Goal: Task Accomplishment & Management: Manage account settings

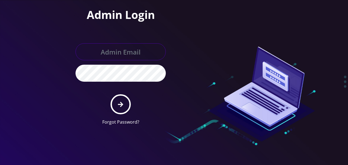
type input "tlieberman613@gmail.com"
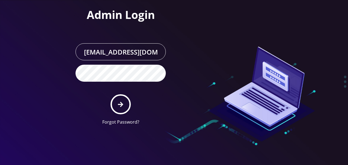
click at [113, 94] on form "tlieberman613@gmail.com Forgot Password?" at bounding box center [120, 84] width 90 height 82
click at [131, 102] on form "tlieberman613@gmail.com Forgot Password?" at bounding box center [120, 84] width 90 height 82
click at [128, 100] on button "submit" at bounding box center [121, 104] width 20 height 20
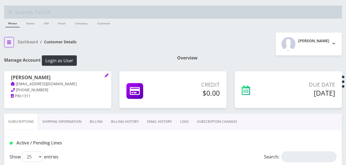
click at [11, 46] on button "breadcrumb" at bounding box center [9, 42] width 10 height 10
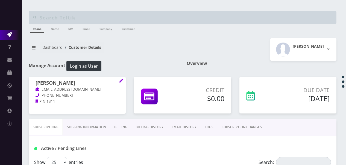
click at [12, 35] on link "Action Queues" at bounding box center [11, 35] width 22 height 10
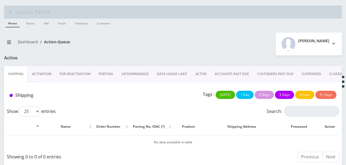
click at [200, 74] on link "ACTIVE" at bounding box center [200, 74] width 19 height 16
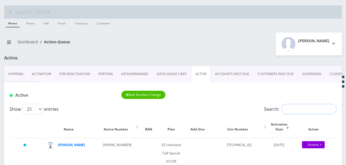
click at [285, 107] on input "Search:" at bounding box center [309, 109] width 55 height 10
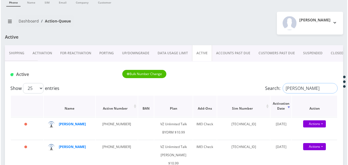
scroll to position [55, 0]
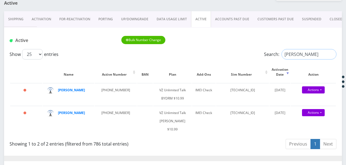
drag, startPoint x: 307, startPoint y: 59, endPoint x: 237, endPoint y: 55, distance: 69.3
click at [237, 55] on div "Show 25 50 100 250 500 1000 entries Search: schron" at bounding box center [173, 54] width 327 height 10
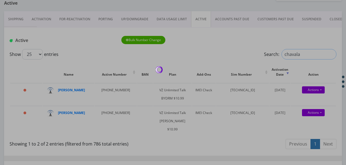
type input "chavala"
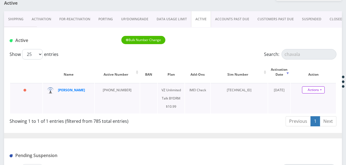
click at [320, 88] on link "Actions" at bounding box center [313, 89] width 23 height 7
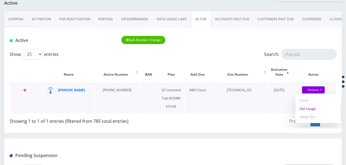
click at [316, 110] on link "Get Usage" at bounding box center [318, 108] width 45 height 8
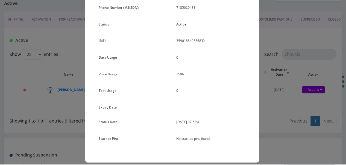
scroll to position [63, 0]
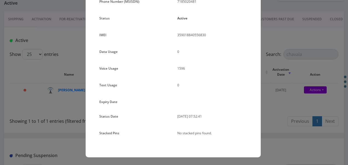
click at [272, 94] on div "× Subscription Info Plan Name Phone Number (MSISDN): 7185020481 Status Active I…" at bounding box center [174, 82] width 348 height 165
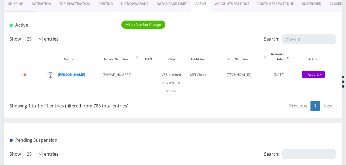
scroll to position [55, 0]
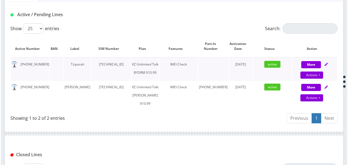
scroll to position [137, 0]
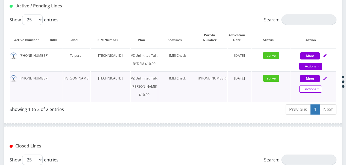
click at [319, 92] on link "Actions" at bounding box center [311, 88] width 23 height 7
select select "366"
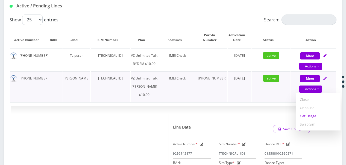
click at [313, 120] on link "Get Usage" at bounding box center [318, 116] width 45 height 8
select select "366"
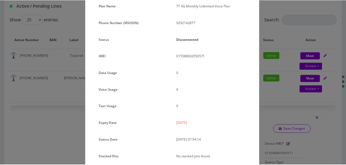
scroll to position [55, 0]
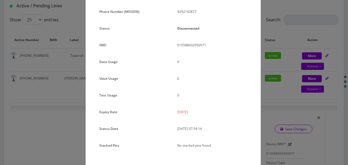
click at [269, 86] on div "× Subscription Info Plan Name TT 4G Monthly Unlimited Voice Plan Phone Number (…" at bounding box center [174, 82] width 348 height 165
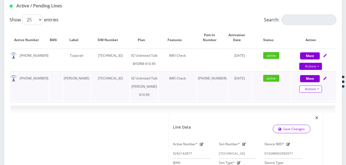
click at [321, 92] on link "Actions" at bounding box center [311, 88] width 23 height 7
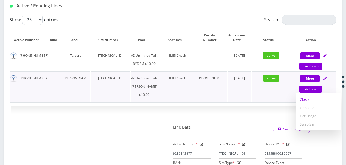
click at [310, 103] on link "Close" at bounding box center [318, 99] width 45 height 8
type input "09/11/2025"
select select "366"
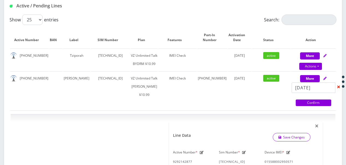
click at [312, 106] on link "Confirm" at bounding box center [314, 102] width 36 height 7
select select "366"
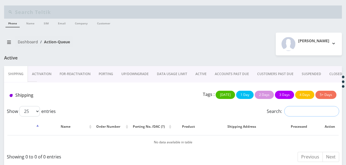
drag, startPoint x: 311, startPoint y: 113, endPoint x: 231, endPoint y: 87, distance: 83.5
click at [311, 113] on input "Search:" at bounding box center [311, 111] width 55 height 10
click at [206, 72] on link "ACTIVE" at bounding box center [200, 74] width 19 height 16
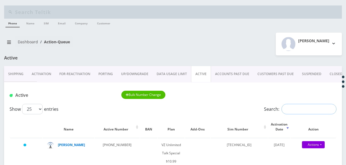
click at [294, 107] on input "Search:" at bounding box center [309, 109] width 55 height 10
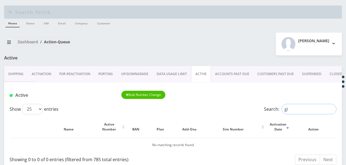
type input "g"
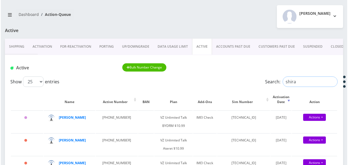
scroll to position [55, 0]
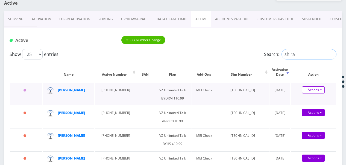
type input "shira"
click at [322, 91] on link "Actions" at bounding box center [313, 89] width 23 height 7
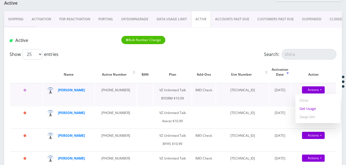
click at [316, 110] on link "Get Usage" at bounding box center [318, 108] width 45 height 8
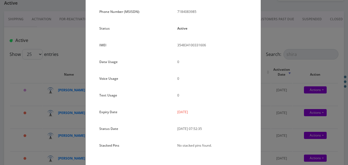
click at [264, 72] on div "× Subscription Info Plan Name TT 4G Monthly Unlimited Voice Plan Phone Number (…" at bounding box center [174, 82] width 348 height 165
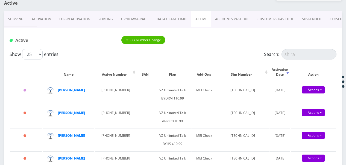
click at [111, 22] on link "PORTING" at bounding box center [105, 19] width 23 height 16
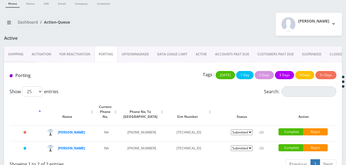
scroll to position [40, 0]
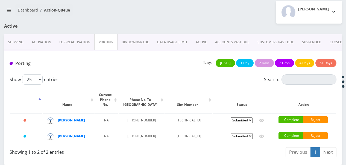
click at [198, 34] on link "ACTIVE" at bounding box center [201, 42] width 19 height 16
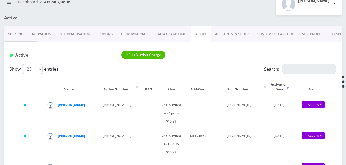
click at [98, 29] on link "PORTING" at bounding box center [105, 34] width 23 height 16
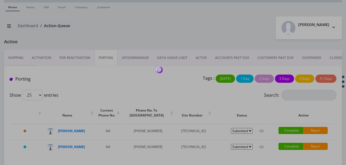
scroll to position [40, 0]
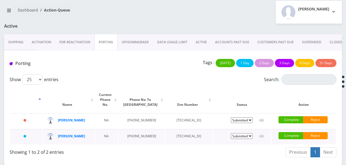
click at [243, 133] on select "Pending Submitted Error Cancelled" at bounding box center [242, 136] width 22 height 6
select select "1"
click at [231, 133] on select "Pending Submitted Error Cancelled" at bounding box center [242, 136] width 22 height 6
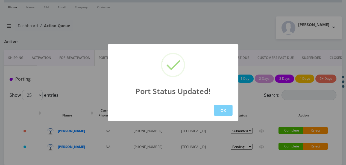
scroll to position [17, 0]
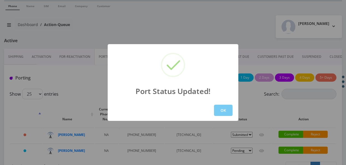
click at [225, 112] on button "OK" at bounding box center [223, 109] width 19 height 11
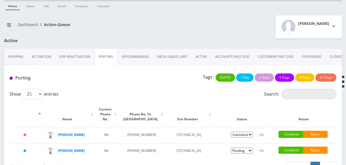
click at [199, 56] on link "ACTIVE" at bounding box center [201, 57] width 19 height 16
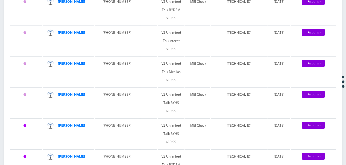
scroll to position [345, 0]
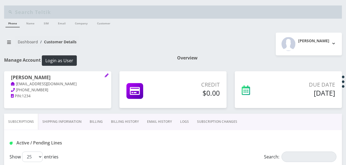
click at [225, 117] on link "SUBSCRIPTION CHANGES" at bounding box center [217, 122] width 48 height 16
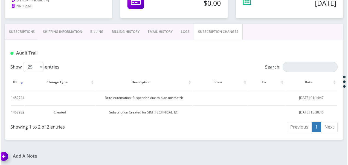
scroll to position [90, 0]
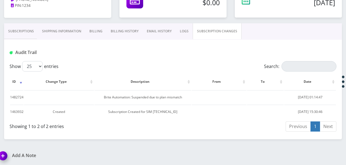
click at [34, 32] on link "Subscriptions" at bounding box center [21, 31] width 34 height 16
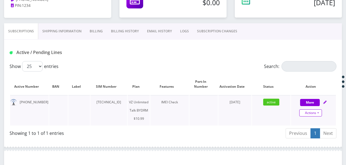
click at [321, 109] on link "Actions" at bounding box center [311, 112] width 23 height 7
select select "469"
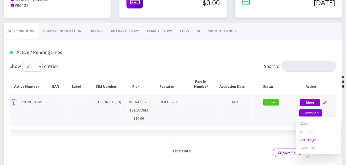
click at [314, 139] on link "Get Usage" at bounding box center [318, 139] width 45 height 8
select select "469"
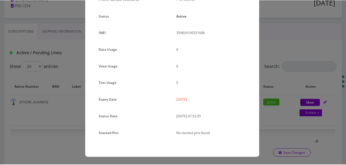
scroll to position [12, 0]
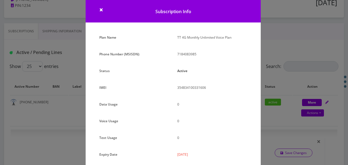
click at [280, 69] on div "× Subscription Info Plan Name TT 4G Monthly Unlimited Voice Plan Phone Number (…" at bounding box center [174, 82] width 348 height 165
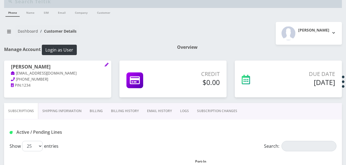
scroll to position [8, 0]
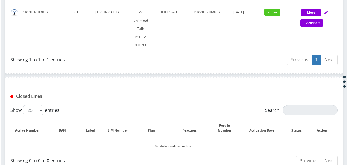
scroll to position [159, 0]
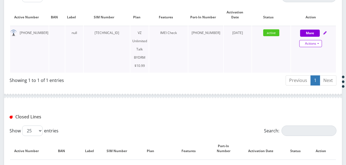
click at [321, 45] on link "Actions" at bounding box center [311, 43] width 23 height 7
select select "469"
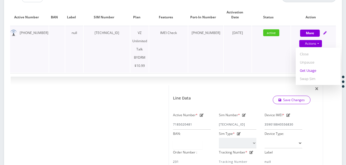
click at [311, 67] on link "Get Usage" at bounding box center [318, 70] width 45 height 8
select select "469"
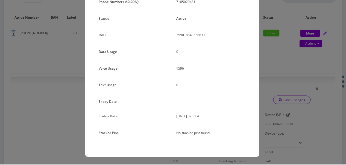
scroll to position [35, 0]
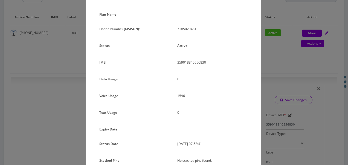
click at [292, 76] on div "× Subscription Info Plan Name Phone Number (MSISDN): 7185020481 Status Active I…" at bounding box center [174, 82] width 348 height 165
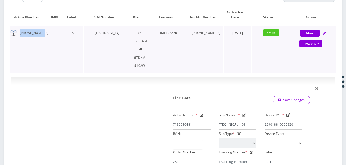
drag, startPoint x: 18, startPoint y: 34, endPoint x: 40, endPoint y: 30, distance: 21.7
click at [40, 30] on td "718-502-0481" at bounding box center [29, 49] width 39 height 47
copy td "718-502-0481"
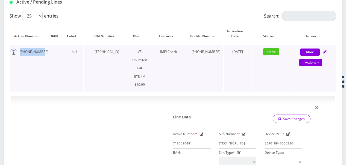
scroll to position [132, 0]
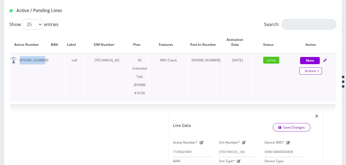
click at [321, 71] on link "Actions" at bounding box center [311, 70] width 23 height 7
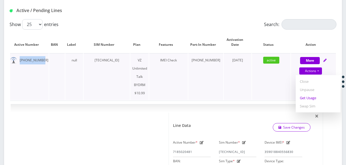
click at [316, 97] on link "Get Usage" at bounding box center [318, 98] width 45 height 8
select select "469"
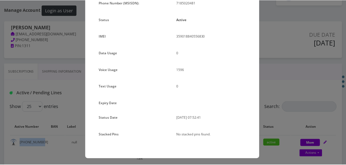
scroll to position [63, 0]
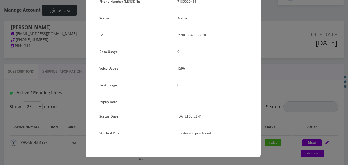
click at [294, 82] on div "× Subscription Info Plan Name Phone Number (MSISDN): 7185020481 Status Active I…" at bounding box center [174, 82] width 348 height 165
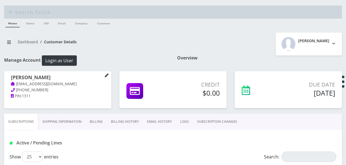
click at [107, 75] on icon at bounding box center [107, 75] width 4 height 4
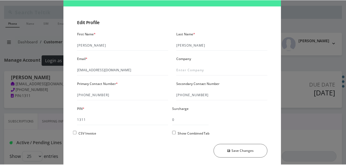
scroll to position [47, 0]
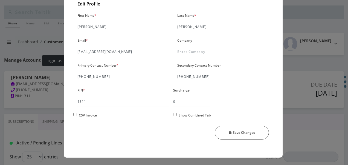
click at [319, 35] on div "× Manage Account Edit Profile First Name * [PERSON_NAME] Last Name * [PERSON_NA…" at bounding box center [174, 82] width 348 height 165
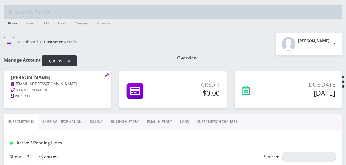
click at [12, 39] on button "breadcrumb" at bounding box center [9, 42] width 10 height 10
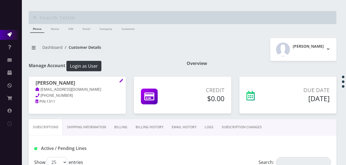
click at [10, 35] on icon at bounding box center [9, 34] width 4 height 4
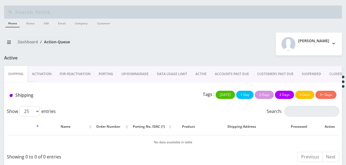
click at [50, 71] on link "Activation" at bounding box center [42, 74] width 28 height 16
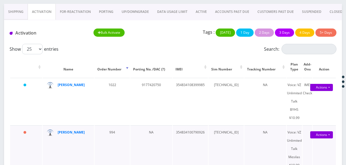
scroll to position [54, 0]
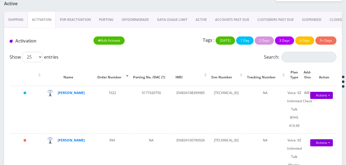
click at [112, 18] on link "PORTING" at bounding box center [106, 20] width 23 height 16
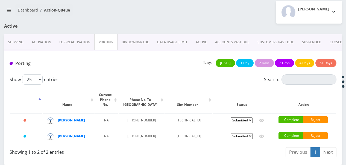
scroll to position [40, 0]
click at [249, 133] on select "Pending Submitted Error Cancelled" at bounding box center [242, 136] width 22 height 6
click at [166, 113] on td "89148000010413033150" at bounding box center [188, 120] width 47 height 15
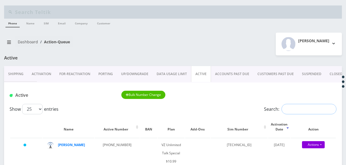
click at [297, 112] on input "Search:" at bounding box center [309, 109] width 55 height 10
type input "d"
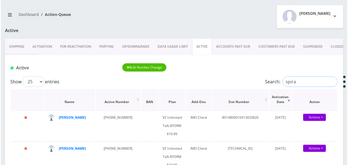
scroll to position [55, 0]
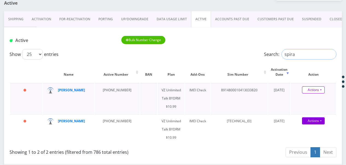
type input "spira"
click at [320, 89] on link "Actions" at bounding box center [313, 89] width 23 height 7
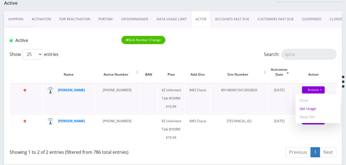
click at [316, 109] on link "Get Usage" at bounding box center [318, 108] width 45 height 8
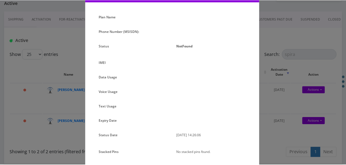
scroll to position [52, 0]
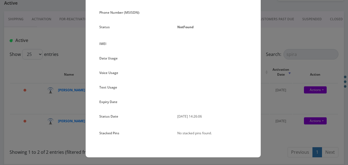
click at [275, 77] on div "× Subscription Info Plan Name Phone Number (MSISDN): Status NotFound IMEI Data …" at bounding box center [174, 82] width 348 height 165
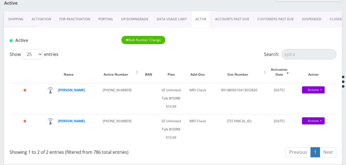
click at [43, 22] on link "Activation" at bounding box center [42, 19] width 28 height 16
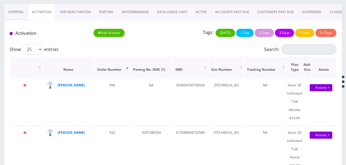
scroll to position [55, 0]
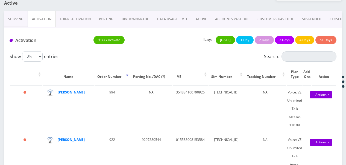
click at [111, 16] on link "PORTING" at bounding box center [106, 19] width 23 height 16
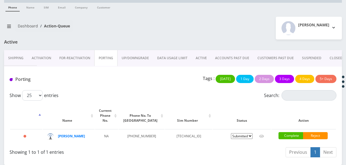
scroll to position [17, 0]
click at [201, 55] on link "ACTIVE" at bounding box center [201, 58] width 19 height 16
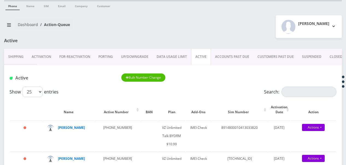
click at [104, 56] on link "PORTING" at bounding box center [105, 57] width 23 height 16
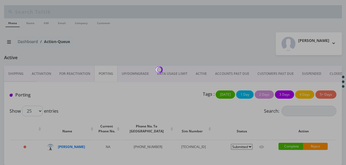
scroll to position [17, 0]
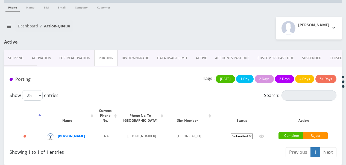
click at [199, 52] on link "ACTIVE" at bounding box center [201, 58] width 19 height 16
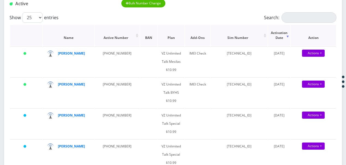
scroll to position [72, 0]
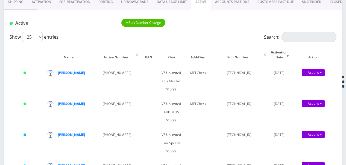
click at [276, 34] on label "Search:" at bounding box center [300, 37] width 72 height 10
click at [282, 34] on input "Search:" at bounding box center [309, 37] width 55 height 10
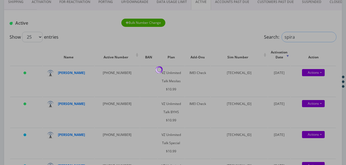
type input "spira"
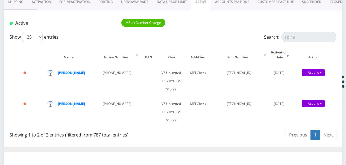
click at [106, 1] on link "PORTING" at bounding box center [105, 2] width 23 height 16
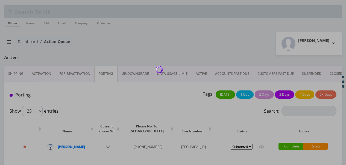
scroll to position [7, 0]
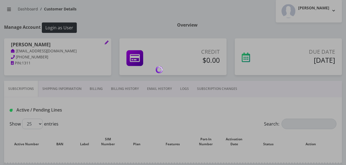
scroll to position [109, 0]
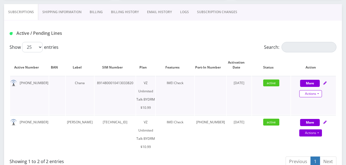
click at [318, 92] on link "Actions" at bounding box center [311, 93] width 23 height 7
select select "469"
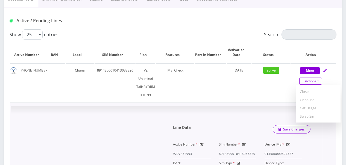
scroll to position [191, 0]
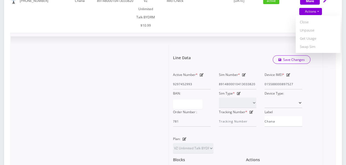
click at [243, 73] on icon at bounding box center [244, 74] width 4 height 3
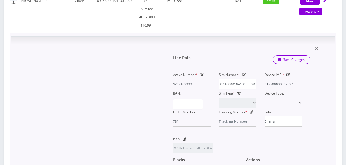
click at [234, 79] on input "8914800010413033820" at bounding box center [238, 84] width 38 height 10
type input "89148000010413033820"
click at [280, 58] on icon "submit" at bounding box center [280, 59] width 3 height 3
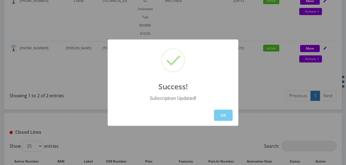
click at [216, 112] on button "OK" at bounding box center [223, 114] width 19 height 11
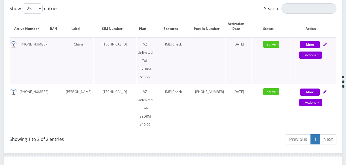
scroll to position [137, 0]
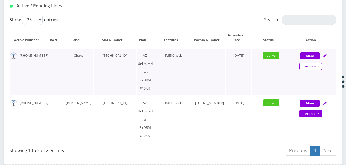
click at [319, 66] on link "Actions" at bounding box center [311, 66] width 23 height 7
select select "469"
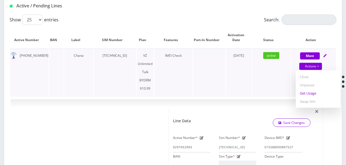
click at [324, 94] on link "Get Usage" at bounding box center [318, 93] width 45 height 8
select select "469"
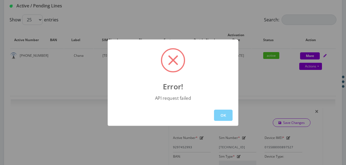
click at [231, 108] on div "OK" at bounding box center [173, 114] width 131 height 21
click at [230, 111] on button "OK" at bounding box center [223, 114] width 19 height 11
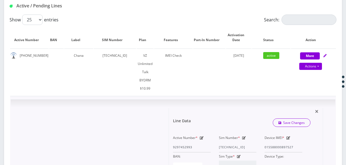
scroll to position [109, 0]
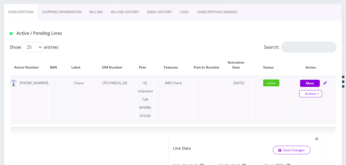
click at [317, 93] on link "Actions" at bounding box center [311, 93] width 23 height 7
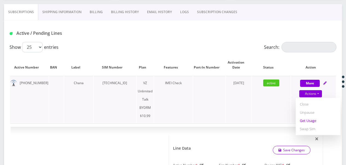
click at [313, 119] on link "Get Usage" at bounding box center [318, 120] width 45 height 8
select select "469"
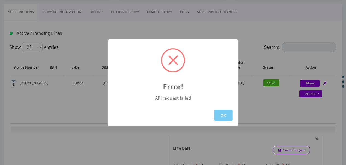
click at [226, 120] on button "OK" at bounding box center [223, 114] width 19 height 11
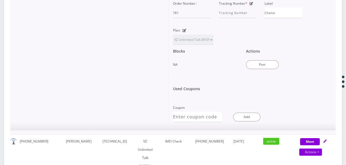
scroll to position [213, 0]
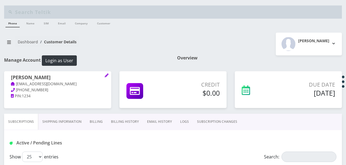
select select "469"
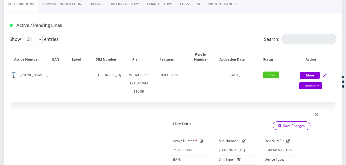
scroll to position [36, 0]
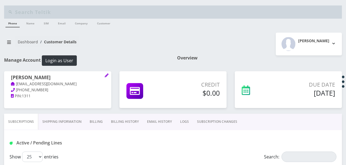
select select "469"
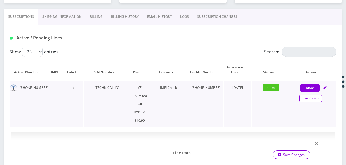
click at [321, 98] on link "Actions" at bounding box center [311, 98] width 23 height 7
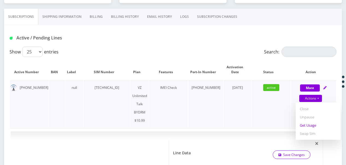
click at [318, 123] on link "Get Usage" at bounding box center [318, 125] width 45 height 8
select select "469"
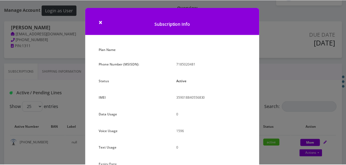
scroll to position [63, 0]
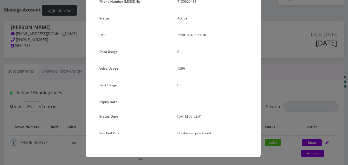
click at [284, 45] on div "× Subscription Info Plan Name Phone Number (MSISDN): 7185020481 Status Active I…" at bounding box center [174, 82] width 348 height 165
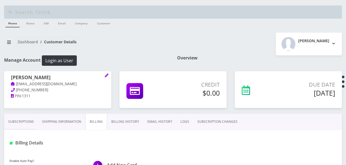
scroll to position [219, 0]
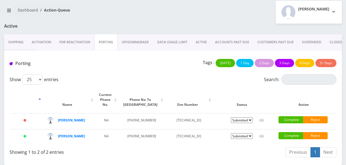
scroll to position [40, 0]
drag, startPoint x: 132, startPoint y: 130, endPoint x: 155, endPoint y: 136, distance: 23.1
click at [155, 136] on tr "[DATE] [PERSON_NAME] NA [PHONE_NUMBER] [TECHNICAL_ID] Pending Submitted Error C…" at bounding box center [173, 136] width 326 height 15
drag, startPoint x: 155, startPoint y: 136, endPoint x: 136, endPoint y: 130, distance: 19.8
copy td "[PHONE_NUMBER]"
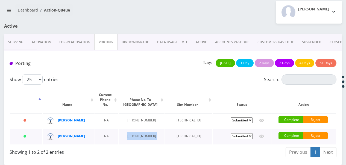
click at [147, 129] on td "[PHONE_NUMBER]" at bounding box center [142, 136] width 46 height 15
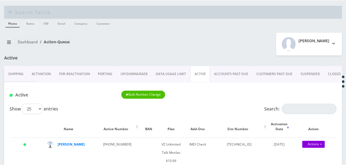
scroll to position [40, 0]
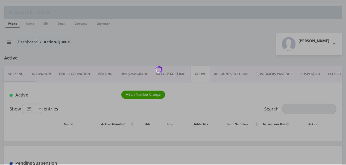
scroll to position [40, 0]
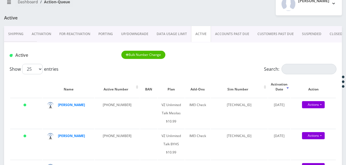
click at [103, 34] on link "PORTING" at bounding box center [105, 34] width 23 height 16
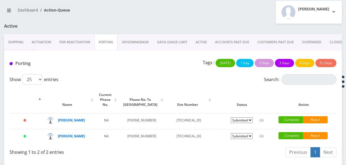
scroll to position [40, 0]
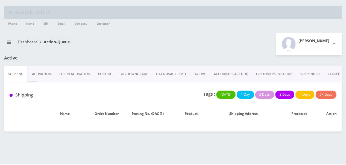
scroll to position [40, 0]
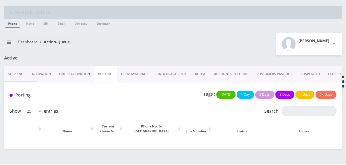
scroll to position [40, 0]
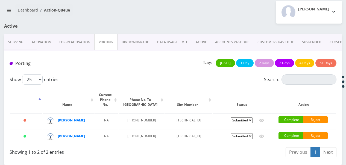
click at [204, 34] on link "ACTIVE" at bounding box center [201, 42] width 19 height 16
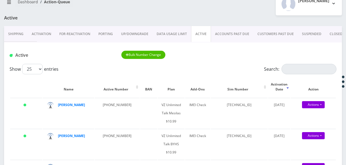
click at [108, 32] on link "PORTING" at bounding box center [105, 34] width 23 height 16
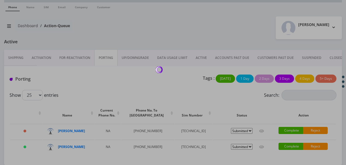
scroll to position [40, 0]
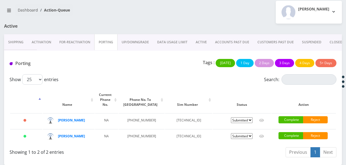
click at [195, 34] on link "ACTIVE" at bounding box center [201, 42] width 19 height 16
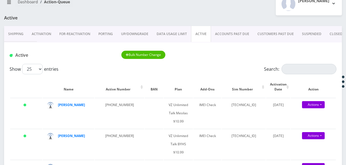
click at [109, 30] on link "PORTING" at bounding box center [105, 34] width 23 height 16
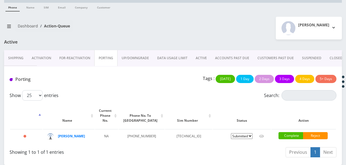
click at [201, 57] on link "ACTIVE" at bounding box center [201, 58] width 19 height 16
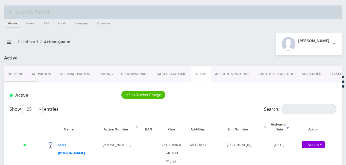
click at [197, 75] on link "ACTIVE" at bounding box center [201, 74] width 20 height 16
click at [103, 71] on link "PORTING" at bounding box center [105, 74] width 23 height 16
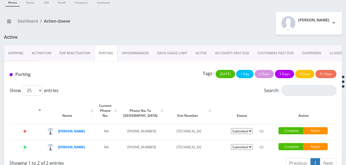
scroll to position [40, 0]
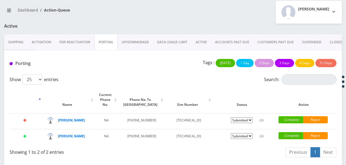
click at [195, 34] on link "ACTIVE" at bounding box center [201, 42] width 19 height 16
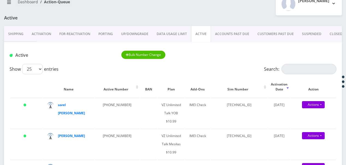
click at [101, 34] on link "PORTING" at bounding box center [105, 34] width 23 height 16
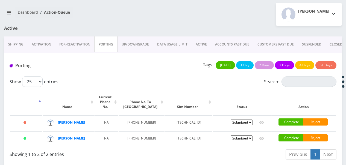
scroll to position [40, 0]
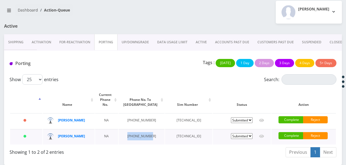
drag, startPoint x: 131, startPoint y: 129, endPoint x: 148, endPoint y: 136, distance: 19.0
click at [148, 136] on td "718-614-4050" at bounding box center [142, 136] width 46 height 15
drag, startPoint x: 148, startPoint y: 136, endPoint x: 209, endPoint y: 34, distance: 118.7
click at [209, 34] on link "ACTIVE" at bounding box center [201, 42] width 19 height 16
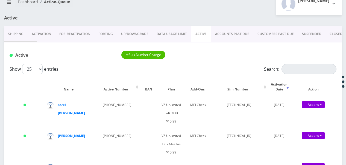
click at [108, 34] on link "PORTING" at bounding box center [105, 34] width 23 height 16
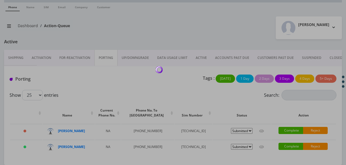
scroll to position [40, 0]
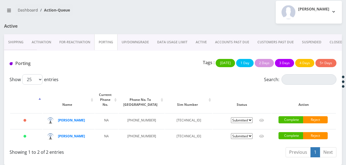
click at [199, 34] on link "ACTIVE" at bounding box center [201, 42] width 19 height 16
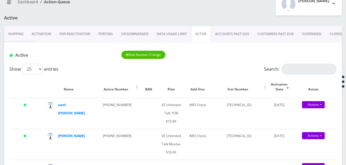
click at [103, 31] on link "PORTING" at bounding box center [105, 34] width 23 height 16
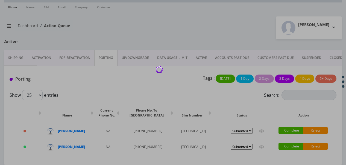
scroll to position [40, 0]
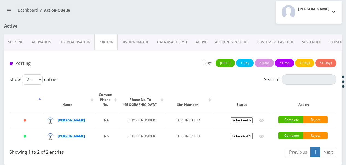
click at [192, 34] on link "ACTIVE" at bounding box center [201, 42] width 19 height 16
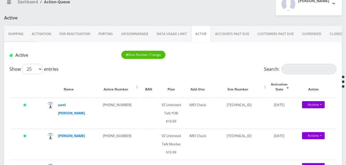
click at [111, 28] on link "PORTING" at bounding box center [105, 34] width 23 height 16
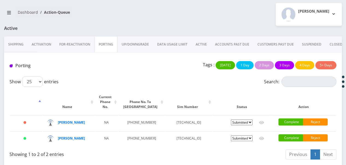
scroll to position [40, 0]
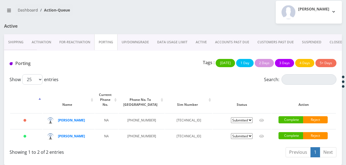
click at [190, 36] on link "DATA USAGE LIMIT" at bounding box center [172, 42] width 39 height 16
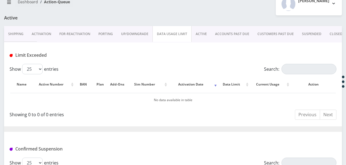
click at [112, 31] on link "PORTING" at bounding box center [105, 34] width 23 height 16
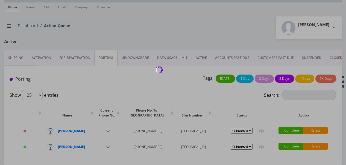
scroll to position [40, 0]
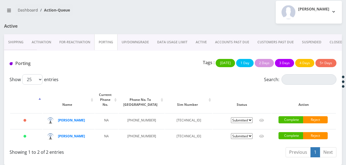
click at [197, 35] on link "ACTIVE" at bounding box center [201, 42] width 19 height 16
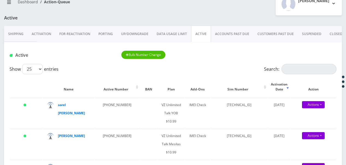
click at [106, 34] on link "PORTING" at bounding box center [105, 34] width 23 height 16
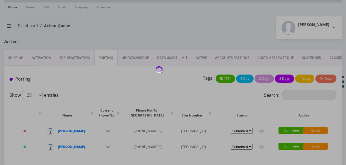
scroll to position [40, 0]
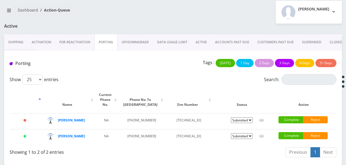
click at [197, 36] on link "ACTIVE" at bounding box center [201, 42] width 19 height 16
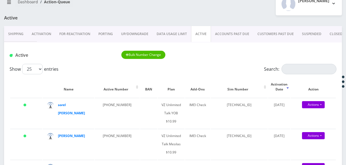
click at [107, 34] on link "PORTING" at bounding box center [105, 34] width 23 height 16
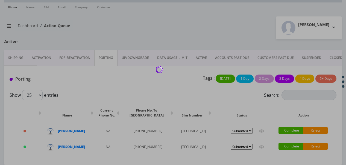
scroll to position [40, 0]
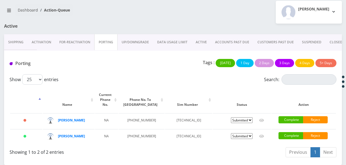
click at [192, 34] on link "ACTIVE" at bounding box center [201, 42] width 19 height 16
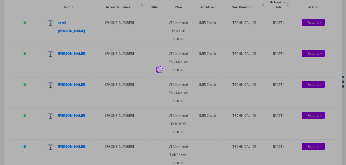
scroll to position [40, 0]
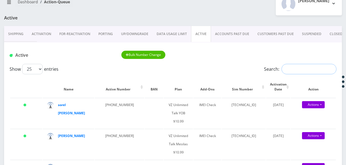
click at [302, 71] on input "Search:" at bounding box center [309, 69] width 55 height 10
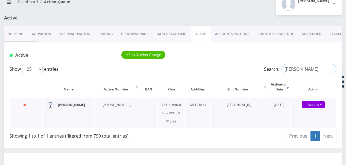
type input "elbogen"
click at [102, 33] on link "PORTING" at bounding box center [105, 34] width 23 height 16
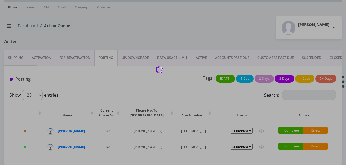
scroll to position [17, 0]
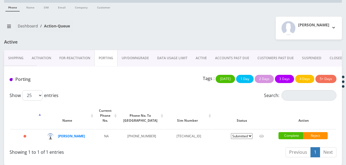
click at [192, 54] on link "ACTIVE" at bounding box center [201, 58] width 19 height 16
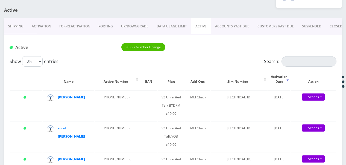
scroll to position [55, 0]
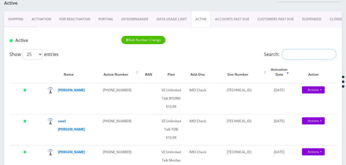
click at [299, 52] on input "Search:" at bounding box center [309, 54] width 55 height 10
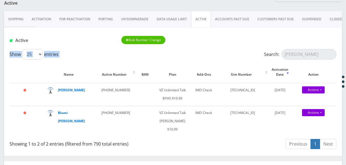
drag, startPoint x: 309, startPoint y: 59, endPoint x: 237, endPoint y: 47, distance: 73.6
drag, startPoint x: 237, startPoint y: 47, endPoint x: 241, endPoint y: 49, distance: 4.8
click at [249, 56] on div "Show 25 50 100 250 500 1000 entries Search: kanare" at bounding box center [173, 54] width 327 height 10
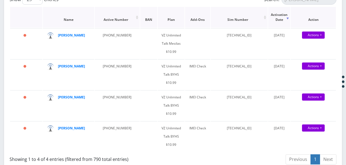
scroll to position [82, 0]
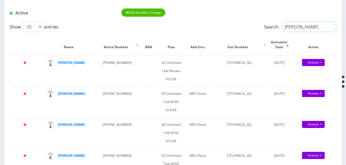
drag, startPoint x: 304, startPoint y: 24, endPoint x: 231, endPoint y: 25, distance: 72.2
click at [232, 25] on div "Show 25 50 100 250 500 1000 entries Search: mindy" at bounding box center [173, 27] width 327 height 10
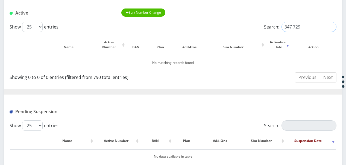
click at [292, 26] on input "347 729" at bounding box center [309, 27] width 55 height 10
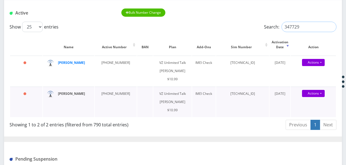
type input "347729"
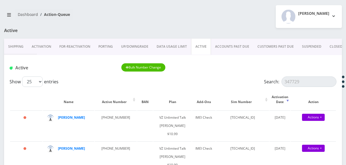
click at [104, 43] on link "PORTING" at bounding box center [105, 47] width 23 height 16
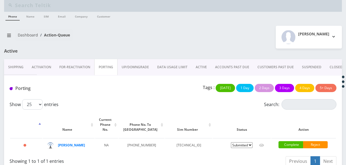
scroll to position [17, 0]
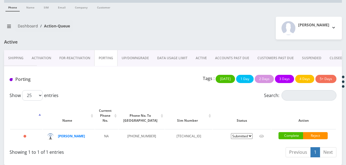
click at [49, 54] on link "Activation" at bounding box center [42, 58] width 28 height 16
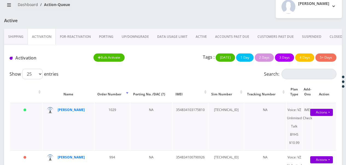
scroll to position [82, 0]
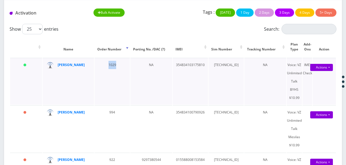
drag, startPoint x: 104, startPoint y: 67, endPoint x: 114, endPoint y: 66, distance: 10.5
click at [114, 66] on td "1029" at bounding box center [112, 81] width 35 height 47
drag, startPoint x: 114, startPoint y: 66, endPoint x: 108, endPoint y: 65, distance: 6.6
copy td "1029"
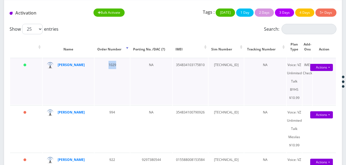
copy td "1029"
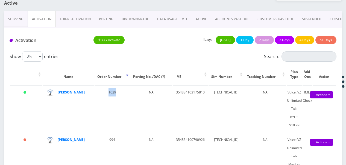
click at [196, 20] on link "ACTIVE" at bounding box center [201, 19] width 19 height 16
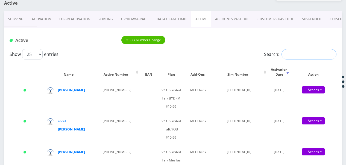
click at [287, 53] on input "Search:" at bounding box center [309, 54] width 55 height 10
click at [293, 56] on input "Search:" at bounding box center [309, 54] width 55 height 10
drag, startPoint x: 289, startPoint y: 53, endPoint x: 246, endPoint y: 49, distance: 43.1
click at [247, 49] on div "Show 25 50 100 250 500 1000 entries Search: ka" at bounding box center [173, 54] width 327 height 10
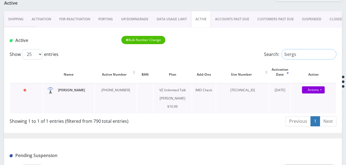
type input "bergs"
click at [331, 54] on input "bergs" at bounding box center [309, 54] width 55 height 10
click at [290, 54] on input "Search:" at bounding box center [309, 54] width 55 height 10
type input "lomner"
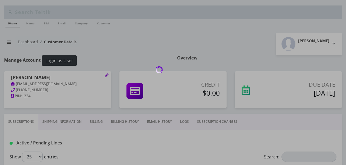
select select "469"
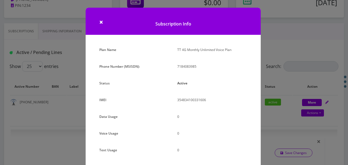
click at [272, 94] on div "× Subscription Info Plan Name TT 4G Monthly Unlimited Voice Plan Phone Number (…" at bounding box center [174, 82] width 348 height 165
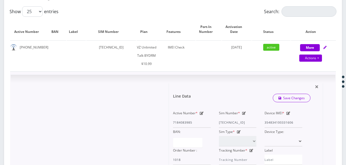
scroll to position [0, 2]
click at [270, 123] on div "Active Number * 7184083985 Sim Number * [TECHNICAL_ID] Device IMEI * [TECHNICAL…" at bounding box center [238, 137] width 138 height 56
click at [305, 121] on div "Device IMEI * [TECHNICAL_ID]" at bounding box center [284, 118] width 46 height 19
click at [288, 112] on icon at bounding box center [289, 112] width 4 height 3
type input "354834100331607"
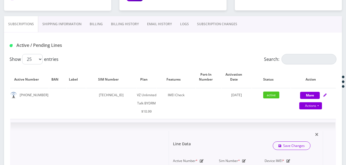
scroll to position [63, 0]
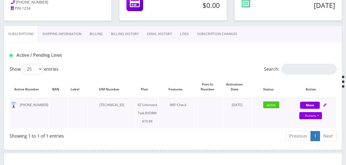
scroll to position [172, 0]
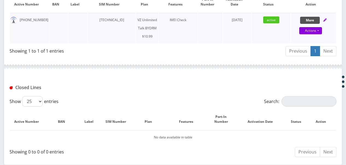
click at [312, 18] on button "More" at bounding box center [310, 20] width 20 height 7
select select "469"
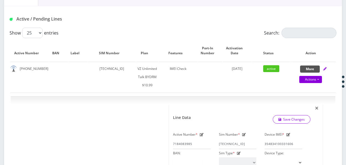
scroll to position [90, 0]
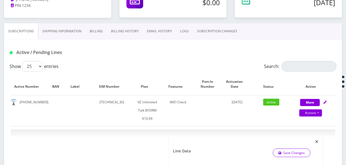
click at [210, 31] on link "SUBSCRIPTION CHANGES" at bounding box center [217, 31] width 48 height 16
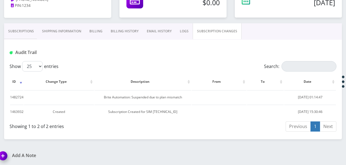
click at [39, 28] on link "Shipping Information" at bounding box center [61, 31] width 47 height 16
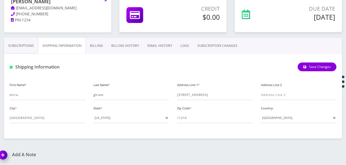
scroll to position [75, 0]
click at [34, 45] on link "Subscriptions" at bounding box center [21, 46] width 34 height 16
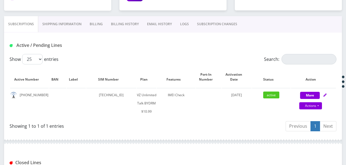
scroll to position [103, 0]
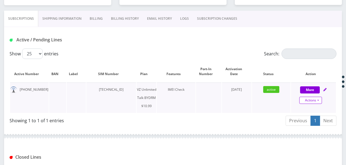
click at [322, 102] on link "Actions" at bounding box center [311, 100] width 23 height 7
select select "469"
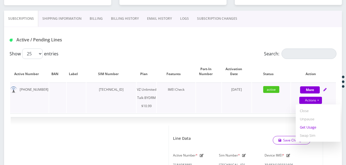
click at [316, 125] on link "Get Usage" at bounding box center [318, 127] width 45 height 8
select select "469"
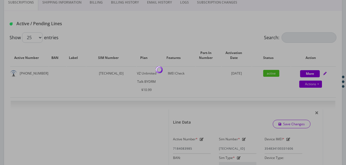
scroll to position [130, 0]
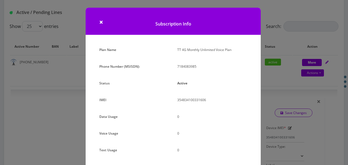
click at [304, 114] on div "× Subscription Info Plan Name TT 4G Monthly Unlimited Voice Plan Phone Number (…" at bounding box center [174, 82] width 348 height 165
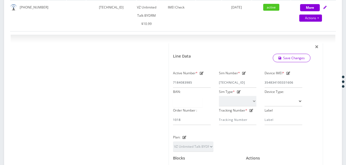
scroll to position [158, 0]
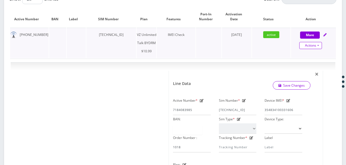
click at [319, 44] on link "Actions" at bounding box center [311, 45] width 23 height 7
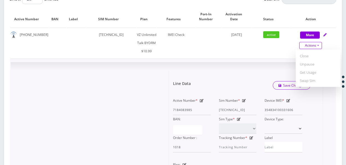
scroll to position [75, 0]
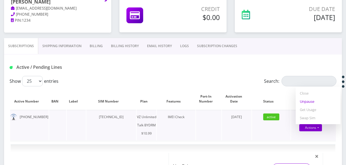
click at [316, 102] on link "Unpause" at bounding box center [318, 101] width 45 height 8
select select "469"
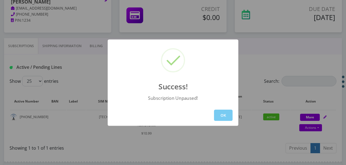
click at [223, 114] on button "OK" at bounding box center [223, 114] width 19 height 11
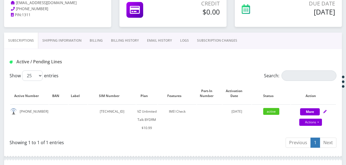
scroll to position [79, 0]
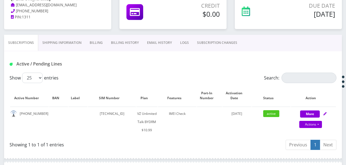
click at [78, 49] on link "Shipping Information" at bounding box center [61, 43] width 47 height 16
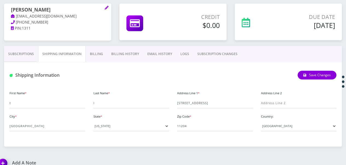
scroll to position [79, 0]
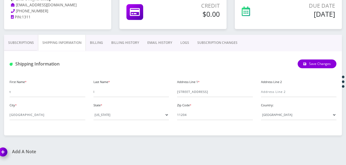
click at [97, 39] on link "Billing" at bounding box center [96, 43] width 21 height 16
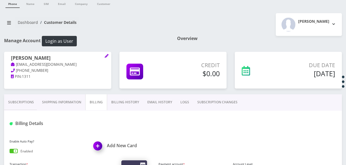
scroll to position [47, 0]
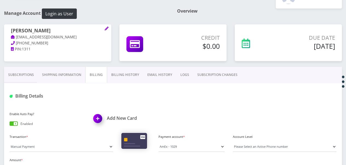
click at [26, 76] on link "Subscriptions" at bounding box center [21, 75] width 34 height 16
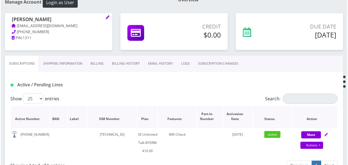
scroll to position [47, 0]
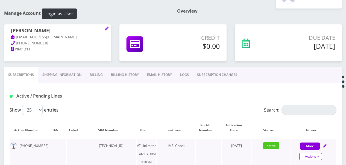
click at [317, 156] on link "Actions" at bounding box center [311, 156] width 23 height 7
select select "469"
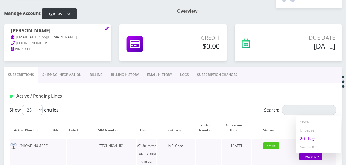
click at [314, 138] on link "Get Usage" at bounding box center [318, 138] width 45 height 8
select select "469"
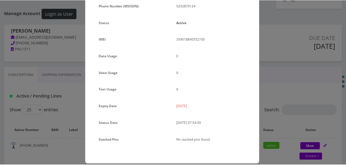
scroll to position [67, 0]
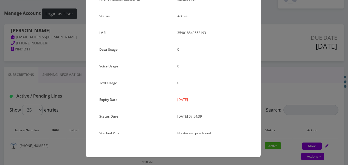
click at [282, 109] on div "× Subscription Info Plan Name TT 4G Monthly Unlimited Voice Plan Phone Number (…" at bounding box center [174, 82] width 348 height 165
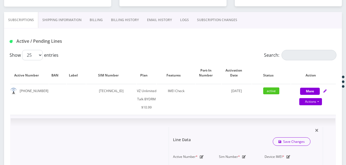
scroll to position [156, 0]
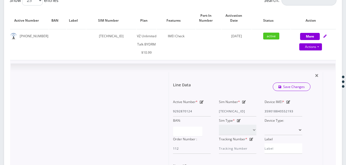
click at [295, 111] on div "Device IMEI * 359018840552193" at bounding box center [284, 107] width 46 height 19
click at [287, 102] on icon at bounding box center [289, 101] width 4 height 3
drag, startPoint x: 296, startPoint y: 109, endPoint x: 307, endPoint y: 116, distance: 13.1
click at [307, 116] on div "Active Number * 9292870124 Sim Number * 89148000010413093733 Device IMEI * 3590…" at bounding box center [242, 126] width 138 height 56
click at [241, 108] on div "Active Number * 9292870124 Sim Number * 89148000010413093733 Device IMEI * 3590…" at bounding box center [238, 126] width 138 height 56
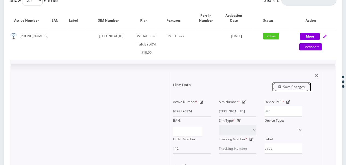
click at [291, 85] on link "Save Changes" at bounding box center [292, 86] width 38 height 8
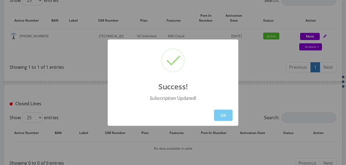
click at [228, 112] on button "OK" at bounding box center [223, 114] width 19 height 11
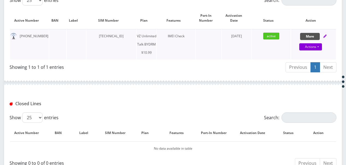
click at [310, 36] on button "More" at bounding box center [310, 36] width 20 height 7
select select "469"
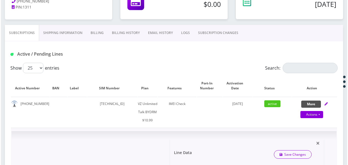
scroll to position [74, 0]
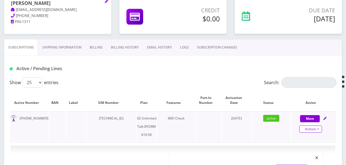
click at [318, 126] on link "Actions" at bounding box center [311, 128] width 23 height 7
select select "469"
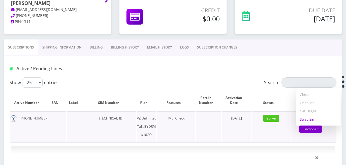
click at [311, 119] on link "Swap Sim" at bounding box center [318, 119] width 45 height 8
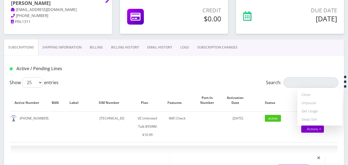
select select "469"
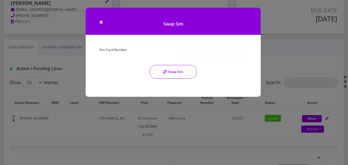
click at [181, 57] on div "Sim Card Number Swap Sim" at bounding box center [173, 64] width 156 height 37
click at [182, 56] on div at bounding box center [212, 51] width 78 height 10
type input "89148000010413034299"
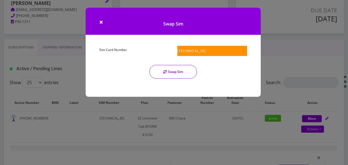
click at [177, 70] on button "Swap Sim" at bounding box center [173, 72] width 48 height 14
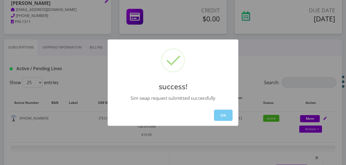
click at [228, 116] on button "OK" at bounding box center [223, 114] width 19 height 11
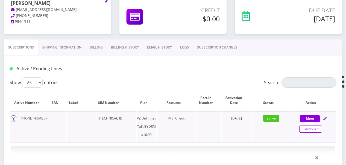
click at [318, 130] on link "Actions" at bounding box center [311, 128] width 23 height 7
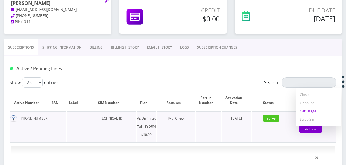
click at [312, 109] on link "Get Usage" at bounding box center [318, 111] width 45 height 8
select select "469"
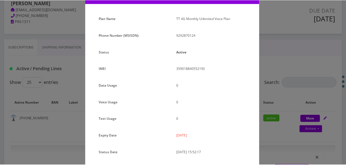
scroll to position [67, 0]
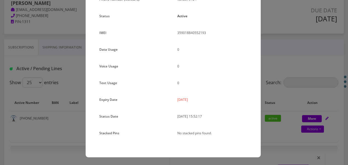
click at [264, 60] on div "× Subscription Info Plan Name TT 4G Monthly Unlimited Voice Plan Phone Number (…" at bounding box center [174, 82] width 348 height 165
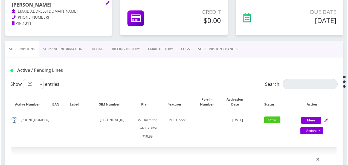
scroll to position [64, 0]
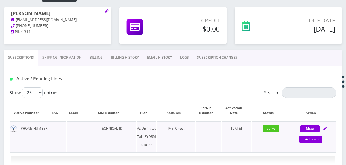
click at [323, 138] on div "Actions Suspend Close Unpause Get Usage Swap Sim" at bounding box center [311, 139] width 45 height 8
select select "469"
click at [323, 138] on div "Actions Suspend Close Unpause Get Usage Swap Sim" at bounding box center [311, 139] width 45 height 8
select select "469"
click at [322, 138] on link "Actions" at bounding box center [311, 138] width 23 height 7
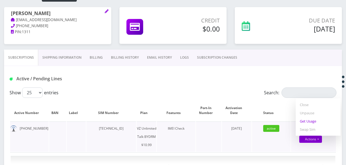
click at [305, 121] on link "Get Usage" at bounding box center [318, 121] width 45 height 8
select select "469"
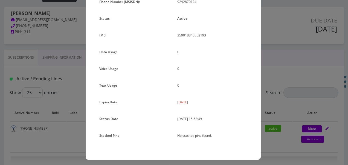
scroll to position [67, 0]
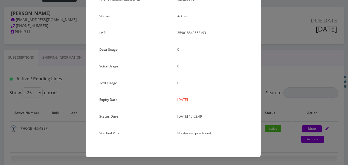
click at [289, 94] on div "× Subscription Info Plan Name TT 4G Monthly Unlimited Voice Plan Phone Number (…" at bounding box center [174, 82] width 348 height 165
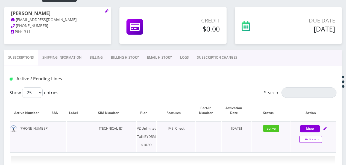
click at [316, 137] on link "Actions" at bounding box center [311, 138] width 23 height 7
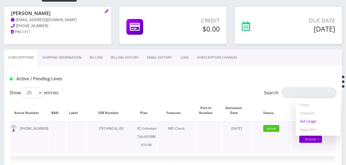
click at [315, 120] on link "Get Usage" at bounding box center [318, 121] width 45 height 8
select select "469"
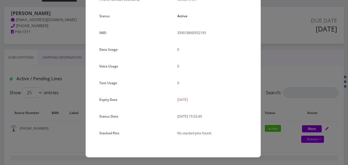
click at [270, 77] on div "× Subscription Info Plan Name TT 4G Monthly Unlimited Voice Plan Phone Number (…" at bounding box center [174, 82] width 348 height 165
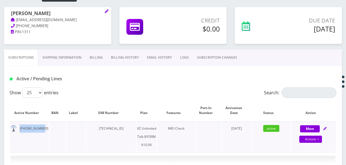
drag, startPoint x: 20, startPoint y: 127, endPoint x: 47, endPoint y: 126, distance: 27.4
click at [47, 126] on td "929-287-0124" at bounding box center [29, 136] width 39 height 30
drag, startPoint x: 47, startPoint y: 126, endPoint x: 28, endPoint y: 127, distance: 19.2
copy td "929-287-0124"
click at [216, 61] on link "SUBSCRIPTION CHANGES" at bounding box center [217, 58] width 48 height 16
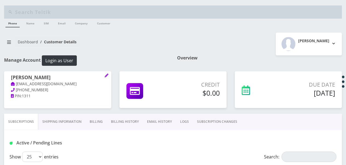
scroll to position [64, 0]
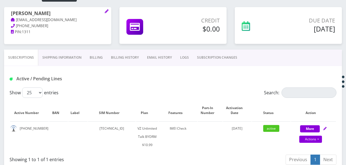
click at [216, 60] on link "SUBSCRIPTION CHANGES" at bounding box center [217, 58] width 48 height 16
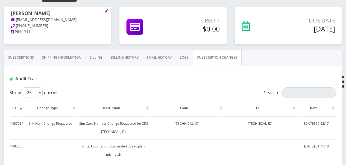
scroll to position [91, 0]
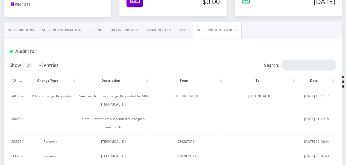
click at [31, 30] on link "Subscriptions" at bounding box center [21, 30] width 34 height 16
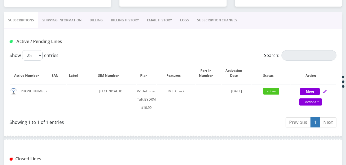
scroll to position [19, 0]
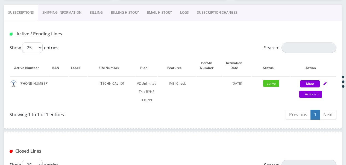
scroll to position [109, 0]
click at [211, 19] on link "SUBSCRIPTION CHANGES" at bounding box center [217, 12] width 48 height 16
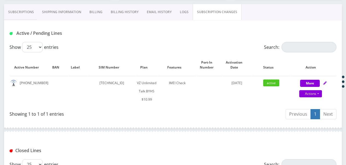
scroll to position [90, 0]
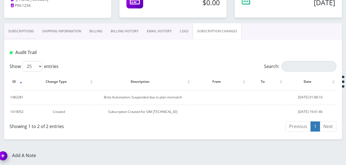
click at [21, 30] on link "Subscriptions" at bounding box center [21, 31] width 34 height 16
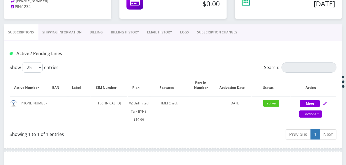
scroll to position [90, 0]
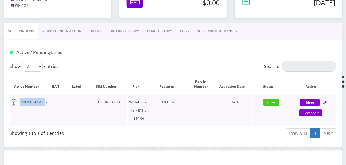
drag, startPoint x: 20, startPoint y: 102, endPoint x: 44, endPoint y: 100, distance: 23.7
click at [44, 100] on td "929-545-4197" at bounding box center [29, 110] width 39 height 30
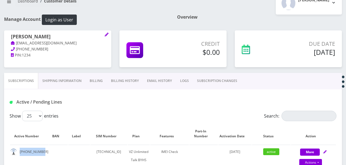
scroll to position [36, 0]
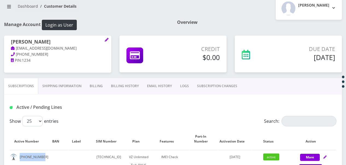
click at [208, 86] on link "SUBSCRIPTION CHANGES" at bounding box center [217, 86] width 48 height 16
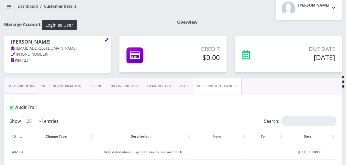
click at [18, 84] on link "Subscriptions" at bounding box center [21, 86] width 34 height 16
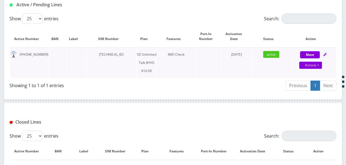
scroll to position [145, 0]
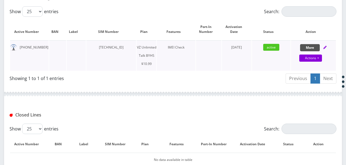
click at [308, 46] on button "More" at bounding box center [310, 47] width 20 height 7
select select "467"
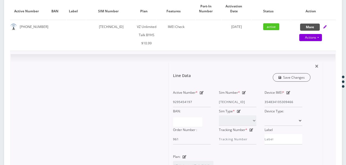
scroll to position [172, 0]
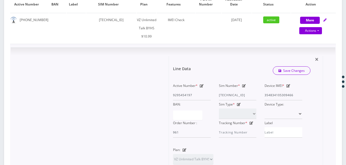
click at [290, 85] on icon at bounding box center [289, 85] width 4 height 3
click at [296, 90] on input "354834105309466" at bounding box center [284, 95] width 38 height 10
type input "354834105309467"
click at [294, 72] on link "Save Changes" at bounding box center [292, 70] width 38 height 8
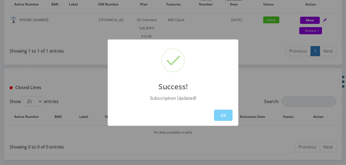
click at [213, 112] on div "OK" at bounding box center [173, 114] width 131 height 21
click at [220, 112] on button "OK" at bounding box center [223, 114] width 19 height 11
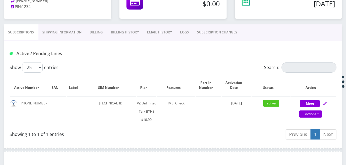
scroll to position [63, 0]
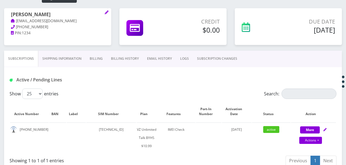
click at [224, 57] on link "SUBSCRIPTION CHANGES" at bounding box center [217, 59] width 48 height 16
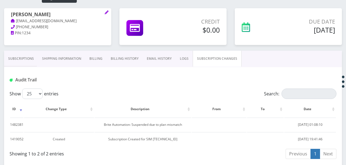
click at [27, 59] on link "Subscriptions" at bounding box center [21, 59] width 34 height 16
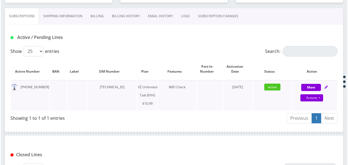
scroll to position [118, 0]
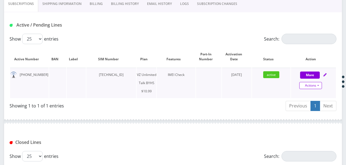
click at [319, 85] on link "Actions" at bounding box center [311, 85] width 23 height 7
select select "467"
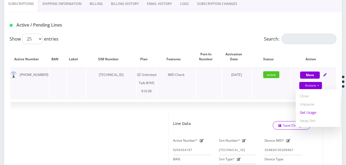
click at [312, 112] on link "Get Usage" at bounding box center [318, 112] width 45 height 8
select select "467"
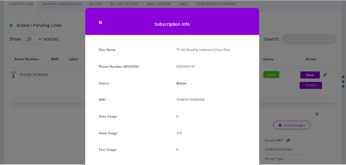
scroll to position [67, 0]
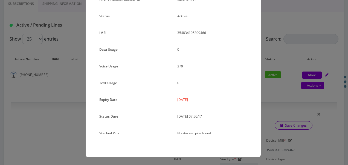
click at [284, 94] on div "× Subscription Info Plan Name TT 4G Monthly Unlimited Voice Plan Phone Number (…" at bounding box center [174, 82] width 348 height 165
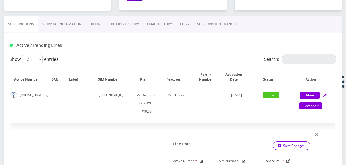
scroll to position [63, 0]
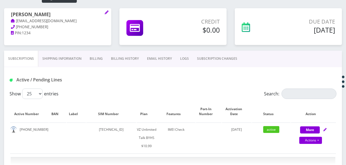
click at [218, 57] on link "SUBSCRIPTION CHANGES" at bounding box center [217, 59] width 48 height 16
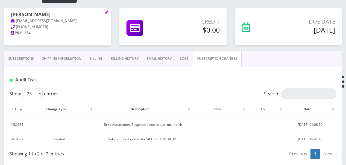
click at [10, 55] on link "Subscriptions" at bounding box center [21, 59] width 34 height 16
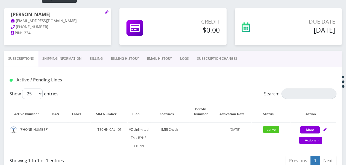
click at [204, 58] on link "SUBSCRIPTION CHANGES" at bounding box center [217, 59] width 48 height 16
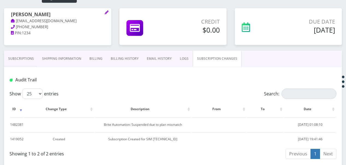
click at [26, 53] on link "Subscriptions" at bounding box center [21, 59] width 34 height 16
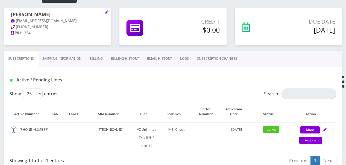
click at [211, 56] on link "SUBSCRIPTION CHANGES" at bounding box center [217, 59] width 48 height 16
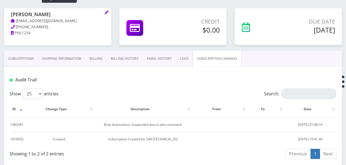
click at [30, 56] on link "Subscriptions" at bounding box center [21, 59] width 34 height 16
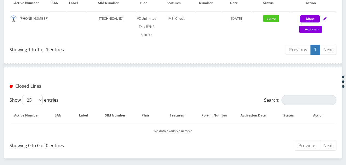
scroll to position [165, 0]
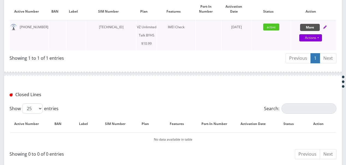
click at [306, 26] on button "More" at bounding box center [310, 27] width 20 height 7
select select "467"
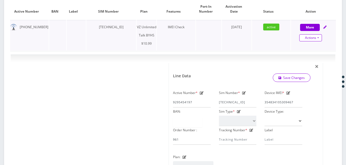
click at [320, 34] on link "Actions" at bounding box center [311, 37] width 23 height 7
select select "467"
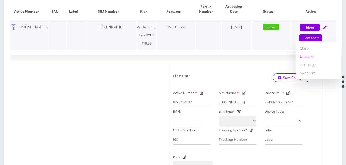
click at [310, 54] on link "Unpause" at bounding box center [318, 56] width 45 height 8
select select "467"
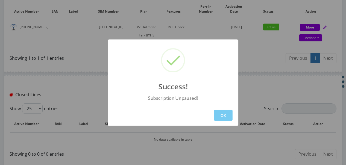
click at [228, 116] on button "OK" at bounding box center [223, 114] width 19 height 11
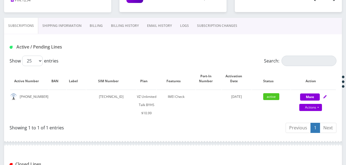
scroll to position [83, 0]
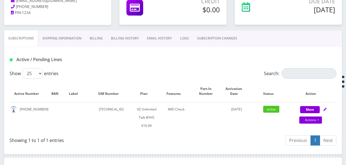
click at [226, 40] on link "SUBSCRIPTION CHANGES" at bounding box center [217, 38] width 48 height 16
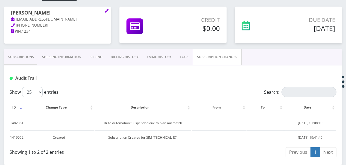
scroll to position [56, 0]
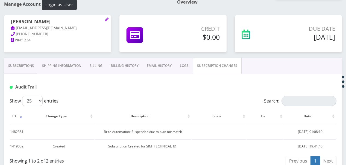
click at [19, 61] on link "Subscriptions" at bounding box center [21, 66] width 34 height 16
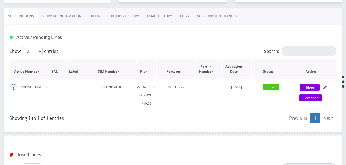
scroll to position [111, 0]
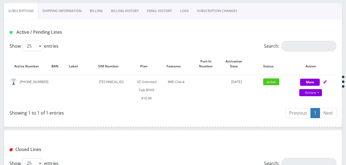
click at [199, 12] on link "SUBSCRIPTION CHANGES" at bounding box center [217, 11] width 48 height 16
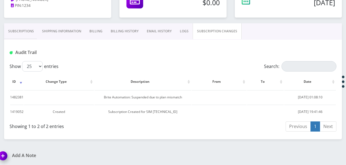
click at [25, 33] on link "Subscriptions" at bounding box center [21, 31] width 34 height 16
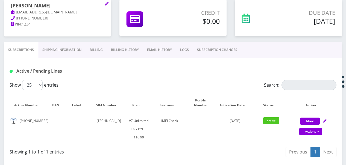
scroll to position [63, 0]
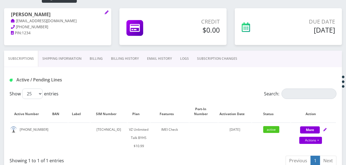
click at [221, 56] on link "SUBSCRIPTION CHANGES" at bounding box center [217, 59] width 48 height 16
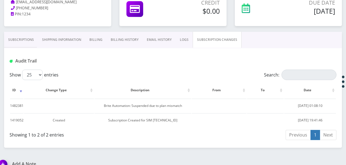
scroll to position [90, 0]
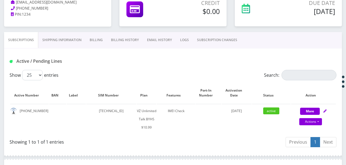
scroll to position [82, 0]
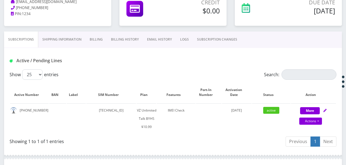
click at [216, 32] on link "SUBSCRIPTION CHANGES" at bounding box center [217, 39] width 48 height 16
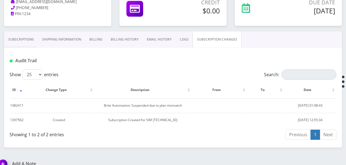
click at [216, 34] on link "SUBSCRIPTION CHANGES" at bounding box center [217, 39] width 49 height 16
click at [27, 43] on link "Subscriptions" at bounding box center [21, 39] width 34 height 16
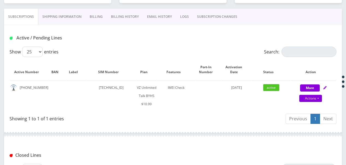
scroll to position [109, 0]
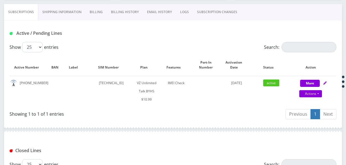
click at [198, 7] on link "SUBSCRIPTION CHANGES" at bounding box center [217, 12] width 48 height 16
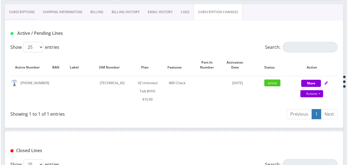
scroll to position [90, 0]
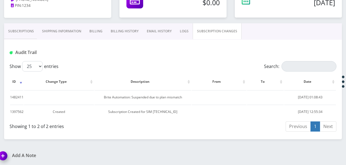
click at [18, 27] on link "Subscriptions" at bounding box center [21, 31] width 34 height 16
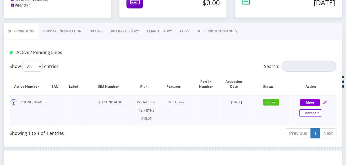
click at [318, 112] on link "Actions" at bounding box center [311, 112] width 23 height 7
select select "467"
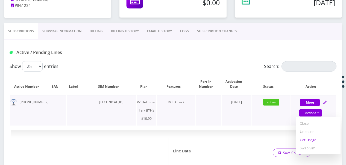
click at [311, 137] on link "Get Usage" at bounding box center [318, 139] width 45 height 8
select select "467"
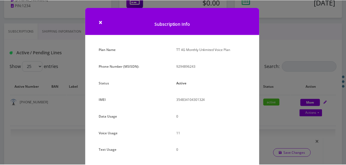
scroll to position [67, 0]
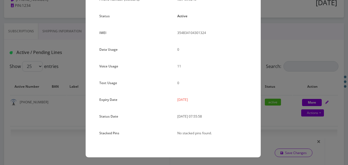
click at [265, 83] on div "× Subscription Info Plan Name TT 4G Monthly Unlimited Voice Plan Phone Number (…" at bounding box center [174, 82] width 348 height 165
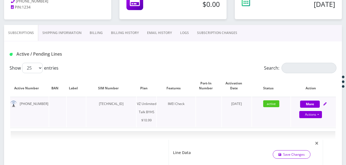
scroll to position [118, 0]
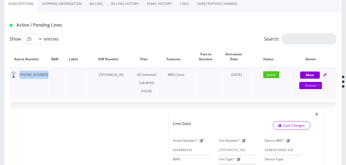
drag, startPoint x: 19, startPoint y: 74, endPoint x: 55, endPoint y: 72, distance: 35.6
click at [55, 72] on tr "929-489-6243 89148000011835957414 VZ Unlimited Talk BYHS $10.99 IMEI Check Sept…" at bounding box center [173, 83] width 326 height 30
drag, startPoint x: 55, startPoint y: 72, endPoint x: 36, endPoint y: 74, distance: 18.9
copy td "929-489-6243"
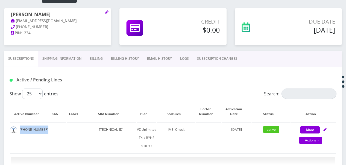
scroll to position [36, 0]
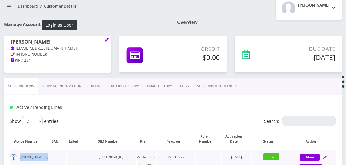
copy td "929-489-6243"
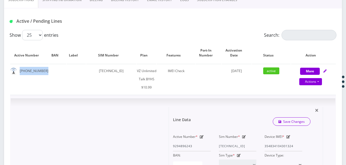
scroll to position [145, 0]
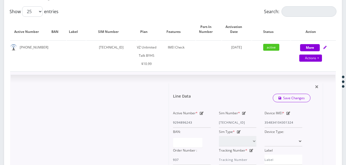
click at [295, 120] on div "Device IMEI * 354834104301324" at bounding box center [284, 118] width 46 height 19
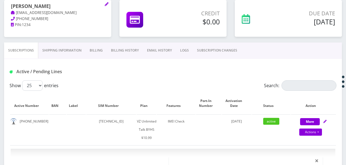
scroll to position [63, 0]
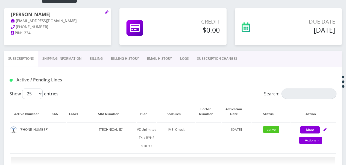
click at [216, 64] on link "SUBSCRIPTION CHANGES" at bounding box center [217, 59] width 48 height 16
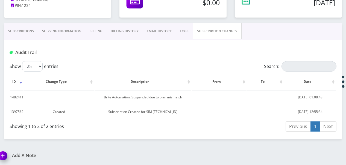
scroll to position [36, 0]
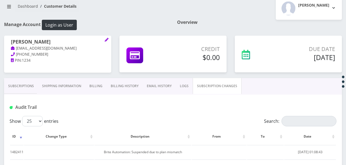
click at [23, 82] on link "Subscriptions" at bounding box center [21, 86] width 34 height 16
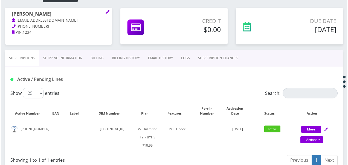
scroll to position [90, 0]
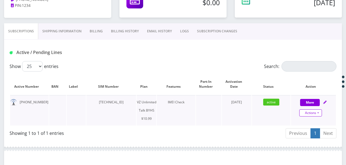
click at [321, 114] on link "Actions" at bounding box center [311, 112] width 23 height 7
select select "467"
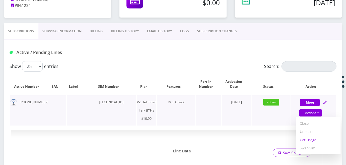
click at [317, 136] on link "Get Usage" at bounding box center [318, 139] width 45 height 8
select select "467"
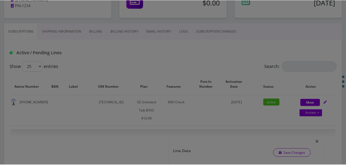
scroll to position [0, 0]
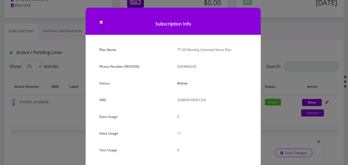
click at [271, 83] on div "× Subscription Info Plan Name TT 4G Monthly Unlimited Voice Plan Phone Number (…" at bounding box center [174, 82] width 348 height 165
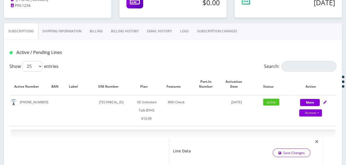
click at [218, 33] on link "SUBSCRIPTION CHANGES" at bounding box center [217, 31] width 48 height 16
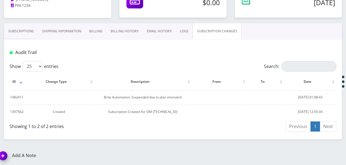
click at [14, 31] on link "Subscriptions" at bounding box center [21, 31] width 34 height 16
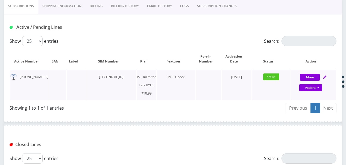
scroll to position [111, 0]
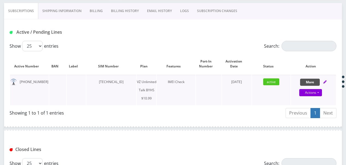
click at [306, 82] on button "More" at bounding box center [310, 82] width 20 height 7
select select "467"
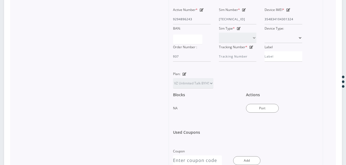
scroll to position [165, 0]
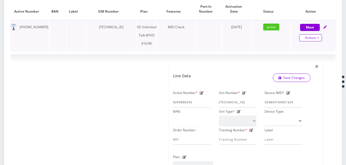
click at [320, 36] on link "Actions" at bounding box center [311, 37] width 23 height 7
select select "467"
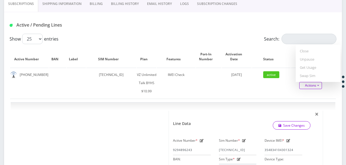
scroll to position [56, 0]
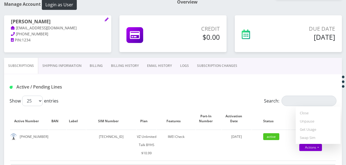
click at [218, 68] on link "SUBSCRIPTION CHANGES" at bounding box center [217, 66] width 48 height 16
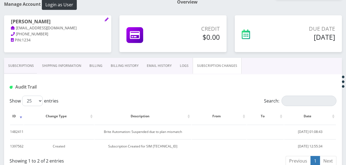
click at [35, 57] on div "mindy Jankovits tlieber61+35@gmail.com 718-972-1530 PIN: 1234" at bounding box center [57, 36] width 115 height 42
click at [35, 61] on link "Subscriptions" at bounding box center [21, 66] width 34 height 16
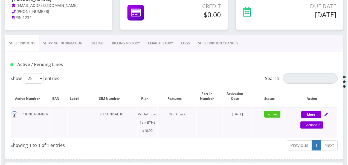
scroll to position [83, 0]
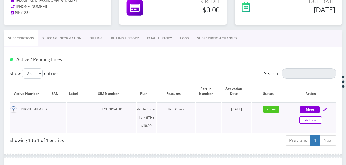
click at [319, 117] on link "Actions" at bounding box center [311, 119] width 23 height 7
select select "467"
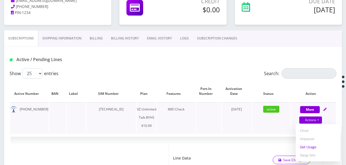
click at [318, 145] on link "Get Usage" at bounding box center [318, 147] width 45 height 8
select select "467"
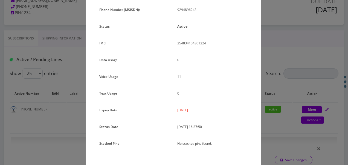
scroll to position [67, 0]
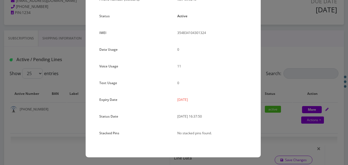
click at [271, 86] on div "× Subscription Info Plan Name TT 4G Monthly Unlimited Voice Plan Phone Number (…" at bounding box center [174, 82] width 348 height 165
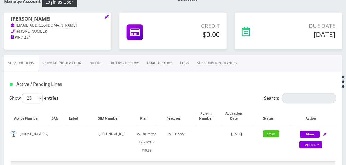
scroll to position [83, 0]
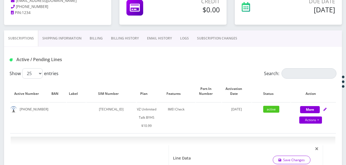
drag, startPoint x: 205, startPoint y: 50, endPoint x: 208, endPoint y: 28, distance: 22.7
click at [206, 48] on div "Active / Pending Lines" at bounding box center [173, 57] width 338 height 21
click at [208, 28] on div "Credit $0.00" at bounding box center [172, 9] width 115 height 42
click at [207, 33] on link "SUBSCRIPTION CHANGES" at bounding box center [217, 38] width 48 height 16
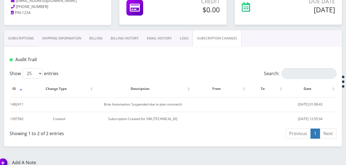
click at [25, 40] on link "Subscriptions" at bounding box center [21, 38] width 34 height 16
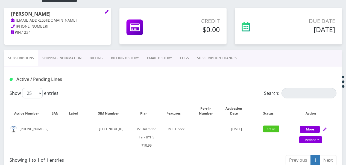
scroll to position [28, 0]
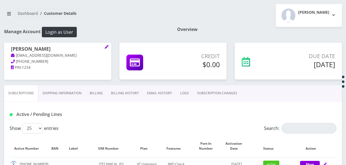
click at [204, 87] on link "SUBSCRIPTION CHANGES" at bounding box center [217, 93] width 48 height 16
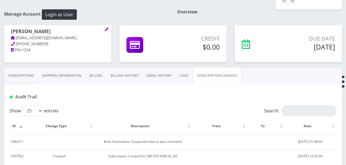
scroll to position [28, 0]
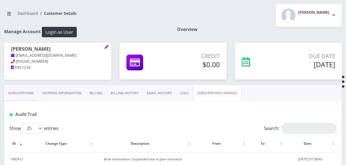
click at [29, 70] on div "mindy Jankovits tlieber61+35@gmail.com 718-972-1530 PIN: 1234" at bounding box center [57, 58] width 107 height 31
click at [26, 82] on div "mindy Jankovits tlieber61+35@gmail.com 718-972-1530 PIN: 1234" at bounding box center [57, 64] width 115 height 42
click at [26, 85] on link "Subscriptions" at bounding box center [21, 93] width 34 height 16
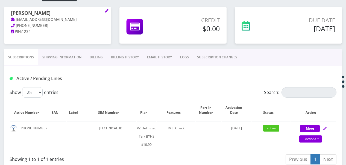
scroll to position [56, 0]
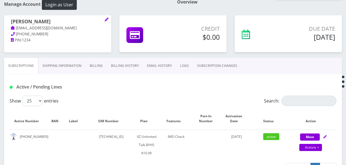
click at [204, 67] on link "SUBSCRIPTION CHANGES" at bounding box center [217, 66] width 48 height 16
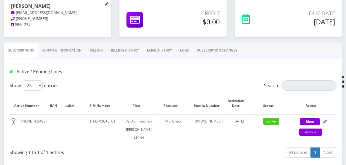
scroll to position [82, 0]
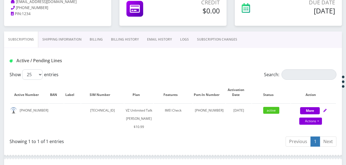
click at [209, 39] on link "SUBSCRIPTION CHANGES" at bounding box center [217, 39] width 48 height 16
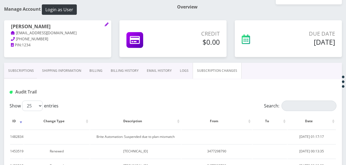
scroll to position [109, 0]
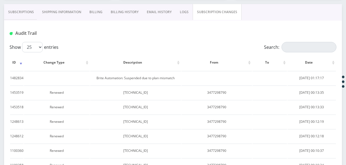
click at [21, 14] on link "Subscriptions" at bounding box center [21, 12] width 34 height 16
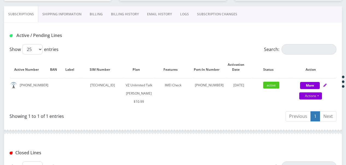
scroll to position [137, 0]
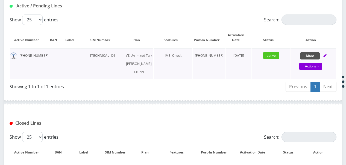
drag, startPoint x: 316, startPoint y: 52, endPoint x: 315, endPoint y: 56, distance: 4.0
click at [316, 52] on button "More" at bounding box center [310, 55] width 20 height 7
select select "366"
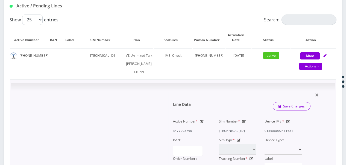
click at [288, 123] on icon at bounding box center [289, 121] width 4 height 3
drag, startPoint x: 300, startPoint y: 138, endPoint x: 293, endPoint y: 141, distance: 6.4
click at [293, 136] on input "015588002411681" at bounding box center [284, 130] width 38 height 10
type input "015588002411680"
click at [292, 110] on link "Save Changes" at bounding box center [292, 106] width 38 height 8
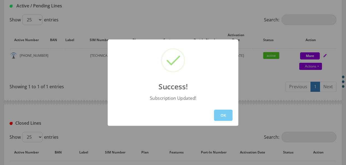
click at [232, 113] on button "OK" at bounding box center [223, 114] width 19 height 11
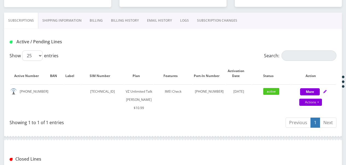
scroll to position [82, 0]
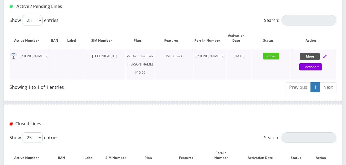
scroll to position [137, 0]
click at [315, 52] on button "More" at bounding box center [310, 55] width 20 height 7
select select "366"
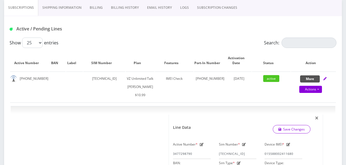
scroll to position [82, 0]
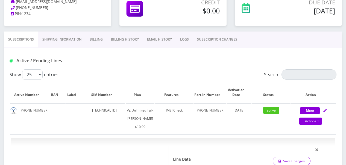
click at [209, 42] on link "SUBSCRIPTION CHANGES" at bounding box center [217, 39] width 48 height 16
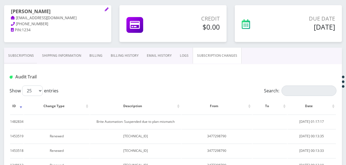
scroll to position [55, 0]
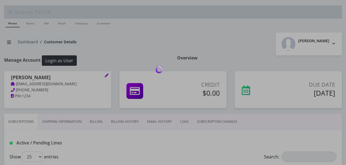
scroll to position [55, 0]
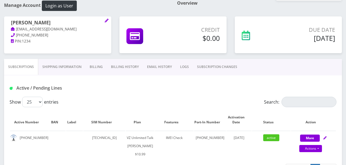
click at [195, 71] on link "SUBSCRIPTION CHANGES" at bounding box center [217, 67] width 48 height 16
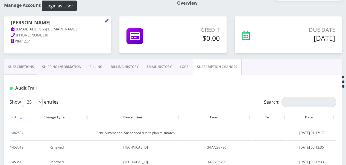
click at [25, 59] on link "Subscriptions" at bounding box center [21, 67] width 34 height 16
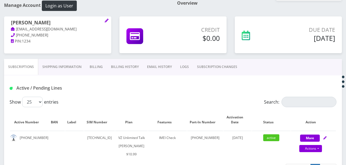
click at [215, 70] on link "SUBSCRIPTION CHANGES" at bounding box center [217, 67] width 48 height 16
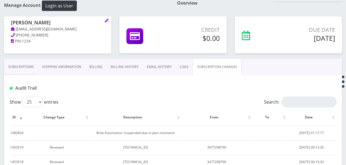
click at [17, 66] on link "Subscriptions" at bounding box center [21, 67] width 34 height 16
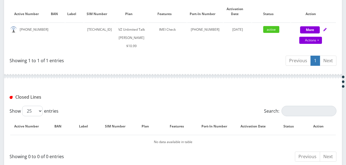
scroll to position [164, 0]
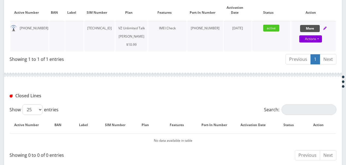
click at [311, 28] on button "More" at bounding box center [310, 28] width 20 height 7
select select "366"
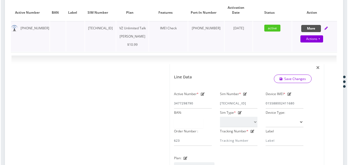
scroll to position [109, 0]
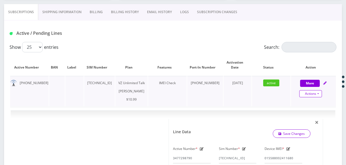
click at [313, 91] on link "Actions" at bounding box center [311, 93] width 23 height 7
select select "366"
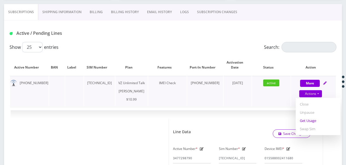
click at [319, 117] on link "Get Usage" at bounding box center [318, 120] width 45 height 8
select select "366"
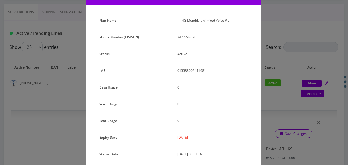
scroll to position [73, 0]
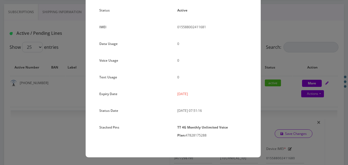
click at [270, 84] on div "× Subscription Info Plan Name TT 4G Monthly Unlimited Voice Plan Phone Number (…" at bounding box center [174, 82] width 348 height 165
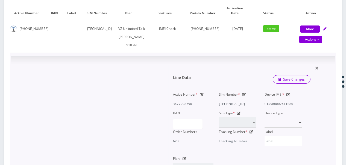
scroll to position [164, 0]
click at [286, 104] on div "Device IMEI * 015588002411680" at bounding box center [284, 99] width 46 height 19
click at [288, 103] on div "Device IMEI * 015588002411680" at bounding box center [284, 99] width 46 height 19
click at [288, 95] on icon at bounding box center [289, 93] width 4 height 3
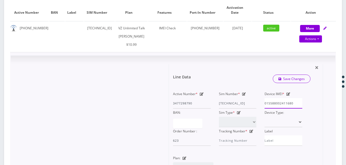
click at [301, 108] on input "015588002411680" at bounding box center [284, 103] width 38 height 10
type input "015588002411681"
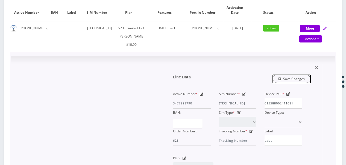
click at [302, 83] on link "Save Changes" at bounding box center [292, 78] width 38 height 8
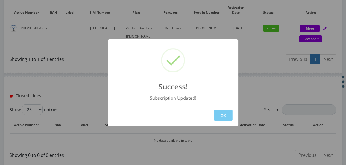
click at [222, 115] on button "OK" at bounding box center [223, 114] width 19 height 11
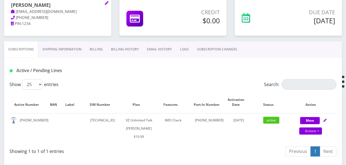
scroll to position [55, 0]
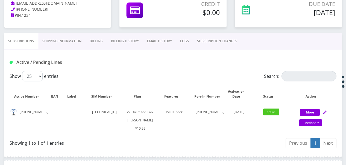
scroll to position [82, 0]
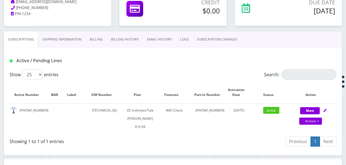
click at [209, 35] on link "SUBSCRIPTION CHANGES" at bounding box center [217, 39] width 48 height 16
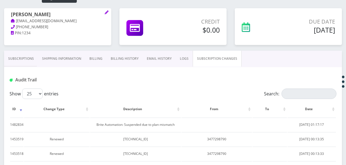
scroll to position [55, 0]
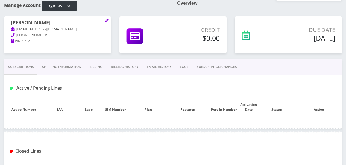
scroll to position [55, 0]
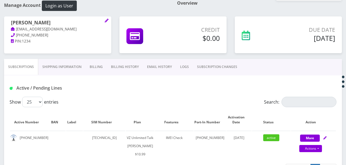
click at [228, 68] on link "SUBSCRIPTION CHANGES" at bounding box center [217, 67] width 48 height 16
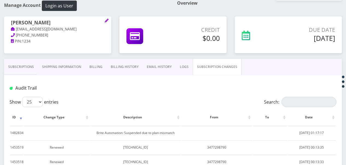
click at [24, 65] on link "Subscriptions" at bounding box center [21, 67] width 34 height 16
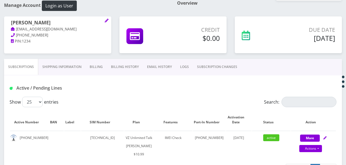
click at [210, 66] on link "SUBSCRIPTION CHANGES" at bounding box center [217, 67] width 48 height 16
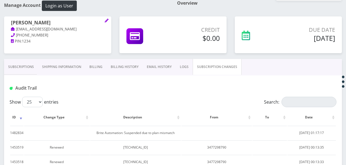
click at [24, 66] on link "Subscriptions" at bounding box center [21, 67] width 34 height 16
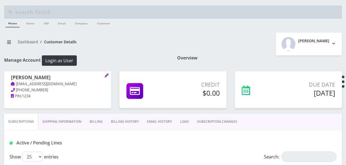
click at [223, 115] on link "SUBSCRIPTION CHANGES" at bounding box center [217, 122] width 48 height 16
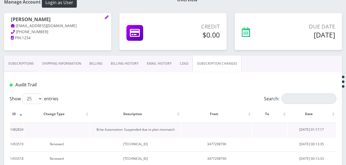
scroll to position [82, 0]
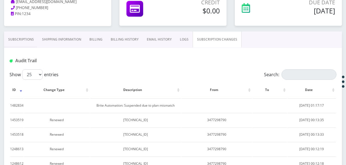
click at [31, 41] on link "Subscriptions" at bounding box center [21, 39] width 34 height 16
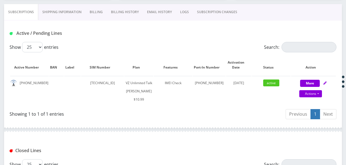
scroll to position [55, 0]
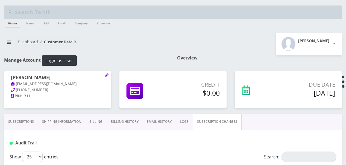
scroll to position [82, 0]
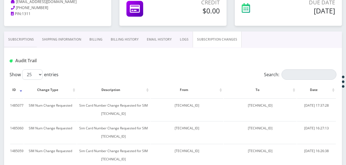
click at [20, 42] on link "Subscriptions" at bounding box center [21, 39] width 34 height 16
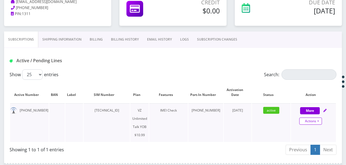
click at [321, 122] on link "Actions" at bounding box center [311, 120] width 23 height 7
select select "464"
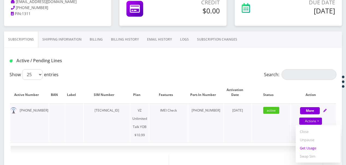
click at [315, 148] on link "Get Usage" at bounding box center [318, 148] width 45 height 8
select select "464"
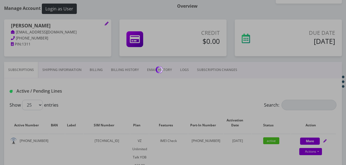
scroll to position [51, 0]
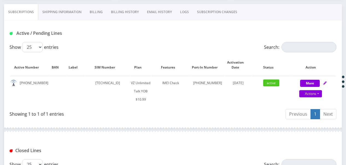
scroll to position [106, 0]
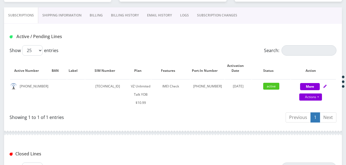
click at [194, 16] on link "SUBSCRIPTION CHANGES" at bounding box center [217, 15] width 48 height 16
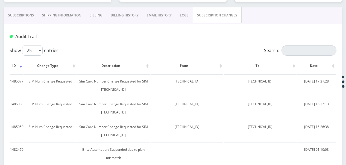
click at [30, 11] on link "Subscriptions" at bounding box center [21, 15] width 34 height 16
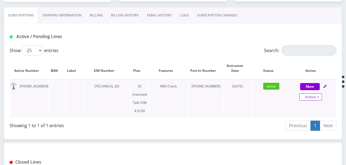
click at [320, 97] on link "Actions" at bounding box center [311, 96] width 23 height 7
select select "464"
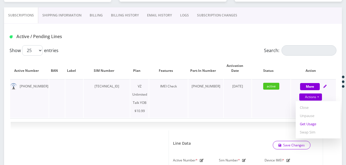
click at [315, 123] on link "Get Usage" at bounding box center [318, 124] width 45 height 8
select select "464"
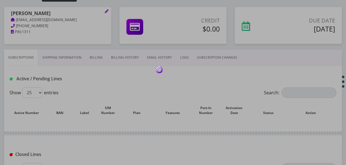
scroll to position [109, 0]
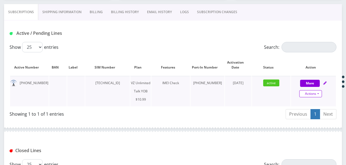
click at [321, 95] on link "Actions" at bounding box center [311, 93] width 23 height 7
select select "464"
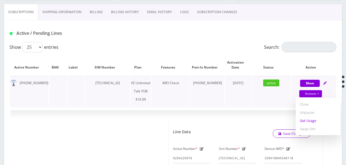
click at [314, 120] on link "Get Usage" at bounding box center [318, 120] width 45 height 8
select select "464"
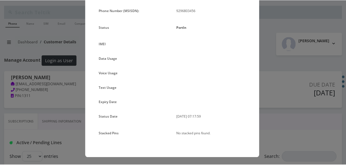
scroll to position [56, 0]
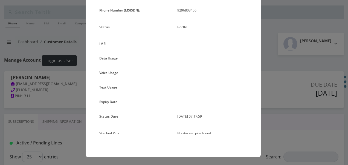
click at [274, 78] on div "× Subscription Info Plan Name TT 4G Monthly Unlimited Voice Plan Phone Number (…" at bounding box center [174, 82] width 348 height 165
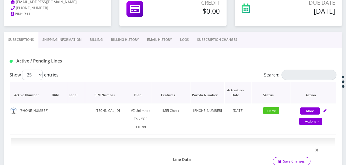
scroll to position [82, 0]
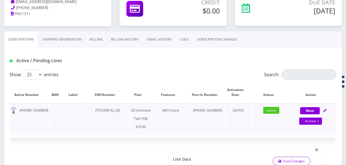
drag, startPoint x: 94, startPoint y: 110, endPoint x: 135, endPoint y: 107, distance: 40.4
click at [130, 107] on td "[TECHNICAL_ID]" at bounding box center [107, 118] width 45 height 30
drag, startPoint x: 135, startPoint y: 107, endPoint x: 104, endPoint y: 112, distance: 31.4
click at [104, 112] on td "[TECHNICAL_ID]" at bounding box center [107, 118] width 45 height 30
click at [91, 111] on td "[TECHNICAL_ID]" at bounding box center [107, 118] width 45 height 30
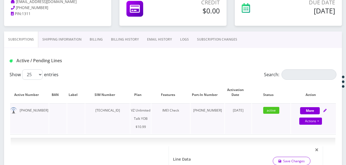
drag, startPoint x: 92, startPoint y: 110, endPoint x: 132, endPoint y: 109, distance: 40.0
click at [130, 109] on td "[TECHNICAL_ID]" at bounding box center [107, 118] width 45 height 30
drag, startPoint x: 132, startPoint y: 109, endPoint x: 126, endPoint y: 109, distance: 5.8
copy td "[TECHNICAL_ID]"
click at [211, 40] on link "SUBSCRIPTION CHANGES" at bounding box center [217, 39] width 48 height 16
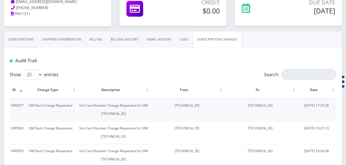
drag, startPoint x: 161, startPoint y: 106, endPoint x: 200, endPoint y: 107, distance: 40.0
click at [200, 107] on td "[TECHNICAL_ID]" at bounding box center [187, 109] width 73 height 22
drag, startPoint x: 200, startPoint y: 107, endPoint x: 193, endPoint y: 106, distance: 8.0
copy td "89148000011835956291"
click at [31, 38] on link "Subscriptions" at bounding box center [21, 39] width 34 height 16
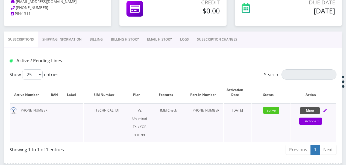
click at [312, 110] on button "More" at bounding box center [310, 110] width 20 height 7
select select "464"
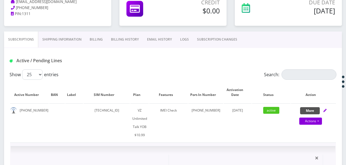
scroll to position [191, 0]
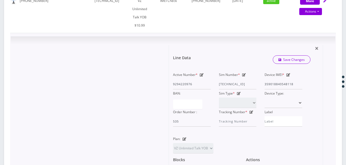
click at [246, 73] on icon at bounding box center [244, 74] width 4 height 3
click at [269, 77] on div "Active Number * 9294220976 Sim Number * 89148000010413034190 Device IMEI * 3590…" at bounding box center [238, 99] width 138 height 56
paste input "1835956291"
type input "89148000011835956291"
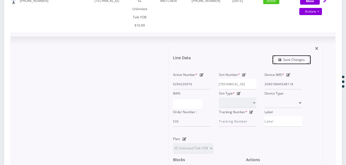
click at [280, 55] on link "Save Changes" at bounding box center [292, 59] width 38 height 8
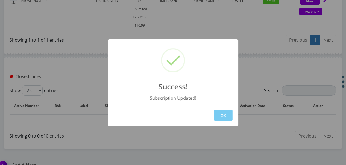
click at [225, 114] on button "OK" at bounding box center [223, 114] width 19 height 11
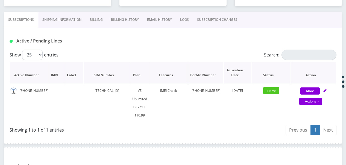
scroll to position [82, 0]
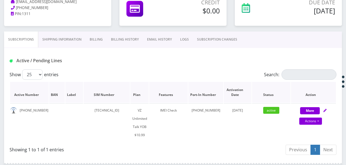
click at [219, 39] on link "SUBSCRIPTION CHANGES" at bounding box center [217, 39] width 48 height 16
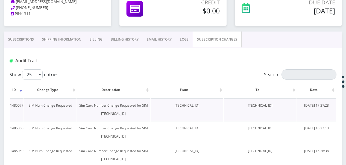
drag, startPoint x: 240, startPoint y: 105, endPoint x: 280, endPoint y: 102, distance: 39.2
click at [280, 102] on td "89148000010413034190" at bounding box center [260, 109] width 73 height 22
drag, startPoint x: 280, startPoint y: 102, endPoint x: 263, endPoint y: 103, distance: 17.0
copy td "89148000010413034190"
click at [33, 46] on link "Subscriptions" at bounding box center [21, 39] width 34 height 16
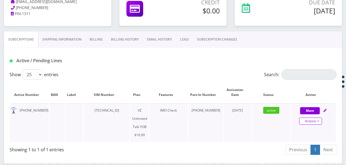
click at [321, 119] on link "Actions" at bounding box center [311, 120] width 23 height 7
select select "464"
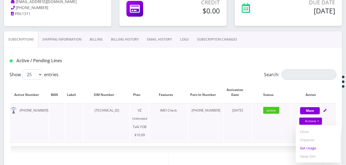
click at [313, 146] on link "Get Usage" at bounding box center [318, 148] width 45 height 8
select select "464"
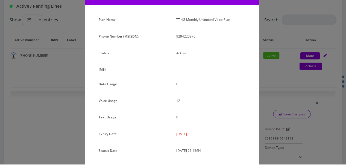
scroll to position [65, 0]
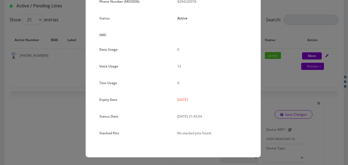
click at [276, 72] on div "× Subscription Info Plan Name TT 4G Monthly Unlimited Voice Plan Phone Number (…" at bounding box center [174, 82] width 348 height 165
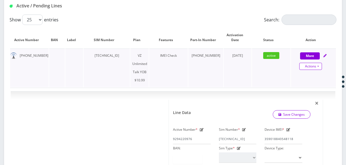
click at [319, 68] on link "Actions" at bounding box center [311, 66] width 23 height 7
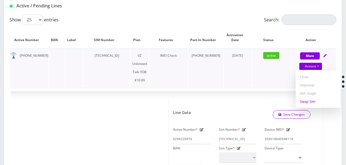
click at [311, 99] on link "Swap Sim" at bounding box center [318, 101] width 45 height 8
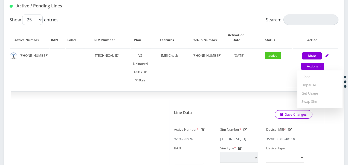
select select "464"
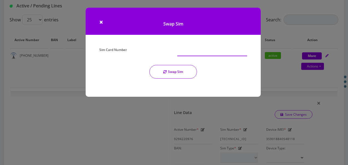
paste input "[TECHNICAL_ID]"
type input "[TECHNICAL_ID]"
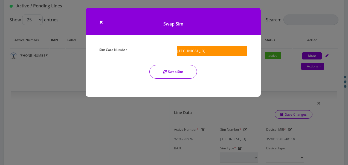
click at [179, 74] on button "Swap Sim" at bounding box center [173, 72] width 48 height 14
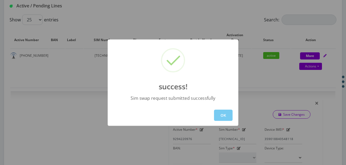
click at [226, 109] on button "OK" at bounding box center [223, 114] width 19 height 11
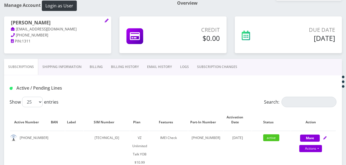
scroll to position [55, 0]
click at [214, 67] on link "SUBSCRIPTION CHANGES" at bounding box center [217, 67] width 48 height 16
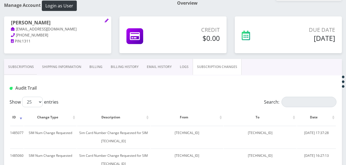
click at [29, 64] on link "Subscriptions" at bounding box center [21, 67] width 34 height 16
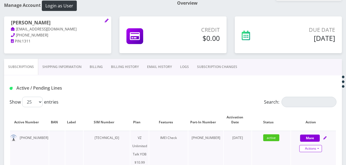
click at [321, 147] on link "Actions" at bounding box center [311, 148] width 23 height 7
select select "464"
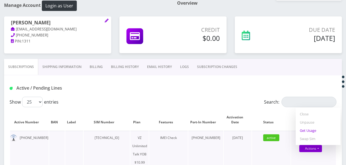
click at [311, 131] on link "Get Usage" at bounding box center [318, 130] width 45 height 8
select select "464"
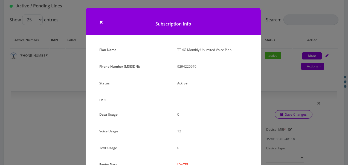
click at [266, 74] on div "× Subscription Info Plan Name TT 4G Monthly Unlimited Voice Plan Phone Number (…" at bounding box center [174, 82] width 348 height 165
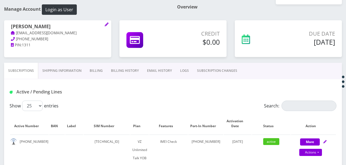
scroll to position [82, 0]
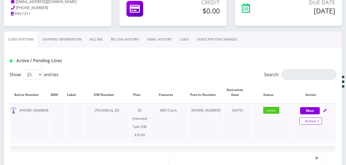
click at [319, 119] on link "Actions" at bounding box center [311, 120] width 23 height 7
click at [316, 147] on link "Get Usage" at bounding box center [318, 148] width 45 height 8
select select "464"
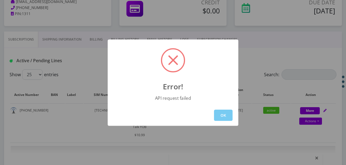
click at [226, 112] on button "OK" at bounding box center [223, 114] width 19 height 11
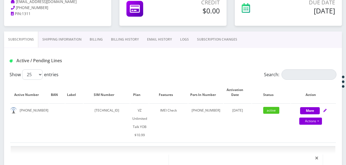
click at [220, 40] on link "SUBSCRIPTION CHANGES" at bounding box center [217, 39] width 48 height 16
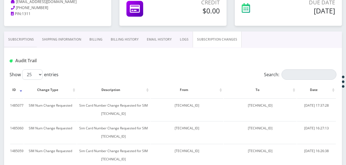
click at [38, 37] on link "Shipping Information" at bounding box center [61, 39] width 47 height 16
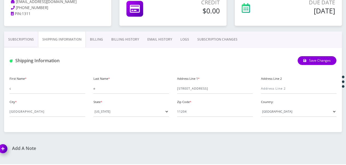
click at [34, 39] on link "Subscriptions" at bounding box center [21, 39] width 34 height 16
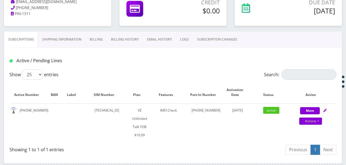
click at [206, 37] on link "SUBSCRIPTION CHANGES" at bounding box center [217, 39] width 48 height 16
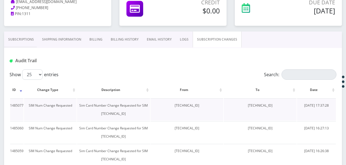
drag, startPoint x: 240, startPoint y: 104, endPoint x: 280, endPoint y: 109, distance: 39.9
click at [280, 109] on td "[TECHNICAL_ID]" at bounding box center [260, 109] width 73 height 22
drag, startPoint x: 280, startPoint y: 109, endPoint x: 270, endPoint y: 104, distance: 11.6
copy td "[TECHNICAL_ID]"
click at [24, 36] on link "Subscriptions" at bounding box center [21, 39] width 34 height 16
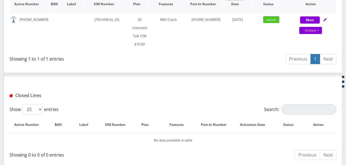
scroll to position [164, 0]
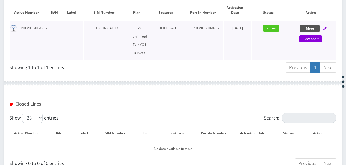
click at [315, 25] on button "More" at bounding box center [310, 28] width 20 height 7
select select "464"
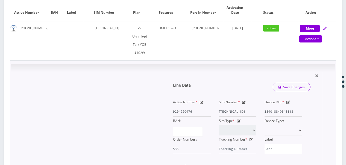
click at [245, 100] on icon at bounding box center [244, 101] width 4 height 3
click at [273, 105] on div "Active Number * 9294220976 Sim Number * 89148000011835956291 Device IMEI * 3590…" at bounding box center [238, 126] width 138 height 56
paste input "0413034190"
type input "[TECHNICAL_ID]"
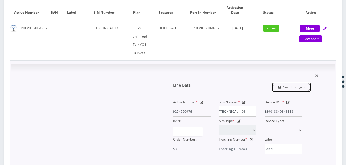
click at [282, 85] on icon "submit" at bounding box center [280, 86] width 3 height 3
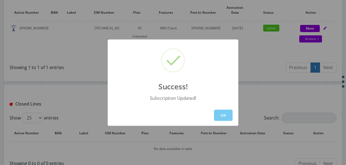
click at [224, 112] on button "OK" at bounding box center [223, 114] width 19 height 11
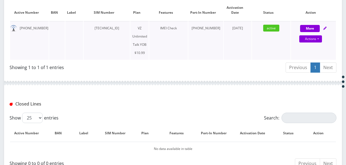
scroll to position [109, 0]
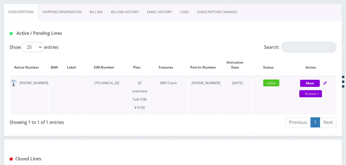
click at [323, 96] on div "Actions Suspend Close Unpause Get Usage Swap Sim" at bounding box center [311, 94] width 45 height 8
select select "464"
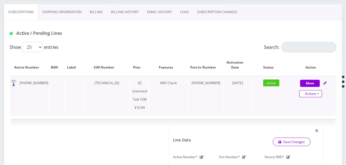
click at [320, 93] on link "Actions" at bounding box center [311, 93] width 23 height 7
select select "464"
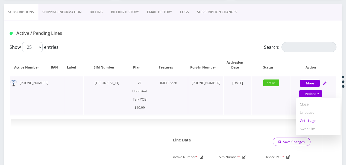
click at [315, 121] on link "Get Usage" at bounding box center [318, 120] width 45 height 8
select select "464"
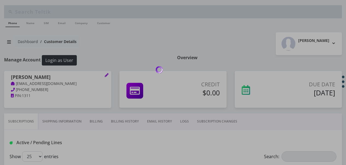
scroll to position [0, 0]
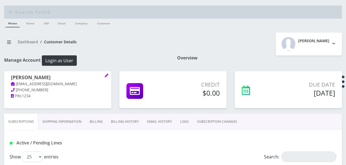
scroll to position [90, 0]
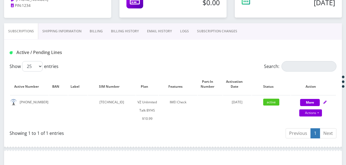
click at [214, 25] on link "SUBSCRIPTION CHANGES" at bounding box center [217, 31] width 48 height 16
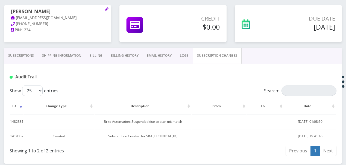
scroll to position [36, 0]
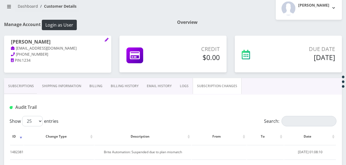
click at [42, 69] on div "[PERSON_NAME] [EMAIL_ADDRESS][DOMAIN_NAME] [PHONE_NUMBER] PIN: 1234" at bounding box center [57, 54] width 107 height 37
click at [34, 81] on link "Subscriptions" at bounding box center [21, 86] width 34 height 16
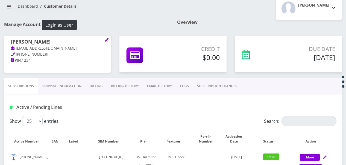
click at [200, 81] on link "SUBSCRIPTION CHANGES" at bounding box center [217, 86] width 48 height 16
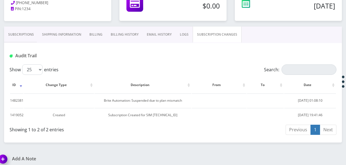
scroll to position [90, 0]
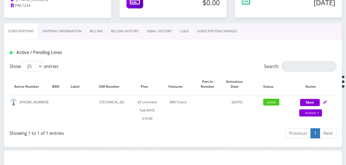
scroll to position [36, 0]
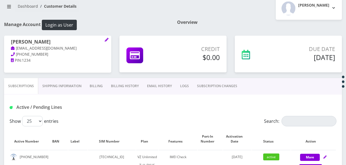
click at [208, 81] on link "SUBSCRIPTION CHANGES" at bounding box center [217, 86] width 48 height 16
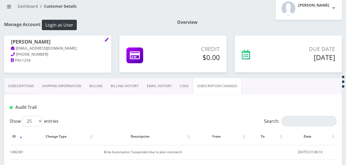
click at [176, 91] on link "LOGS" at bounding box center [184, 86] width 17 height 16
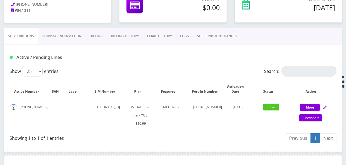
scroll to position [164, 0]
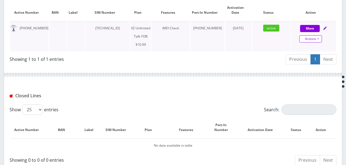
click at [319, 38] on link "Actions" at bounding box center [311, 38] width 23 height 7
select select "464"
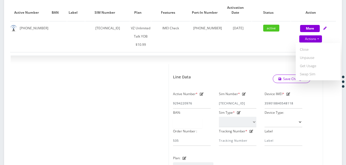
drag, startPoint x: 308, startPoint y: 65, endPoint x: 299, endPoint y: 65, distance: 9.3
click at [308, 65] on link "Get Usage" at bounding box center [318, 66] width 45 height 8
select select "464"
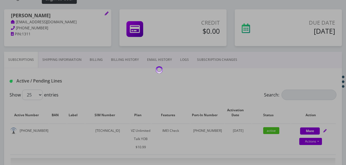
scroll to position [27, 0]
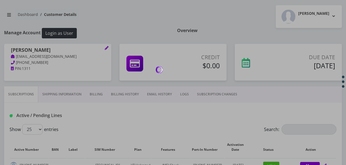
click at [183, 18] on div at bounding box center [173, 82] width 346 height 165
click at [4, 10] on div at bounding box center [173, 82] width 346 height 165
click at [204, 89] on div at bounding box center [173, 82] width 346 height 165
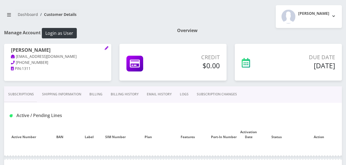
scroll to position [27, 0]
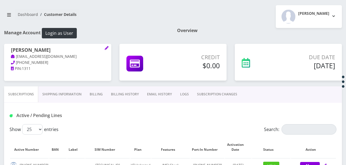
click at [209, 92] on link "SUBSCRIPTION CHANGES" at bounding box center [217, 94] width 48 height 16
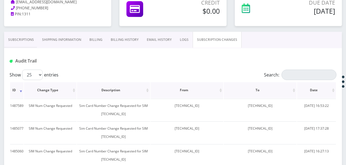
scroll to position [82, 0]
click at [16, 36] on link "Subscriptions" at bounding box center [21, 39] width 34 height 16
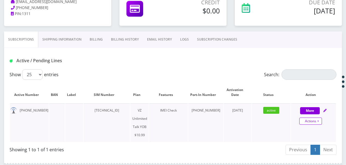
click at [319, 121] on link "Actions" at bounding box center [311, 120] width 23 height 7
select select "464"
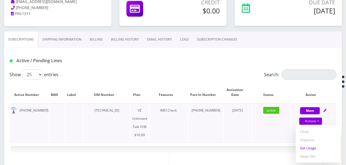
click at [315, 146] on link "Get Usage" at bounding box center [318, 148] width 45 height 8
select select "464"
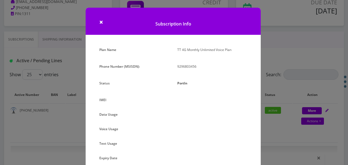
click at [293, 75] on div "× Subscription Info Plan Name TT 4G Monthly Unlimited Voice Plan Phone Number (…" at bounding box center [174, 82] width 348 height 165
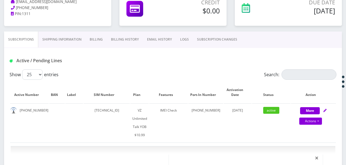
click at [225, 38] on link "SUBSCRIPTION CHANGES" at bounding box center [217, 39] width 48 height 16
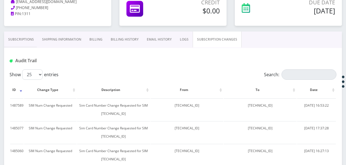
click at [10, 34] on link "Subscriptions" at bounding box center [21, 39] width 34 height 16
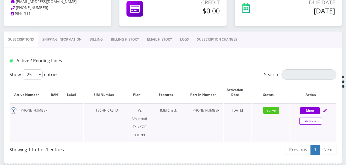
click at [318, 124] on link "Actions" at bounding box center [311, 120] width 23 height 7
select select "464"
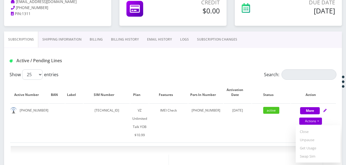
click at [315, 148] on link "Get Usage" at bounding box center [318, 148] width 45 height 8
select select "464"
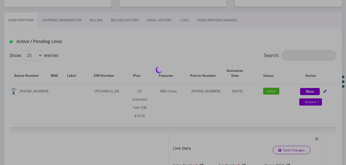
scroll to position [51, 0]
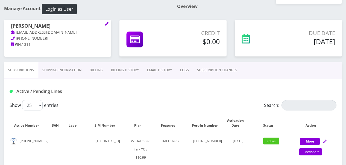
scroll to position [133, 0]
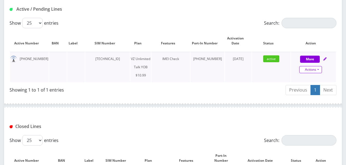
click at [319, 71] on link "Actions" at bounding box center [311, 69] width 23 height 7
select select "464"
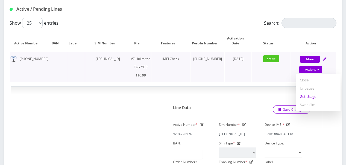
click at [310, 97] on link "Get Usage" at bounding box center [318, 96] width 45 height 8
select select "464"
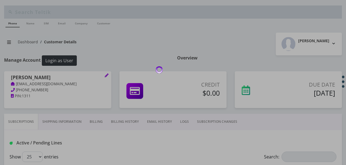
scroll to position [0, 0]
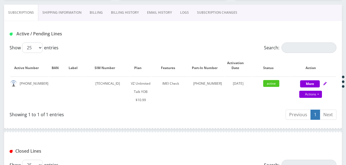
scroll to position [109, 0]
click at [216, 11] on link "SUBSCRIPTION CHANGES" at bounding box center [217, 12] width 48 height 16
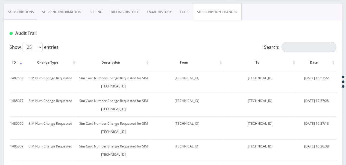
click at [13, 10] on link "Subscriptions" at bounding box center [21, 12] width 34 height 16
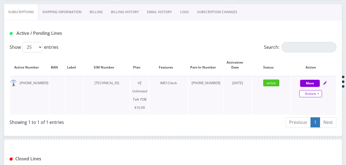
click at [320, 95] on link "Actions" at bounding box center [311, 93] width 23 height 7
select select "464"
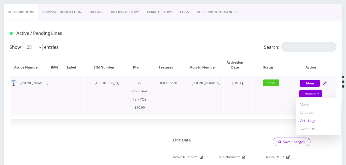
click at [313, 118] on link "Get Usage" at bounding box center [318, 120] width 45 height 8
select select "464"
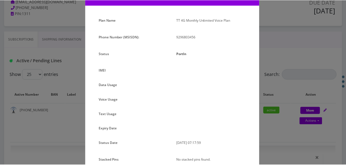
scroll to position [56, 0]
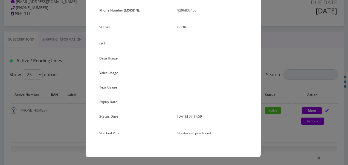
click at [271, 70] on div "× Subscription Info Plan Name TT 4G Monthly Unlimited Voice Plan Phone Number (…" at bounding box center [174, 82] width 348 height 165
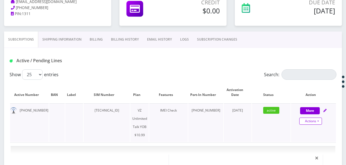
click at [318, 118] on link "Actions" at bounding box center [311, 120] width 23 height 7
click at [308, 146] on link "Get Usage" at bounding box center [318, 148] width 45 height 8
select select "464"
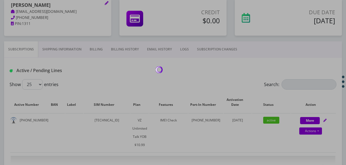
scroll to position [51, 0]
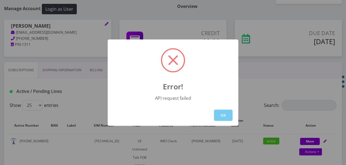
click at [226, 114] on button "OK" at bounding box center [223, 114] width 19 height 11
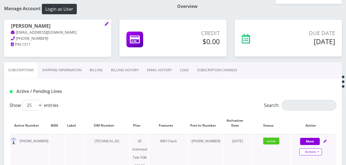
click at [318, 149] on link "Actions" at bounding box center [311, 151] width 23 height 7
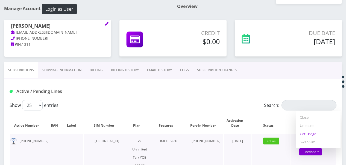
click at [309, 134] on link "Get Usage" at bounding box center [318, 133] width 45 height 8
select select "464"
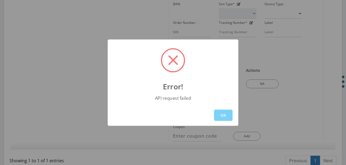
scroll to position [325, 0]
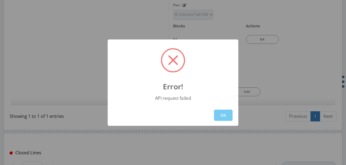
click at [219, 114] on button "OK" at bounding box center [223, 114] width 19 height 11
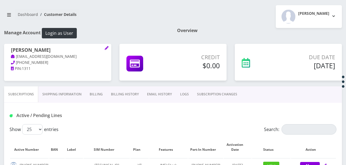
scroll to position [82, 0]
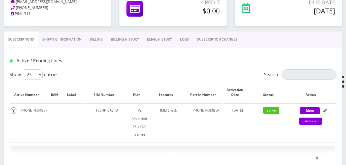
click at [214, 39] on link "SUBSCRIPTION CHANGES" at bounding box center [217, 39] width 48 height 16
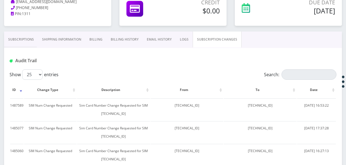
click at [21, 40] on link "Subscriptions" at bounding box center [21, 39] width 34 height 16
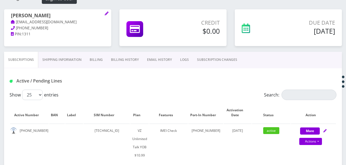
scroll to position [61, 0]
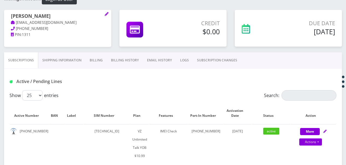
click at [221, 61] on link "SUBSCRIPTION CHANGES" at bounding box center [217, 60] width 48 height 16
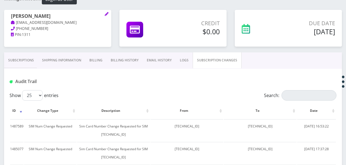
click at [20, 63] on link "Subscriptions" at bounding box center [21, 60] width 34 height 16
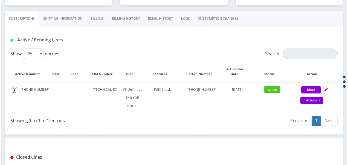
scroll to position [116, 0]
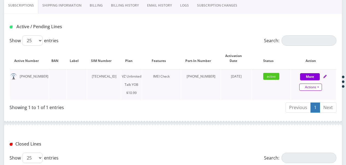
click at [318, 87] on link "Actions" at bounding box center [311, 86] width 23 height 7
select select "464"
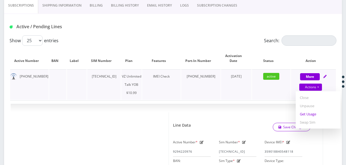
click at [311, 112] on link "Get Usage" at bounding box center [318, 114] width 45 height 8
select select "464"
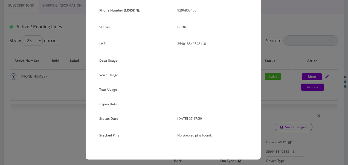
scroll to position [0, 0]
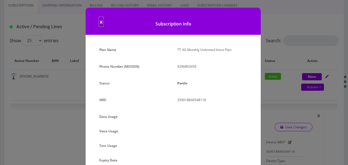
click at [100, 23] on span "×" at bounding box center [101, 21] width 4 height 9
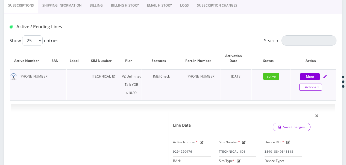
click at [317, 88] on link "Actions" at bounding box center [311, 86] width 23 height 7
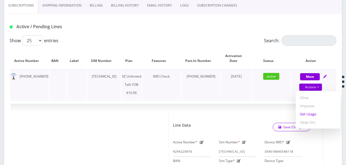
click at [313, 112] on link "Get Usage" at bounding box center [318, 114] width 45 height 8
select select "464"
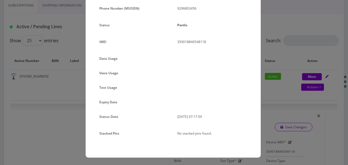
scroll to position [58, 0]
click at [253, 52] on div "Plan Name TT 4G Monthly Unlimited Voice Plan Phone Number (MSISDN): 9296803456 …" at bounding box center [173, 72] width 175 height 170
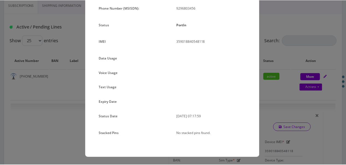
scroll to position [4, 0]
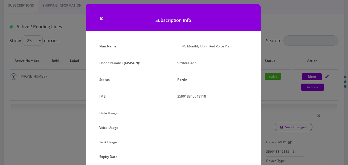
click at [287, 80] on div "× Subscription Info Plan Name TT 4G Monthly Unlimited Voice Plan Phone Number (…" at bounding box center [174, 82] width 348 height 165
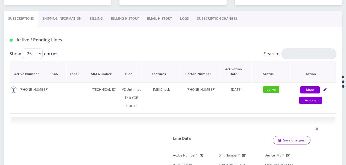
scroll to position [61, 0]
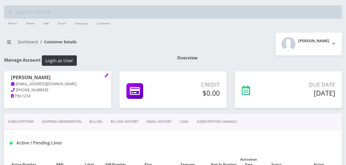
scroll to position [36, 0]
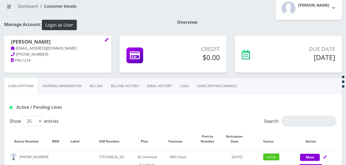
click at [210, 86] on link "SUBSCRIPTION CHANGES" at bounding box center [217, 86] width 48 height 16
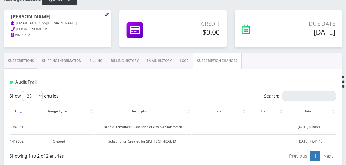
scroll to position [90, 0]
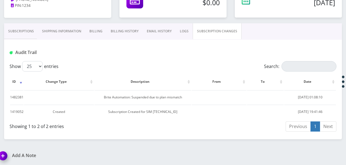
click at [19, 32] on link "Subscriptions" at bounding box center [21, 31] width 34 height 16
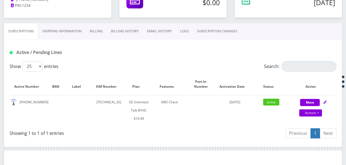
click at [203, 34] on link "SUBSCRIPTION CHANGES" at bounding box center [217, 31] width 48 height 16
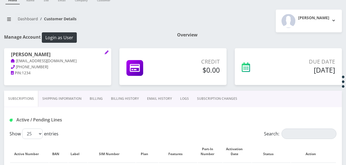
scroll to position [82, 0]
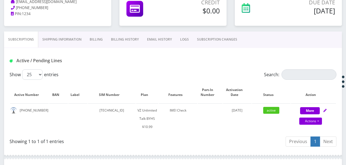
click at [203, 37] on link "SUBSCRIPTION CHANGES" at bounding box center [217, 39] width 48 height 16
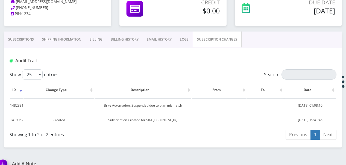
click at [23, 40] on link "Subscriptions" at bounding box center [21, 39] width 34 height 16
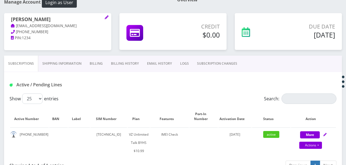
scroll to position [56, 0]
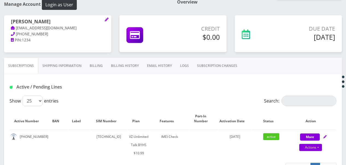
click at [210, 61] on link "SUBSCRIPTION CHANGES" at bounding box center [217, 66] width 48 height 16
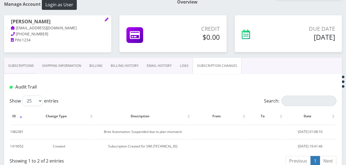
click at [29, 59] on link "Subscriptions" at bounding box center [21, 66] width 34 height 16
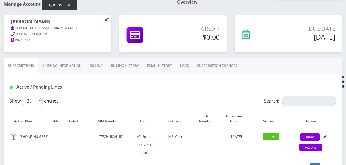
click at [215, 66] on link "SUBSCRIPTION CHANGES" at bounding box center [217, 66] width 48 height 16
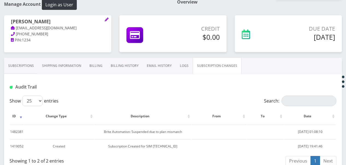
click at [29, 62] on link "Subscriptions" at bounding box center [21, 66] width 34 height 16
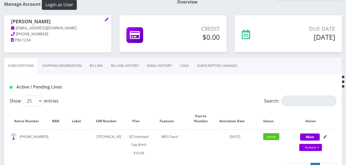
click at [204, 69] on link "SUBSCRIPTION CHANGES" at bounding box center [217, 66] width 48 height 16
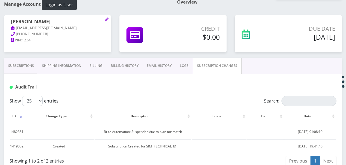
click at [14, 62] on link "Subscriptions" at bounding box center [21, 66] width 34 height 16
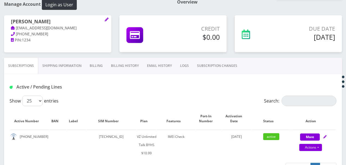
click at [180, 69] on link "LOGS" at bounding box center [184, 66] width 17 height 16
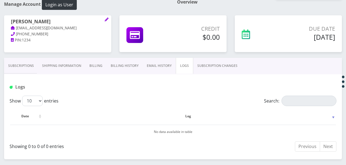
click at [207, 64] on link "SUBSCRIPTION CHANGES" at bounding box center [217, 66] width 48 height 16
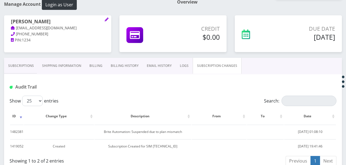
click at [193, 58] on link "SUBSCRIPTION CHANGES" at bounding box center [217, 66] width 49 height 16
click at [183, 65] on link "LOGS" at bounding box center [184, 66] width 17 height 16
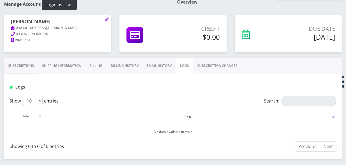
click at [202, 65] on link "SUBSCRIPTION CHANGES" at bounding box center [217, 66] width 48 height 16
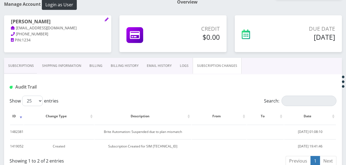
click at [21, 66] on link "Subscriptions" at bounding box center [21, 66] width 34 height 16
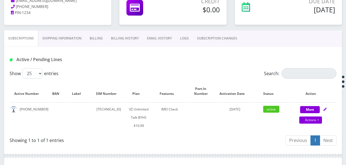
scroll to position [111, 0]
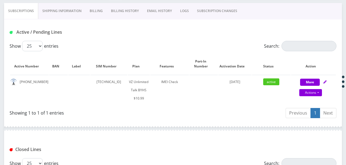
click at [209, 16] on link "SUBSCRIPTION CHANGES" at bounding box center [217, 11] width 48 height 16
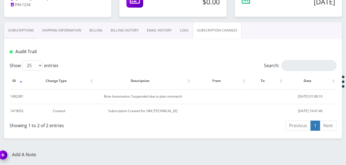
scroll to position [90, 0]
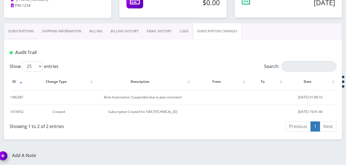
click at [32, 29] on link "Subscriptions" at bounding box center [21, 31] width 34 height 16
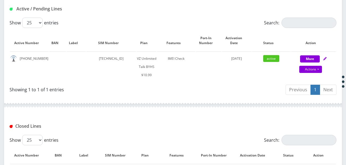
scroll to position [172, 0]
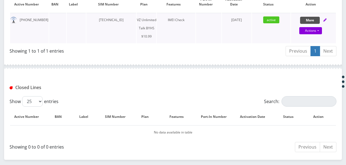
click at [311, 20] on button "More" at bounding box center [310, 20] width 20 height 7
select select "467"
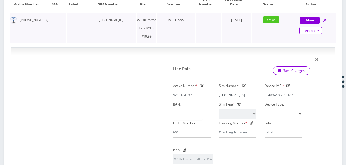
click at [319, 30] on link "Actions" at bounding box center [311, 30] width 23 height 7
select select "467"
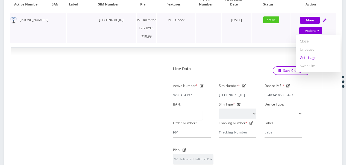
click at [308, 58] on link "Get Usage" at bounding box center [318, 57] width 45 height 8
select select "467"
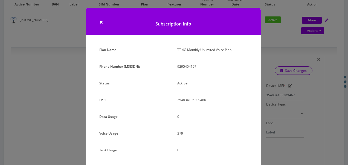
click at [297, 60] on div "× Subscription Info Plan Name TT 4G Monthly Unlimited Voice Plan Phone Number (…" at bounding box center [174, 82] width 348 height 165
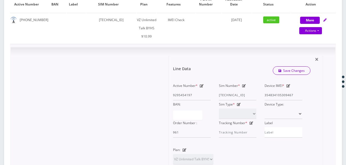
click at [287, 85] on icon at bounding box center [289, 85] width 4 height 3
drag, startPoint x: 295, startPoint y: 93, endPoint x: 269, endPoint y: 92, distance: 26.0
click at [269, 92] on input "354834105309467" at bounding box center [284, 95] width 38 height 10
type input "35789789798978"
click at [290, 71] on link "Save Changes" at bounding box center [292, 70] width 38 height 8
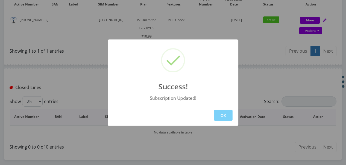
click at [216, 109] on button "OK" at bounding box center [223, 114] width 19 height 11
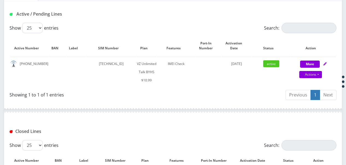
scroll to position [90, 0]
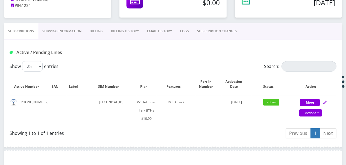
click at [217, 30] on link "SUBSCRIPTION CHANGES" at bounding box center [217, 31] width 48 height 16
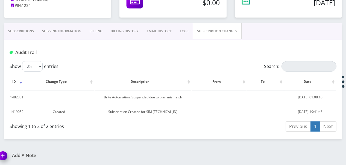
click at [12, 34] on link "Subscriptions" at bounding box center [21, 31] width 34 height 16
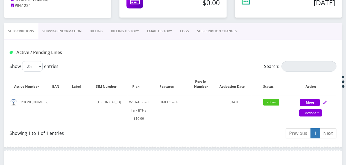
click at [194, 30] on link "SUBSCRIPTION CHANGES" at bounding box center [217, 31] width 48 height 16
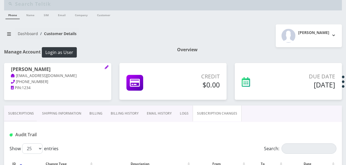
drag, startPoint x: 23, startPoint y: 111, endPoint x: 31, endPoint y: 112, distance: 8.1
click at [23, 111] on link "Subscriptions" at bounding box center [21, 113] width 34 height 16
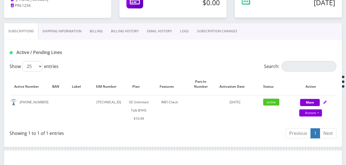
click at [190, 37] on link "LOGS" at bounding box center [184, 31] width 17 height 16
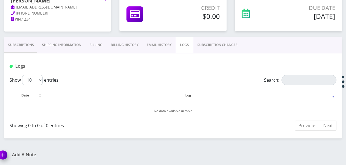
scroll to position [76, 0]
click at [202, 28] on div "Credit $0.00" at bounding box center [173, 13] width 107 height 37
click at [215, 46] on link "SUBSCRIPTION CHANGES" at bounding box center [217, 45] width 48 height 16
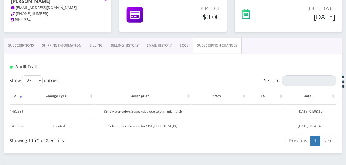
click at [193, 47] on link "SUBSCRIPTION CHANGES" at bounding box center [217, 45] width 49 height 16
click at [170, 44] on link "EMAIL HISTORY" at bounding box center [159, 45] width 33 height 16
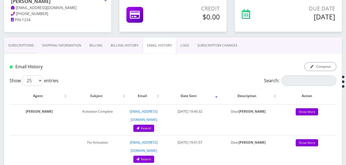
click at [176, 46] on link "LOGS" at bounding box center [184, 45] width 17 height 16
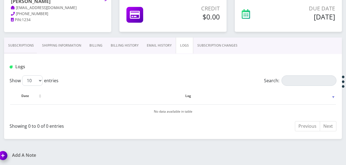
click at [206, 46] on link "SUBSCRIPTION CHANGES" at bounding box center [217, 45] width 48 height 16
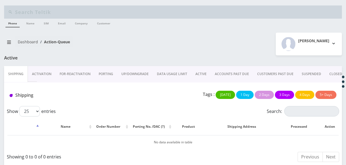
click at [33, 75] on link "Activation" at bounding box center [42, 74] width 28 height 16
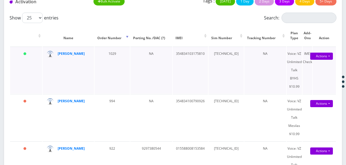
scroll to position [109, 0]
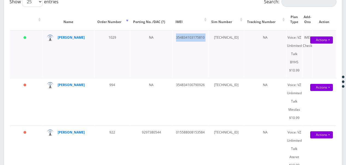
drag, startPoint x: 172, startPoint y: 39, endPoint x: 206, endPoint y: 42, distance: 34.0
click at [206, 42] on tr "[DATE] [PERSON_NAME][GEOGRAPHIC_DATA] 1029 NA 354834103175810 [TECHNICAL_ID] NA…" at bounding box center [173, 53] width 326 height 47
drag, startPoint x: 206, startPoint y: 42, endPoint x: 177, endPoint y: 36, distance: 29.0
copy td "354834103175810"
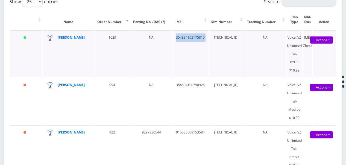
copy td "354834103175810"
click td "354834103175810"
drag, startPoint x: 172, startPoint y: 38, endPoint x: 201, endPoint y: 41, distance: 28.9
click td "354834103175810"
drag, startPoint x: 201, startPoint y: 41, endPoint x: 191, endPoint y: 35, distance: 11.3
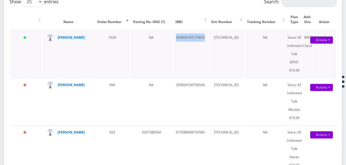
copy td "354834103175810"
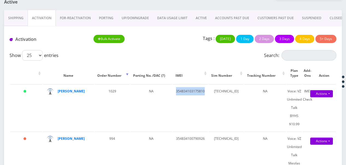
scroll to position [55, 0]
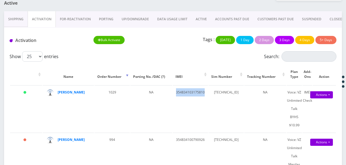
click link "ACTIVE"
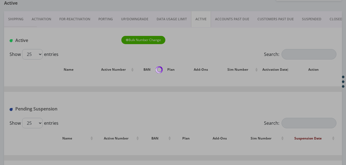
click div
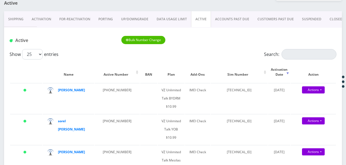
click link "ACCOUNTS PAST DUE"
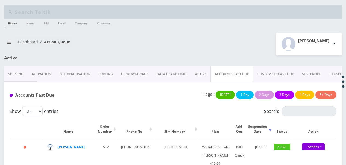
click link "ACTIVE"
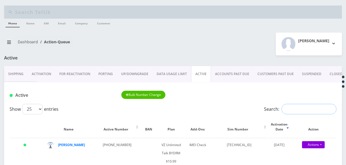
click input "Search:"
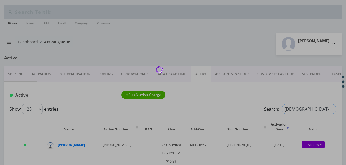
type input "[DEMOGRAPHIC_DATA]"
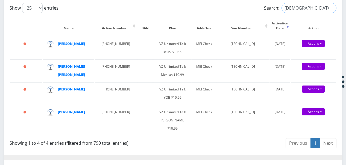
scroll to position [109, 0]
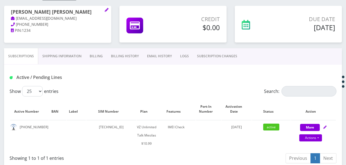
scroll to position [82, 0]
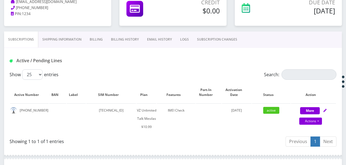
click at [202, 31] on link "SUBSCRIPTION CHANGES" at bounding box center [217, 39] width 48 height 16
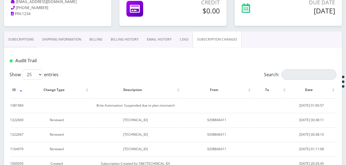
click at [20, 41] on link "Subscriptions" at bounding box center [21, 39] width 34 height 16
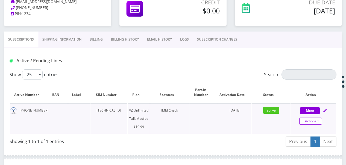
click at [318, 121] on link "Actions" at bounding box center [311, 120] width 23 height 7
select select "468"
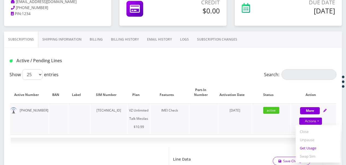
click at [309, 146] on link "Get Usage" at bounding box center [318, 148] width 45 height 8
select select "468"
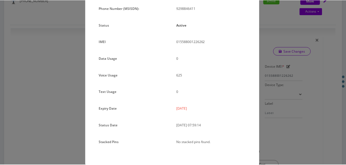
scroll to position [67, 0]
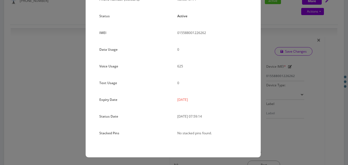
click at [288, 78] on div "× Subscription Info Plan Name TT 4G Monthly Unlimited Voice Plan Phone Number (…" at bounding box center [174, 82] width 348 height 165
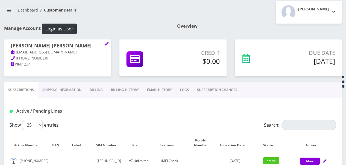
scroll to position [27, 0]
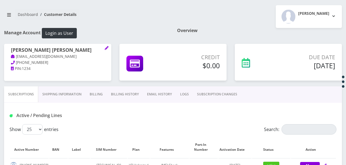
click at [92, 85] on div "[PERSON_NAME] [PERSON_NAME] [EMAIL_ADDRESS][DOMAIN_NAME] [PHONE_NUMBER] PIN: 12…" at bounding box center [57, 65] width 115 height 42
click at [97, 94] on link "Billing" at bounding box center [96, 94] width 21 height 16
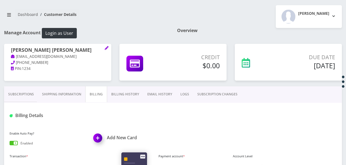
click at [13, 139] on div "Enable Auto Pay? Enabled" at bounding box center [47, 138] width 84 height 18
click at [17, 139] on div "Enable Auto Pay? Enabled" at bounding box center [47, 138] width 84 height 18
click at [16, 141] on span at bounding box center [14, 143] width 8 height 4
click at [10, 144] on input "checkbox" at bounding box center [10, 144] width 0 height 0
click at [30, 96] on link "Subscriptions" at bounding box center [21, 94] width 34 height 16
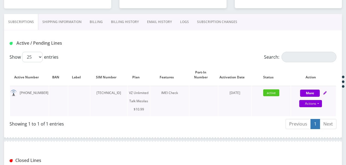
scroll to position [109, 0]
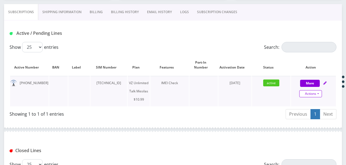
click at [319, 94] on link "Actions" at bounding box center [311, 93] width 23 height 7
select select "468"
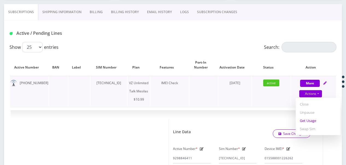
click at [311, 123] on link "Get Usage" at bounding box center [318, 120] width 45 height 8
select select "468"
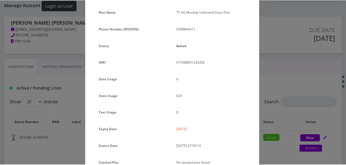
scroll to position [67, 0]
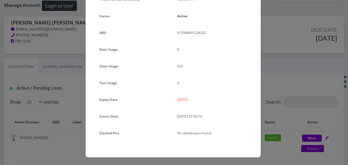
click at [271, 89] on div "× Subscription Info Plan Name TT 4G Monthly Unlimited Voice Plan Phone Number (…" at bounding box center [174, 82] width 348 height 165
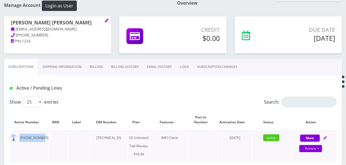
drag, startPoint x: 20, startPoint y: 137, endPoint x: 41, endPoint y: 135, distance: 21.1
click at [41, 135] on td "[PHONE_NUMBER]" at bounding box center [29, 145] width 39 height 30
drag, startPoint x: 41, startPoint y: 135, endPoint x: 42, endPoint y: 139, distance: 4.5
click at [42, 139] on td "[PHONE_NUMBER]" at bounding box center [29, 145] width 39 height 30
copy td "[PHONE_NUMBER]"
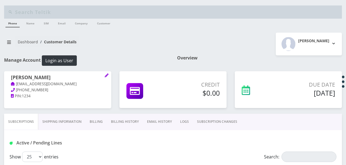
scroll to position [76, 0]
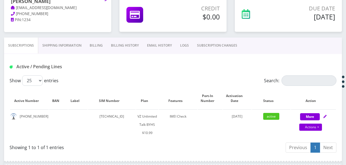
click at [219, 46] on link "SUBSCRIPTION CHANGES" at bounding box center [217, 45] width 48 height 16
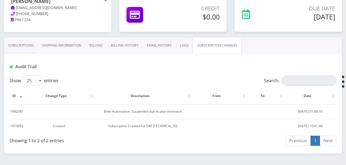
click at [25, 45] on link "Subscriptions" at bounding box center [21, 45] width 34 height 16
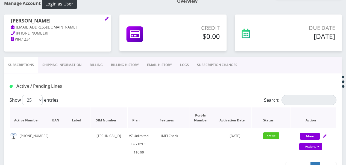
scroll to position [55, 0]
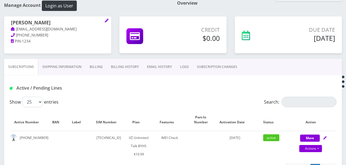
click at [228, 63] on link "SUBSCRIPTION CHANGES" at bounding box center [217, 67] width 48 height 16
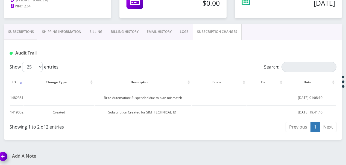
scroll to position [90, 0]
click at [21, 34] on link "Subscriptions" at bounding box center [21, 31] width 34 height 16
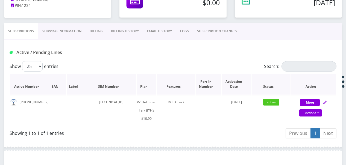
scroll to position [63, 0]
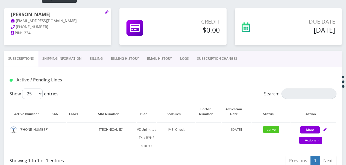
click at [205, 59] on link "SUBSCRIPTION CHANGES" at bounding box center [217, 59] width 48 height 16
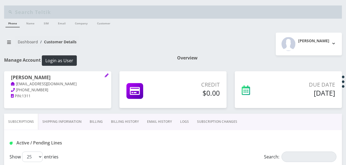
scroll to position [19, 0]
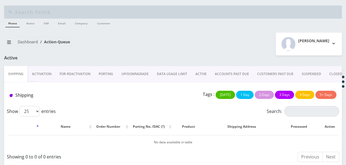
click at [194, 70] on link "ACTIVE" at bounding box center [200, 74] width 19 height 16
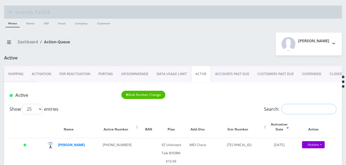
click at [290, 106] on input "Search:" at bounding box center [309, 109] width 55 height 10
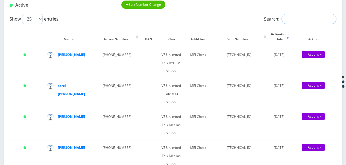
scroll to position [82, 0]
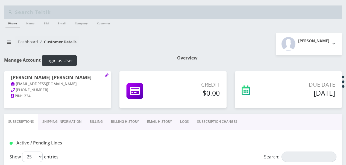
select select "468"
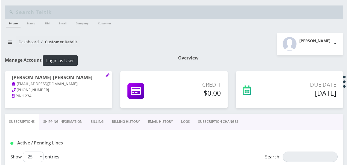
scroll to position [55, 0]
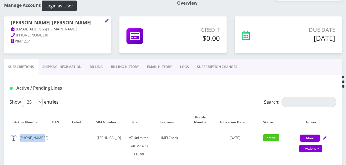
click at [210, 69] on link "SUBSCRIPTION CHANGES" at bounding box center [217, 67] width 48 height 16
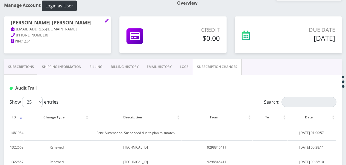
click at [34, 70] on link "Subscriptions" at bounding box center [21, 67] width 34 height 16
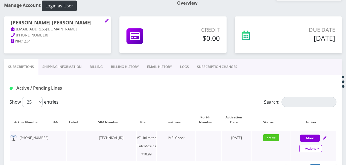
click at [319, 146] on link "Actions" at bounding box center [311, 148] width 23 height 7
select select "468"
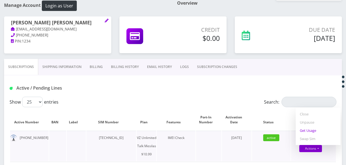
click at [311, 130] on link "Get Usage" at bounding box center [318, 130] width 45 height 8
select select "468"
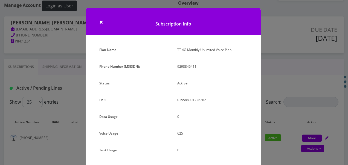
click at [271, 79] on div "× Subscription Info Plan Name TT 4G Monthly Unlimited Voice Plan Phone Number (…" at bounding box center [174, 82] width 348 height 165
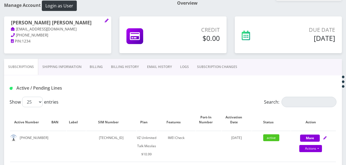
click at [103, 61] on link "Billing" at bounding box center [96, 67] width 21 height 16
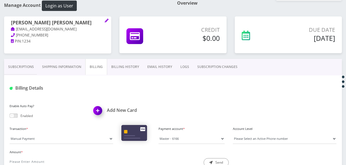
click at [31, 70] on link "Subscriptions" at bounding box center [21, 67] width 34 height 16
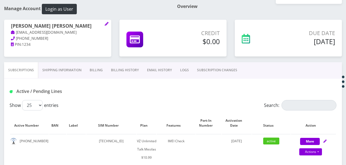
scroll to position [27, 0]
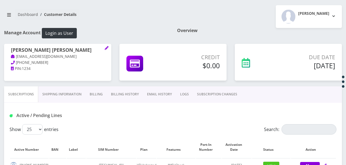
click at [99, 94] on link "Billing" at bounding box center [96, 94] width 21 height 16
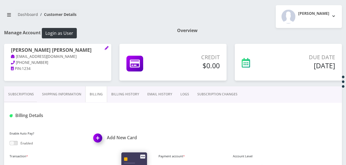
click at [22, 96] on link "Subscriptions" at bounding box center [21, 94] width 34 height 16
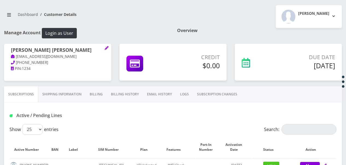
click at [68, 95] on link "Shipping Information" at bounding box center [61, 94] width 47 height 16
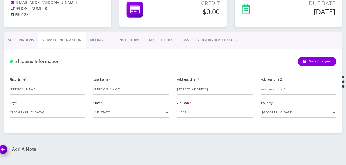
scroll to position [82, 0]
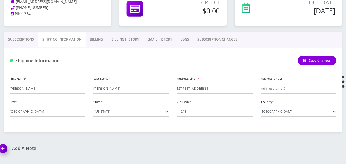
click at [34, 36] on link "Subscriptions" at bounding box center [21, 39] width 34 height 16
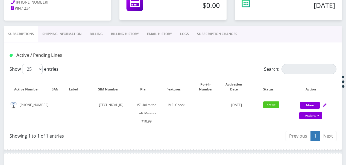
scroll to position [137, 0]
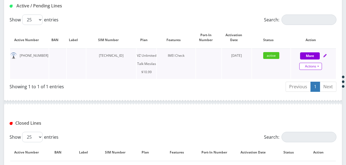
click at [320, 66] on link "Actions" at bounding box center [311, 66] width 23 height 7
select select "468"
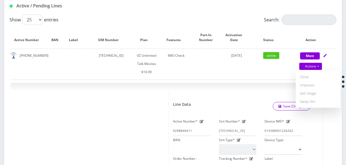
click at [310, 90] on link "Get Usage" at bounding box center [318, 93] width 45 height 8
select select "468"
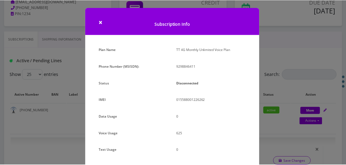
scroll to position [55, 0]
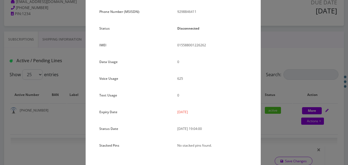
drag, startPoint x: 175, startPoint y: 111, endPoint x: 202, endPoint y: 114, distance: 27.0
click at [202, 114] on div "2025-09-24" at bounding box center [212, 114] width 78 height 12
drag, startPoint x: 202, startPoint y: 114, endPoint x: 182, endPoint y: 112, distance: 19.7
copy p "2025-09-24"
click at [58, 90] on div "× Subscription Info Plan Name TT 4G Monthly Unlimited Voice Plan Phone Number (…" at bounding box center [174, 82] width 348 height 165
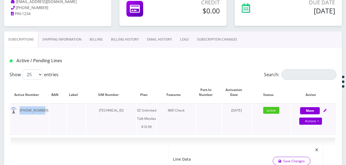
drag, startPoint x: 19, startPoint y: 110, endPoint x: 42, endPoint y: 109, distance: 23.3
click at [42, 109] on td "929-884-6411" at bounding box center [29, 118] width 39 height 30
drag, startPoint x: 42, startPoint y: 109, endPoint x: 39, endPoint y: 109, distance: 3.6
copy td "929-884-6411"
drag, startPoint x: 92, startPoint y: 110, endPoint x: 129, endPoint y: 108, distance: 37.5
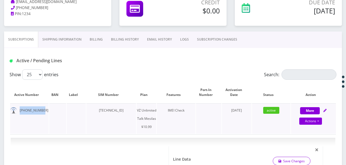
click at [129, 108] on td "89148000010413034539" at bounding box center [111, 118] width 50 height 30
drag, startPoint x: 129, startPoint y: 108, endPoint x: 113, endPoint y: 108, distance: 16.7
copy td "89148000010413034539"
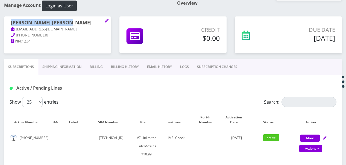
drag, startPoint x: 11, startPoint y: 22, endPoint x: 70, endPoint y: 25, distance: 58.3
click at [70, 25] on h1 "chana dina rabinowitz" at bounding box center [58, 23] width 94 height 7
drag, startPoint x: 70, startPoint y: 25, endPoint x: 50, endPoint y: 21, distance: 20.3
copy h1 "chana dina rabinowitz"
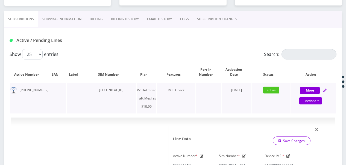
scroll to position [109, 0]
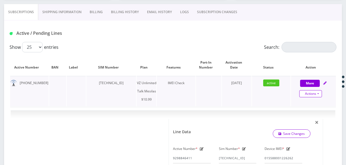
click at [319, 95] on link "Actions" at bounding box center [311, 93] width 23 height 7
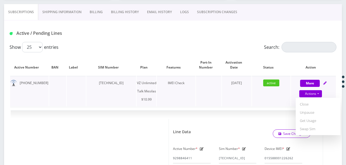
click at [307, 101] on link "Close" at bounding box center [318, 104] width 45 height 8
type input "09/11/2025"
select select "468"
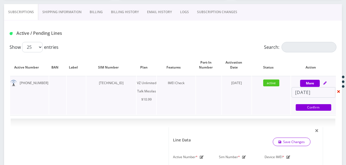
click at [312, 112] on td "More Actions Suspend Close Unpause Get Usage Swap Sim 09/11/2025 Confirm" at bounding box center [313, 95] width 45 height 39
select select "468"
click at [312, 109] on link "Confirm" at bounding box center [314, 107] width 36 height 7
select select "468"
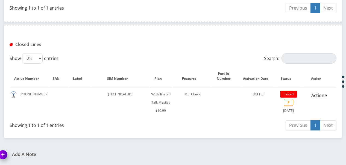
scroll to position [246, 0]
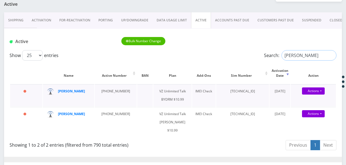
scroll to position [82, 0]
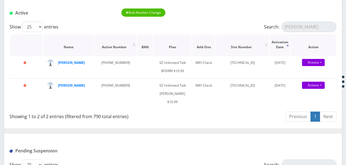
drag, startPoint x: 77, startPoint y: 62, endPoint x: 90, endPoint y: 43, distance: 23.1
click at [90, 43] on th "Name" at bounding box center [68, 44] width 51 height 21
drag, startPoint x: 301, startPoint y: 28, endPoint x: 279, endPoint y: 25, distance: 22.7
click at [277, 26] on label "Search: [PERSON_NAME]" at bounding box center [300, 27] width 72 height 10
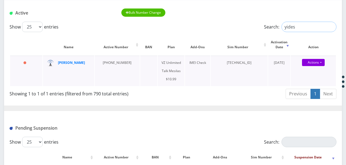
type input "yides"
drag, startPoint x: 72, startPoint y: 59, endPoint x: 64, endPoint y: 63, distance: 8.9
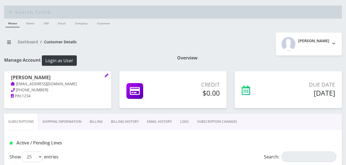
scroll to position [63, 0]
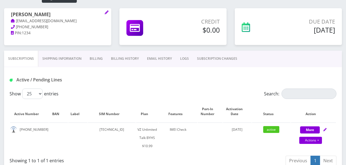
click at [223, 61] on link "SUBSCRIPTION CHANGES" at bounding box center [217, 59] width 48 height 16
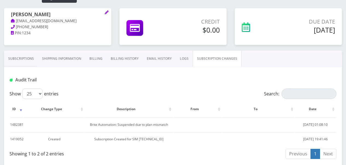
click at [46, 62] on link "Shipping Information" at bounding box center [61, 59] width 47 height 16
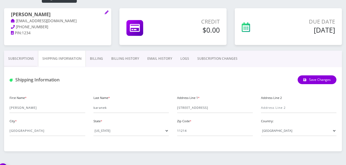
click at [34, 60] on link "Subscriptions" at bounding box center [21, 59] width 34 height 16
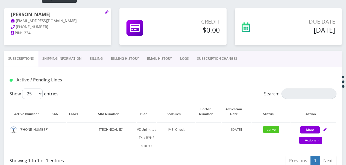
click at [205, 57] on link "SUBSCRIPTION CHANGES" at bounding box center [217, 59] width 48 height 16
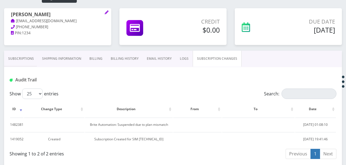
click at [24, 61] on link "Subscriptions" at bounding box center [21, 59] width 34 height 16
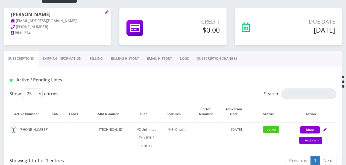
click at [221, 56] on link "SUBSCRIPTION CHANGES" at bounding box center [217, 59] width 48 height 16
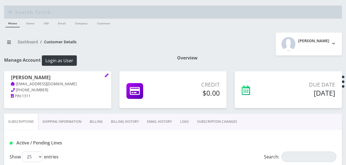
select select "464"
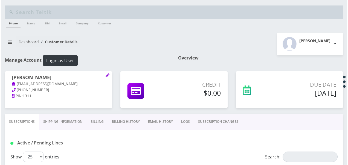
scroll to position [61, 0]
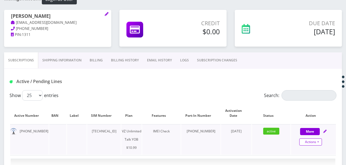
click at [320, 141] on link "Actions" at bounding box center [311, 141] width 23 height 7
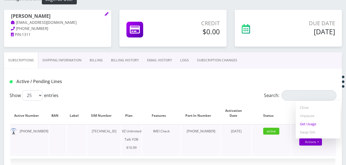
click at [313, 126] on link "Get Usage" at bounding box center [318, 124] width 45 height 8
select select "464"
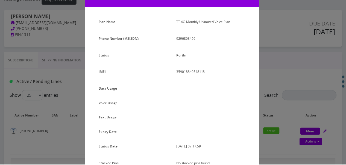
scroll to position [58, 0]
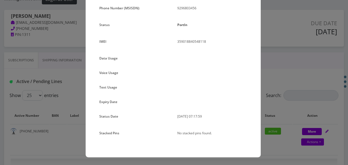
click at [271, 84] on div "× Subscription Info Plan Name TT 4G Monthly Unlimited Voice Plan Phone Number (…" at bounding box center [174, 82] width 348 height 165
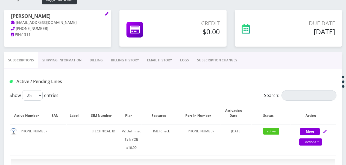
click at [210, 60] on link "SUBSCRIPTION CHANGES" at bounding box center [217, 60] width 48 height 16
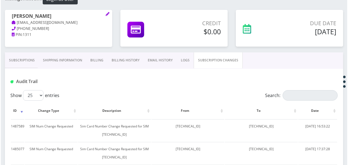
scroll to position [116, 0]
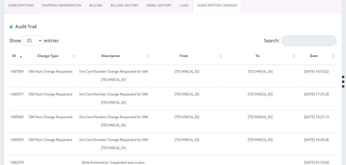
click at [28, 7] on link "Subscriptions" at bounding box center [21, 6] width 34 height 16
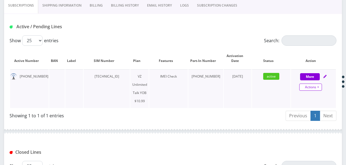
click at [318, 86] on link "Actions" at bounding box center [311, 86] width 23 height 7
select select "464"
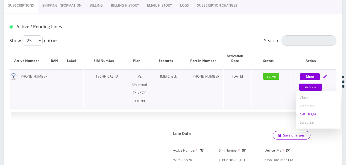
click at [314, 111] on link "Get Usage" at bounding box center [318, 114] width 45 height 8
select select "464"
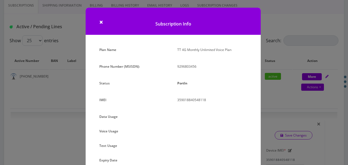
click at [304, 107] on div "× Subscription Info Plan Name TT 4G Monthly Unlimited Voice Plan Phone Number (…" at bounding box center [174, 82] width 348 height 165
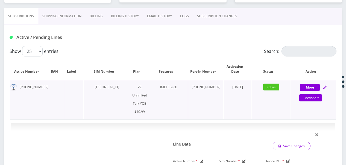
scroll to position [61, 0]
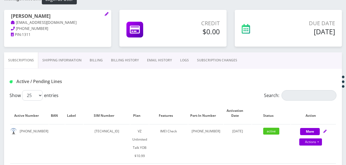
click at [235, 63] on link "SUBSCRIPTION CHANGES" at bounding box center [217, 60] width 48 height 16
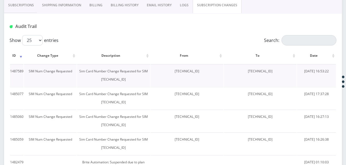
scroll to position [116, 0]
click at [30, 11] on link "Subscriptions" at bounding box center [21, 6] width 34 height 16
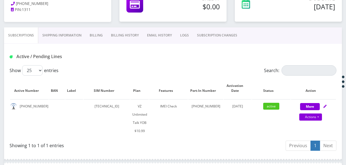
scroll to position [61, 0]
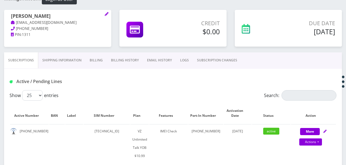
click at [219, 64] on link "SUBSCRIPTION CHANGES" at bounding box center [217, 60] width 48 height 16
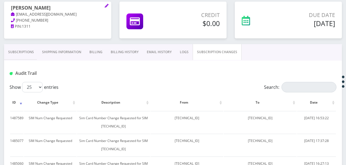
scroll to position [61, 0]
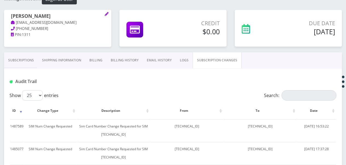
click at [21, 54] on link "Subscriptions" at bounding box center [21, 60] width 34 height 16
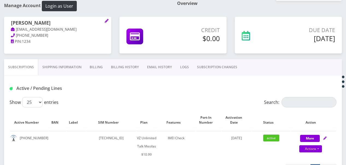
scroll to position [55, 0]
click at [202, 62] on link "SUBSCRIPTION CHANGES" at bounding box center [217, 67] width 48 height 16
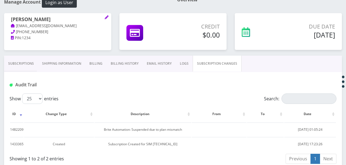
scroll to position [53, 0]
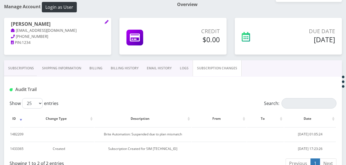
click at [32, 63] on link "Subscriptions" at bounding box center [21, 68] width 34 height 16
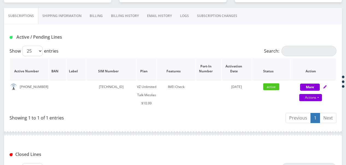
scroll to position [108, 0]
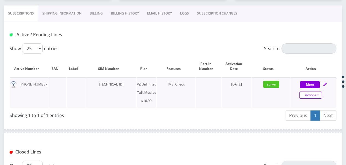
click at [322, 93] on link "Actions" at bounding box center [311, 94] width 23 height 7
select select "468"
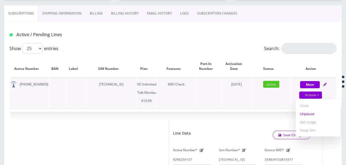
click at [309, 113] on link "Unpause" at bounding box center [318, 113] width 45 height 8
select select "468"
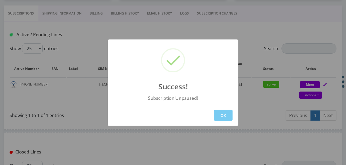
click at [223, 110] on button "OK" at bounding box center [223, 114] width 19 height 11
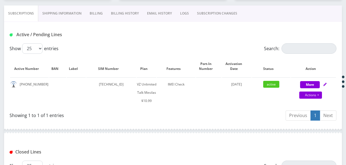
scroll to position [53, 0]
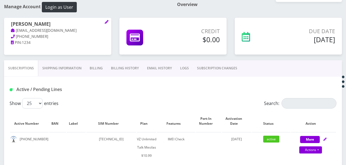
click at [193, 66] on link "SUBSCRIPTION CHANGES" at bounding box center [217, 68] width 48 height 16
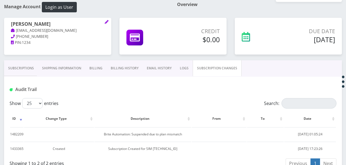
click at [29, 71] on link "Subscriptions" at bounding box center [21, 68] width 34 height 16
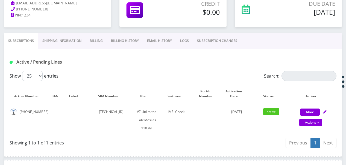
scroll to position [53, 0]
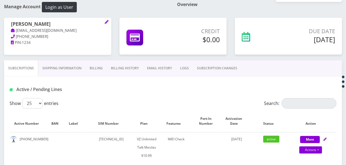
click at [214, 71] on link "SUBSCRIPTION CHANGES" at bounding box center [217, 68] width 48 height 16
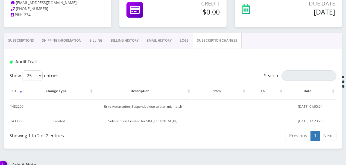
scroll to position [81, 0]
click at [12, 42] on link "Subscriptions" at bounding box center [21, 41] width 34 height 16
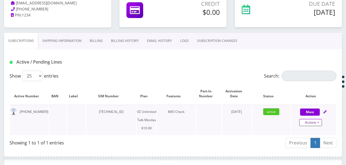
click at [319, 120] on link "Actions" at bounding box center [311, 122] width 23 height 7
select select "468"
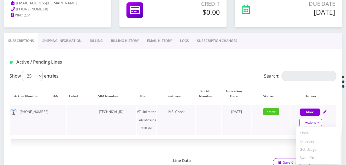
scroll to position [135, 0]
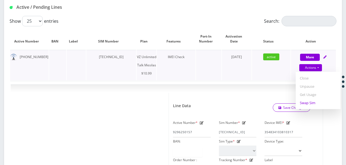
click at [312, 103] on link "Swap Sim" at bounding box center [318, 102] width 45 height 8
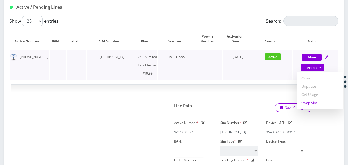
select select "468"
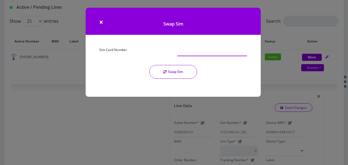
click at [207, 54] on input "Sim Card Number" at bounding box center [212, 51] width 70 height 10
type input "[TECHNICAL_ID]"
click at [176, 72] on button "Swap Sim" at bounding box center [173, 72] width 48 height 14
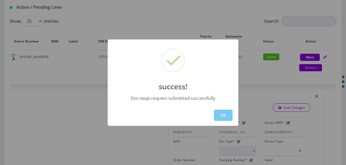
click at [226, 109] on button "OK" at bounding box center [223, 114] width 19 height 11
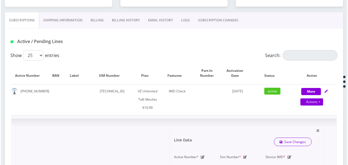
scroll to position [109, 0]
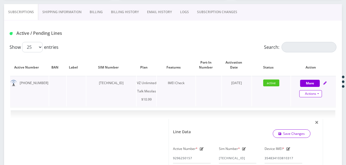
click at [319, 92] on link "Actions" at bounding box center [311, 93] width 23 height 7
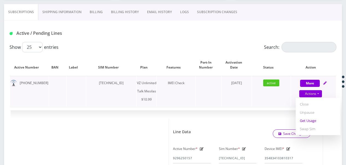
click at [309, 118] on link "Get Usage" at bounding box center [318, 120] width 45 height 8
select select "468"
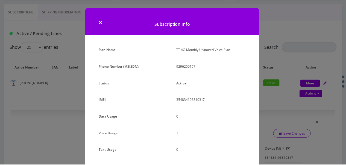
scroll to position [67, 0]
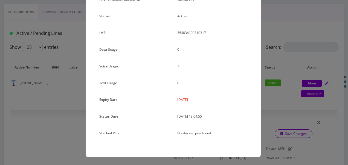
click at [270, 89] on div "× Subscription Info Plan Name TT 4G Monthly Unlimited Voice Plan Phone Number (…" at bounding box center [174, 82] width 348 height 165
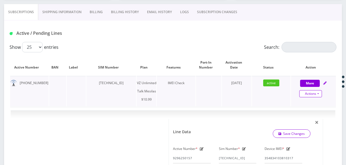
click at [322, 92] on link "Actions" at bounding box center [311, 93] width 23 height 7
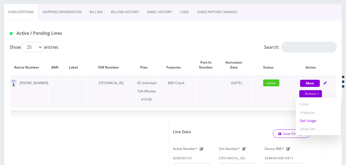
click at [307, 123] on link "Get Usage" at bounding box center [318, 120] width 45 height 8
select select "468"
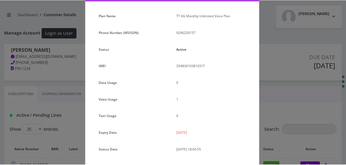
scroll to position [0, 0]
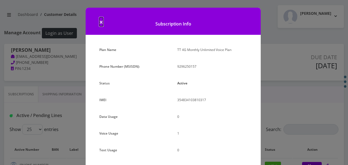
click at [101, 21] on span "×" at bounding box center [101, 21] width 4 height 9
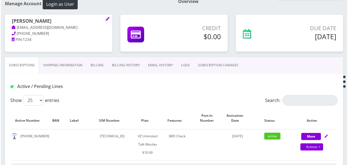
scroll to position [109, 0]
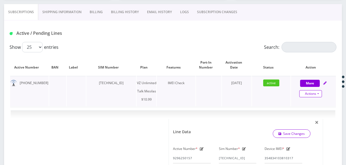
click at [318, 95] on link "Actions" at bounding box center [311, 93] width 23 height 7
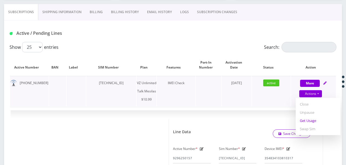
click at [307, 119] on link "Get Usage" at bounding box center [318, 120] width 45 height 8
select select "468"
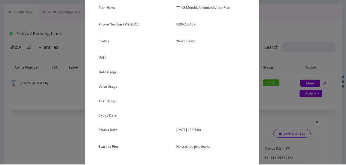
scroll to position [55, 0]
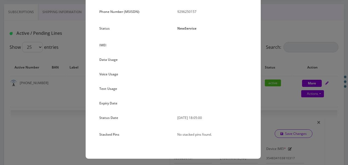
click at [305, 65] on div "× Subscription Info Plan Name TT 4G Monthly Unlimited Voice Plan Phone Number (…" at bounding box center [174, 82] width 348 height 165
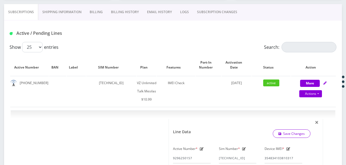
click at [226, 15] on link "SUBSCRIPTION CHANGES" at bounding box center [217, 12] width 48 height 16
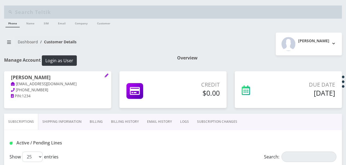
scroll to position [109, 0]
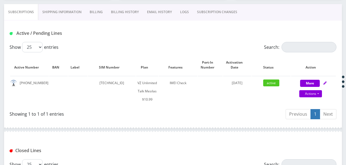
click at [215, 16] on link "SUBSCRIPTION CHANGES" at bounding box center [217, 12] width 48 height 16
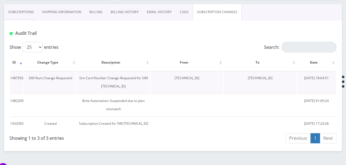
drag, startPoint x: 242, startPoint y: 79, endPoint x: 280, endPoint y: 82, distance: 37.4
click at [280, 82] on td "[TECHNICAL_ID]" at bounding box center [260, 82] width 73 height 22
drag, startPoint x: 280, startPoint y: 82, endPoint x: 269, endPoint y: 77, distance: 11.9
copy td "[TECHNICAL_ID]"
click at [28, 12] on link "Subscriptions" at bounding box center [21, 12] width 34 height 16
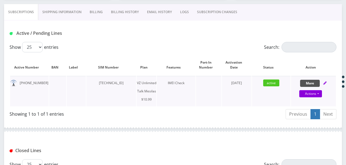
click at [317, 85] on button "More" at bounding box center [310, 83] width 20 height 7
select select "468"
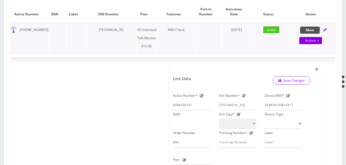
scroll to position [164, 0]
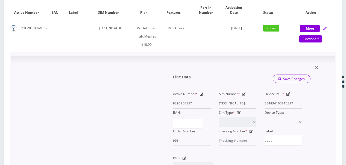
click at [244, 92] on icon at bounding box center [244, 93] width 4 height 3
click at [269, 100] on div "Active Number * 9296250157 Sim Number * [TECHNICAL_ID] Device IMEI * [TECHNICAL…" at bounding box center [238, 118] width 138 height 56
paste input "0413033614"
type input "[TECHNICAL_ID]"
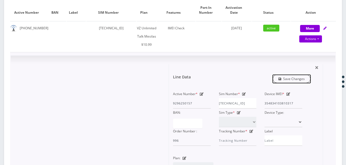
click at [293, 80] on link "Save Changes" at bounding box center [292, 78] width 38 height 8
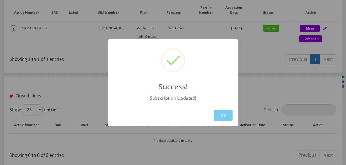
click at [230, 115] on button "OK" at bounding box center [223, 114] width 19 height 11
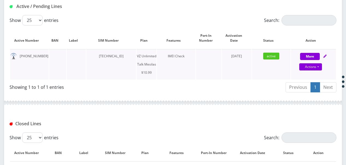
scroll to position [109, 0]
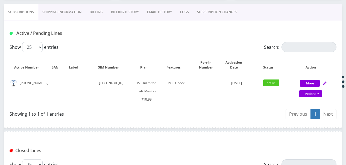
click at [210, 13] on link "SUBSCRIPTION CHANGES" at bounding box center [217, 12] width 48 height 16
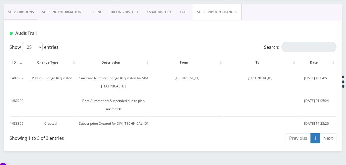
click at [34, 14] on link "Subscriptions" at bounding box center [21, 12] width 34 height 16
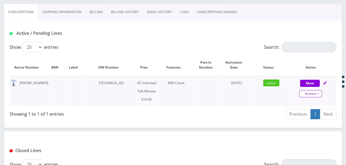
click at [319, 92] on link "Actions" at bounding box center [311, 93] width 23 height 7
select select "468"
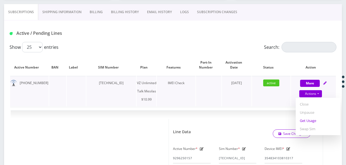
click at [313, 119] on link "Get Usage" at bounding box center [318, 120] width 45 height 8
select select "468"
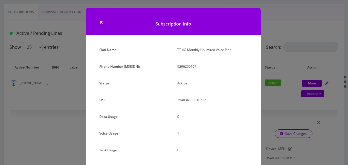
click at [282, 79] on div "× Subscription Info Plan Name TT 4G Monthly Unlimited Voice Plan Phone Number (…" at bounding box center [174, 82] width 348 height 165
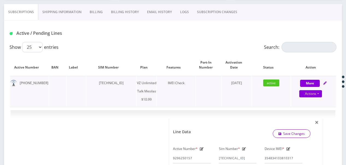
scroll to position [55, 0]
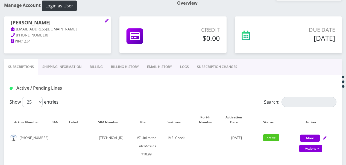
click at [210, 67] on link "SUBSCRIPTION CHANGES" at bounding box center [217, 67] width 48 height 16
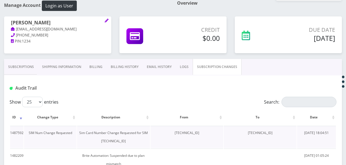
drag, startPoint x: 161, startPoint y: 131, endPoint x: 200, endPoint y: 135, distance: 38.8
click at [200, 135] on td "[TECHNICAL_ID]" at bounding box center [187, 137] width 73 height 22
drag, startPoint x: 200, startPoint y: 135, endPoint x: 195, endPoint y: 132, distance: 6.0
copy td "[TECHNICAL_ID]"
click at [22, 65] on link "Subscriptions" at bounding box center [21, 67] width 34 height 16
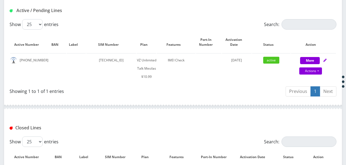
scroll to position [137, 0]
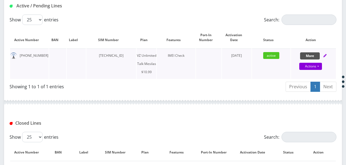
click at [312, 54] on button "More" at bounding box center [310, 55] width 20 height 7
select select "468"
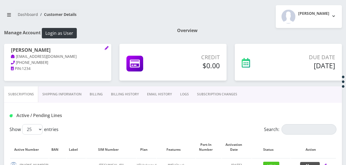
scroll to position [82, 0]
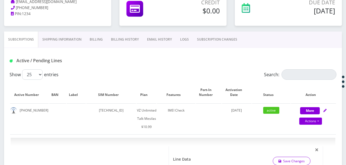
click at [226, 39] on link "SUBSCRIPTION CHANGES" at bounding box center [217, 39] width 48 height 16
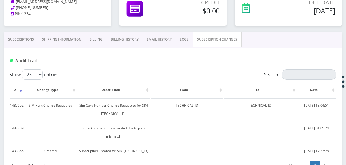
click at [22, 39] on link "Subscriptions" at bounding box center [21, 39] width 34 height 16
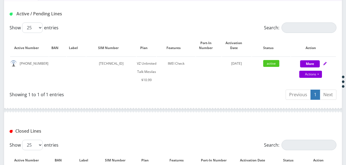
scroll to position [137, 0]
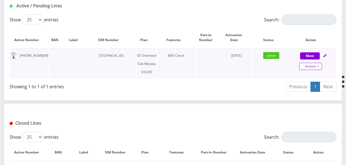
click at [317, 68] on link "Actions" at bounding box center [311, 66] width 23 height 7
select select "468"
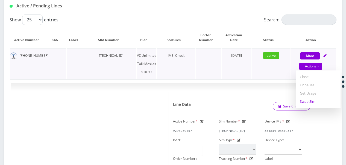
click at [306, 101] on link "Swap Sim" at bounding box center [318, 101] width 45 height 8
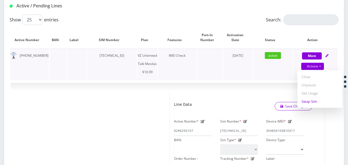
select select "468"
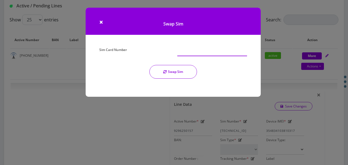
paste input "[TECHNICAL_ID]"
type input "[TECHNICAL_ID]"
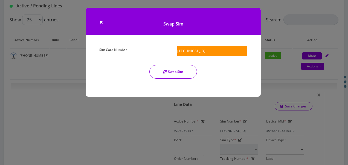
click at [172, 73] on button "Swap Sim" at bounding box center [173, 72] width 48 height 14
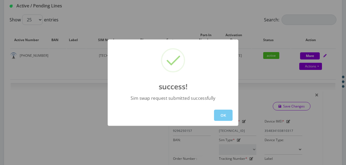
click at [225, 114] on button "OK" at bounding box center [223, 114] width 19 height 11
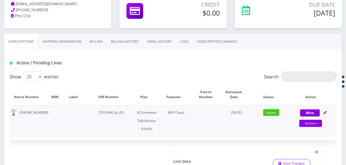
scroll to position [82, 0]
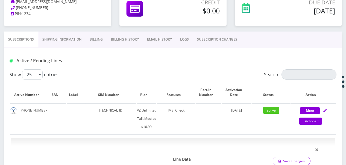
click at [200, 36] on link "SUBSCRIPTION CHANGES" at bounding box center [217, 39] width 48 height 16
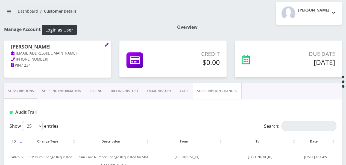
scroll to position [27, 0]
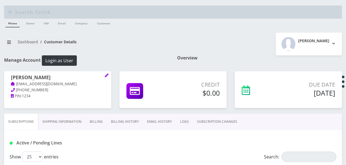
click at [211, 111] on div "Credit $0.00" at bounding box center [172, 92] width 115 height 42
click at [213, 114] on link "SUBSCRIPTION CHANGES" at bounding box center [217, 122] width 48 height 16
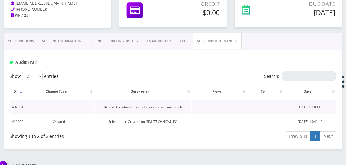
scroll to position [82, 0]
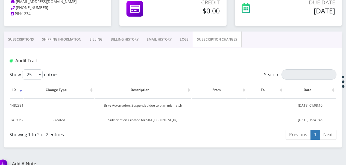
click at [25, 44] on link "Subscriptions" at bounding box center [21, 39] width 34 height 16
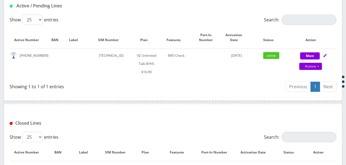
scroll to position [82, 0]
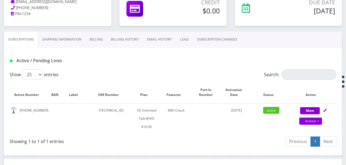
click at [224, 40] on link "SUBSCRIPTION CHANGES" at bounding box center [217, 39] width 48 height 16
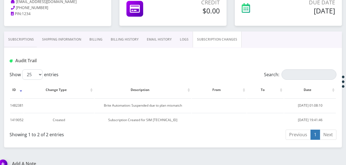
click at [18, 40] on link "Subscriptions" at bounding box center [21, 39] width 34 height 16
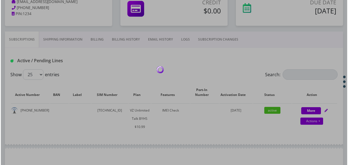
scroll to position [55, 0]
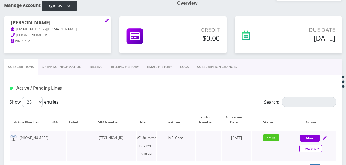
click at [318, 147] on link "Actions" at bounding box center [311, 148] width 23 height 7
select select "467"
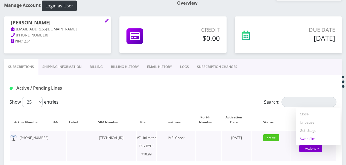
click at [314, 138] on link "Swap Sim" at bounding box center [318, 138] width 45 height 8
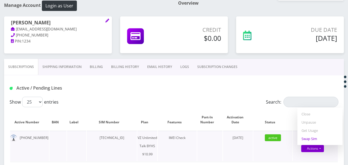
select select "467"
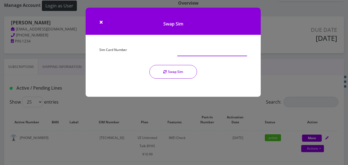
click at [212, 52] on input "Sim Card Number" at bounding box center [212, 51] width 70 height 10
type input "89148000010413092651"
click at [162, 69] on button "Swap Sim" at bounding box center [173, 72] width 48 height 14
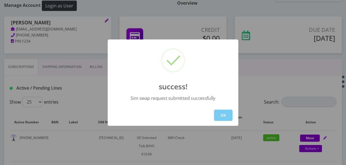
click at [223, 110] on button "OK" at bounding box center [223, 114] width 19 height 11
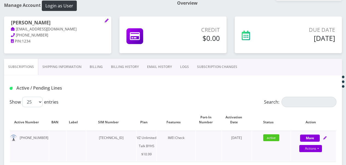
click at [324, 147] on div "Actions Suspend Close Unpause Get Usage Swap Sim" at bounding box center [311, 148] width 45 height 8
select select "467"
click at [318, 145] on link "Actions" at bounding box center [311, 148] width 23 height 7
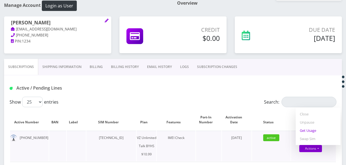
click at [310, 132] on link "Get Usage" at bounding box center [318, 130] width 45 height 8
select select "467"
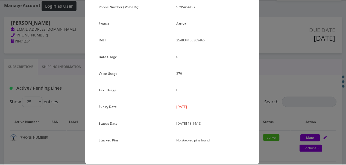
scroll to position [67, 0]
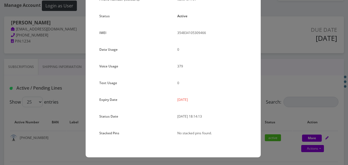
click at [276, 42] on div "× Subscription Info Plan Name TT 4G Monthly Unlimited Voice Plan Phone Number (…" at bounding box center [174, 82] width 348 height 165
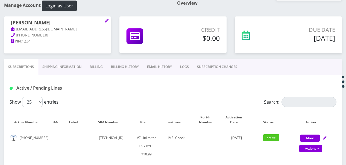
click at [235, 66] on link "SUBSCRIPTION CHANGES" at bounding box center [217, 67] width 48 height 16
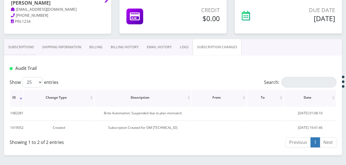
scroll to position [90, 0]
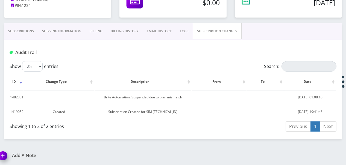
click at [31, 30] on link "Subscriptions" at bounding box center [21, 31] width 34 height 16
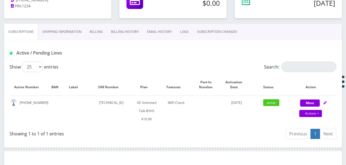
scroll to position [90, 0]
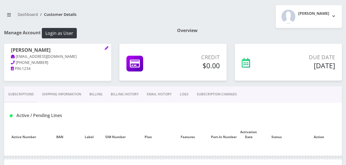
click at [29, 93] on body "Phone Name SIM Email Company Customer Action Queues Support Email Template Emai…" at bounding box center [173, 142] width 346 height 339
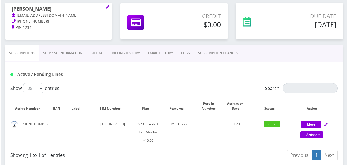
scroll to position [137, 0]
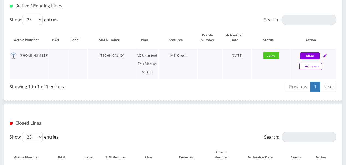
click at [320, 66] on link "Actions" at bounding box center [311, 66] width 23 height 7
select select "468"
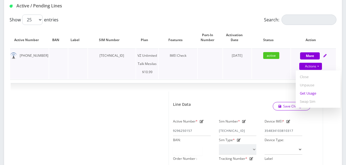
click at [310, 92] on link "Get Usage" at bounding box center [318, 93] width 45 height 8
select select "468"
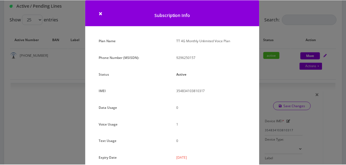
scroll to position [0, 0]
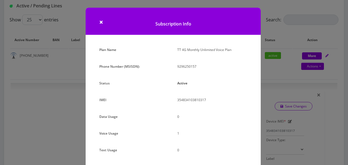
click at [271, 86] on div "× Subscription Info Plan Name TT 4G Monthly Unlimited Voice Plan Phone Number (…" at bounding box center [174, 82] width 348 height 165
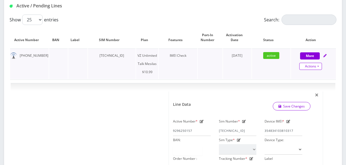
click at [319, 66] on link "Actions" at bounding box center [311, 66] width 23 height 7
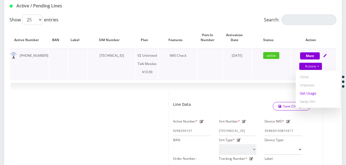
click at [311, 95] on link "Get Usage" at bounding box center [318, 93] width 45 height 8
select select "468"
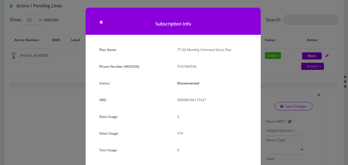
click at [269, 68] on div "× Subscription Info Plan Name TT 4G Monthly Unlimited Voice Plan Phone Number (…" at bounding box center [174, 82] width 348 height 165
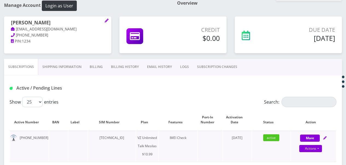
scroll to position [164, 0]
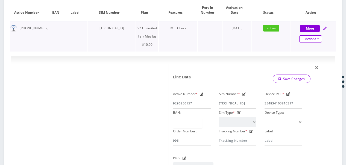
click at [319, 41] on link "Actions" at bounding box center [311, 38] width 23 height 7
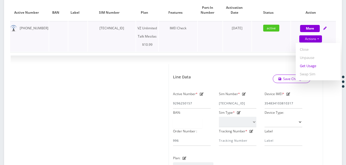
click at [311, 63] on link "Get Usage" at bounding box center [318, 66] width 45 height 8
select select "468"
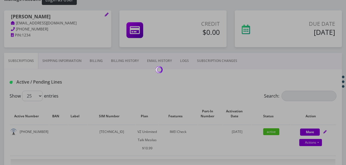
scroll to position [55, 0]
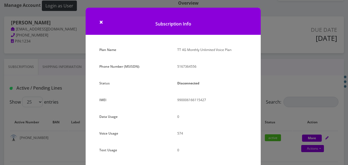
click at [268, 79] on div "× Subscription Info Plan Name TT 4G Monthly Unlimited Voice Plan Phone Number (…" at bounding box center [174, 82] width 348 height 165
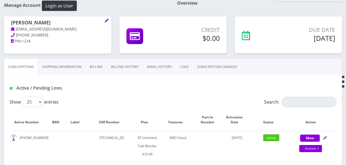
click at [222, 69] on link "SUBSCRIPTION CHANGES" at bounding box center [217, 67] width 48 height 16
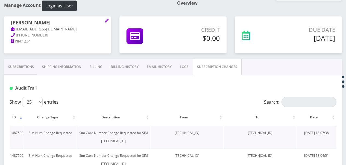
drag, startPoint x: 161, startPoint y: 133, endPoint x: 198, endPoint y: 136, distance: 37.6
click at [198, 136] on td "89148000010413033614" at bounding box center [187, 137] width 73 height 22
drag, startPoint x: 198, startPoint y: 136, endPoint x: 215, endPoint y: 140, distance: 17.2
click at [215, 140] on td "89148000010413033614" at bounding box center [187, 137] width 73 height 22
drag, startPoint x: 237, startPoint y: 135, endPoint x: 281, endPoint y: 135, distance: 43.8
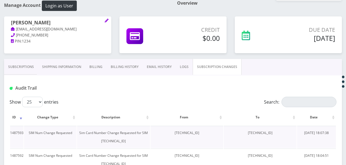
click at [281, 135] on td "89148000011835965623" at bounding box center [260, 137] width 73 height 22
drag, startPoint x: 281, startPoint y: 135, endPoint x: 269, endPoint y: 133, distance: 12.0
copy td "89148000011835965623"
drag, startPoint x: 14, startPoint y: 64, endPoint x: 53, endPoint y: 71, distance: 39.4
click at [13, 65] on link "Subscriptions" at bounding box center [21, 67] width 34 height 16
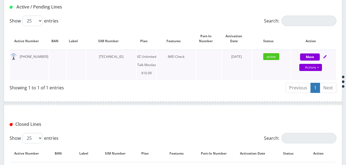
scroll to position [137, 0]
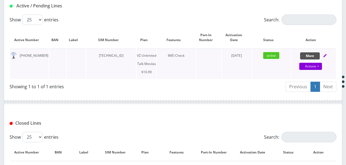
click at [311, 55] on button "More" at bounding box center [310, 55] width 20 height 7
select select "468"
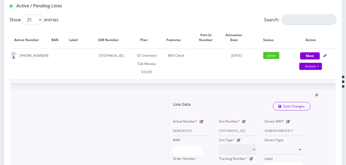
click at [245, 121] on icon at bounding box center [244, 121] width 4 height 3
click at [276, 131] on div "Active Number * 9296250157 Sim Number * 89148000010413033614 Device IMEI * 3548…" at bounding box center [238, 145] width 138 height 56
paste input "1835965623"
type input "89148000011835965623"
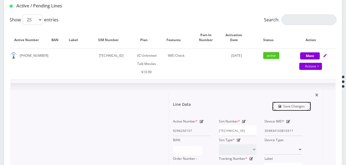
click at [290, 104] on link "Save Changes" at bounding box center [292, 106] width 38 height 8
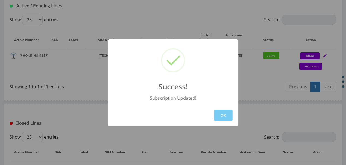
click at [229, 114] on button "OK" at bounding box center [223, 114] width 19 height 11
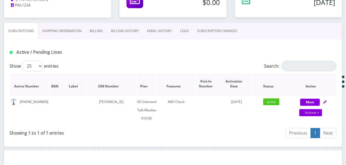
scroll to position [82, 0]
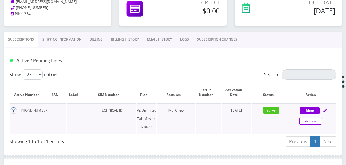
click at [317, 119] on link "Actions" at bounding box center [311, 120] width 23 height 7
select select "468"
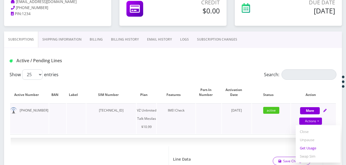
click at [312, 145] on link "Get Usage" at bounding box center [318, 148] width 45 height 8
select select "468"
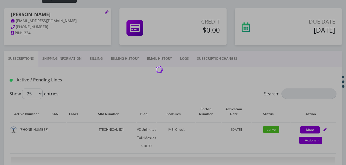
scroll to position [55, 0]
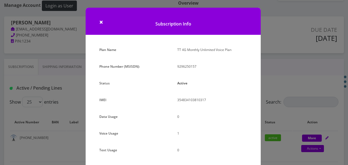
click at [281, 79] on div "× Subscription Info Plan Name TT 4G Monthly Unlimited Voice Plan Phone Number (…" at bounding box center [174, 82] width 348 height 165
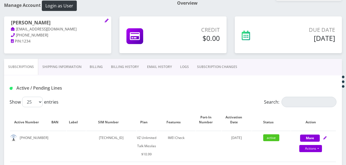
click at [215, 67] on link "SUBSCRIPTION CHANGES" at bounding box center [217, 67] width 48 height 16
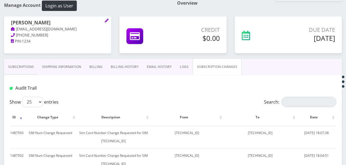
click at [17, 68] on link "Subscriptions" at bounding box center [21, 67] width 34 height 16
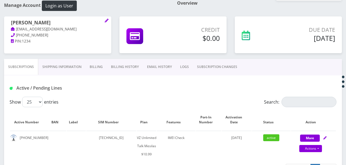
click at [221, 67] on link "SUBSCRIPTION CHANGES" at bounding box center [217, 67] width 48 height 16
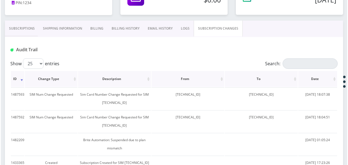
scroll to position [88, 0]
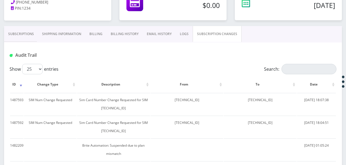
click at [24, 34] on link "Subscriptions" at bounding box center [21, 34] width 34 height 16
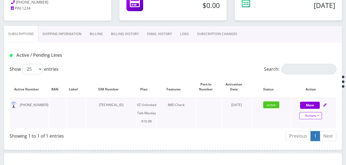
click at [320, 115] on link "Actions" at bounding box center [311, 115] width 23 height 7
select select "468"
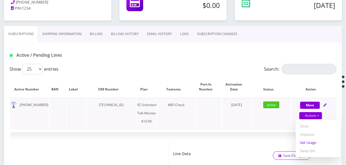
click at [310, 141] on link "Get Usage" at bounding box center [318, 142] width 45 height 8
select select "468"
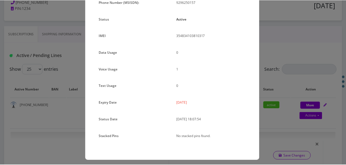
scroll to position [67, 0]
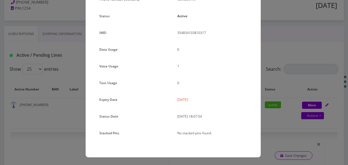
click at [272, 90] on div "× Subscription Info Plan Name TT 4G Monthly Unlimited Voice Plan Phone Number (…" at bounding box center [174, 82] width 348 height 165
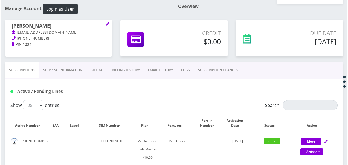
scroll to position [115, 0]
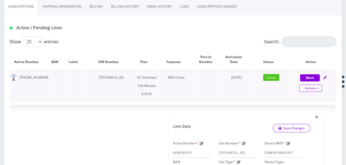
click at [316, 86] on link "Actions" at bounding box center [311, 88] width 23 height 7
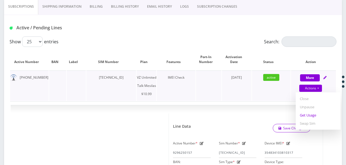
click at [318, 112] on link "Get Usage" at bounding box center [318, 115] width 45 height 8
select select "468"
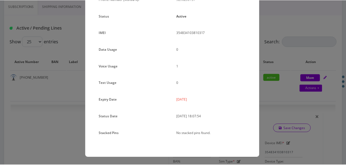
scroll to position [0, 0]
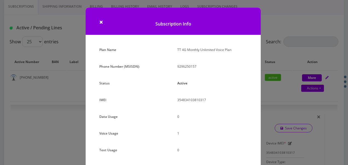
click at [257, 83] on div "Plan Name TT 4G Monthly Unlimited Voice Plan Phone Number (MSISDN): 9296250157 …" at bounding box center [173, 135] width 175 height 178
click at [98, 20] on h1 "Subscription Info" at bounding box center [173, 21] width 175 height 27
click at [100, 24] on span "×" at bounding box center [101, 21] width 4 height 9
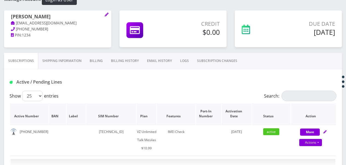
scroll to position [115, 0]
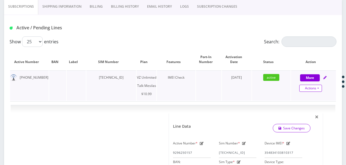
click at [320, 86] on link "Actions" at bounding box center [311, 88] width 23 height 7
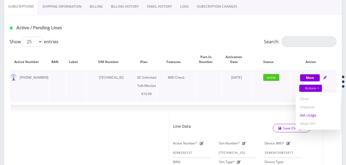
click at [314, 115] on link "Get Usage" at bounding box center [318, 115] width 45 height 8
select select "468"
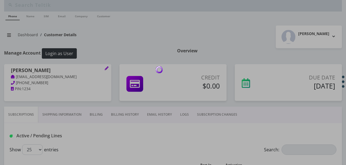
scroll to position [5, 0]
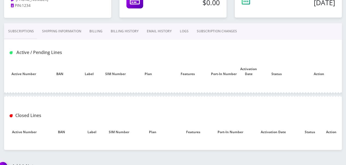
scroll to position [90, 0]
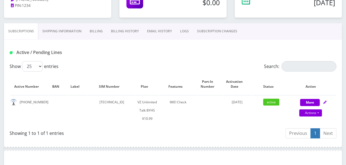
click at [216, 31] on link "SUBSCRIPTION CHANGES" at bounding box center [217, 31] width 48 height 16
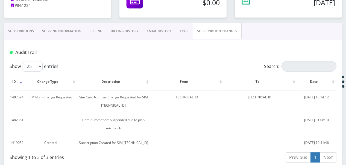
click at [28, 32] on link "Subscriptions" at bounding box center [21, 31] width 34 height 16
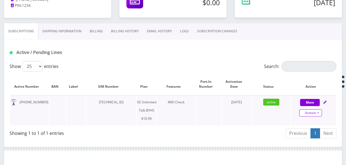
click at [318, 112] on link "Actions" at bounding box center [311, 112] width 23 height 7
select select "467"
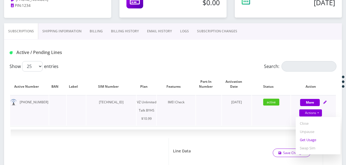
click at [312, 139] on link "Get Usage" at bounding box center [318, 139] width 45 height 8
select select "467"
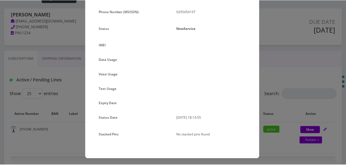
scroll to position [56, 0]
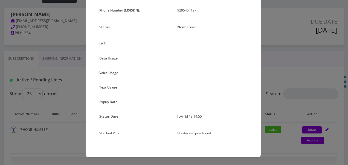
click at [280, 67] on div "× Subscription Info Plan Name TT 4G Monthly Unlimited Voice Plan Phone Number (…" at bounding box center [174, 82] width 348 height 165
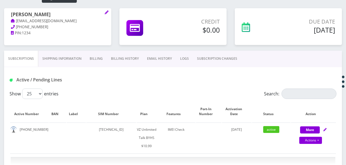
click at [219, 63] on link "SUBSCRIPTION CHANGES" at bounding box center [217, 59] width 48 height 16
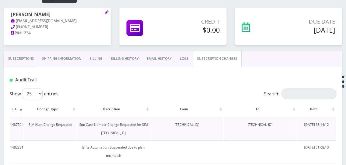
drag, startPoint x: 241, startPoint y: 123, endPoint x: 282, endPoint y: 125, distance: 40.5
click at [282, 125] on td "[TECHNICAL_ID]" at bounding box center [260, 128] width 73 height 22
drag, startPoint x: 282, startPoint y: 125, endPoint x: 272, endPoint y: 125, distance: 9.8
copy td "[TECHNICAL_ID]"
click at [33, 57] on link "Subscriptions" at bounding box center [21, 59] width 34 height 16
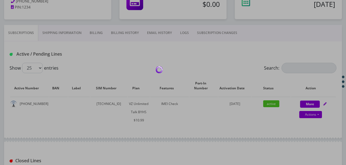
scroll to position [118, 0]
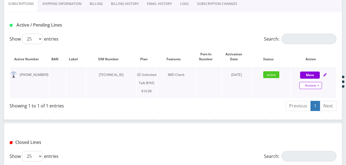
click at [317, 83] on link "Actions" at bounding box center [311, 85] width 23 height 7
select select "467"
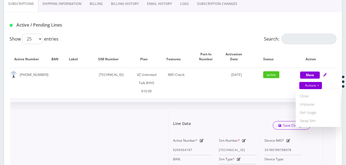
click at [244, 139] on icon at bounding box center [244, 140] width 4 height 3
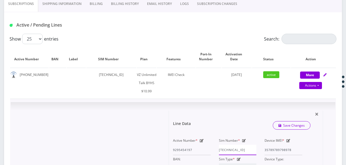
scroll to position [0, 2]
click at [277, 148] on div "Active Number * 9295454197 Sim Number * [TECHNICAL_ID] Device IMEI * [TECHNICAL…" at bounding box center [238, 164] width 138 height 56
paste input "0413092651"
type input "[TECHNICAL_ID]"
click at [290, 124] on link "Save Changes" at bounding box center [292, 125] width 38 height 8
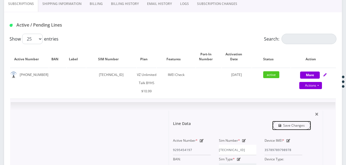
scroll to position [0, 0]
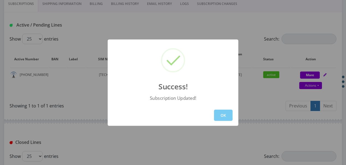
click at [221, 114] on button "OK" at bounding box center [223, 114] width 19 height 11
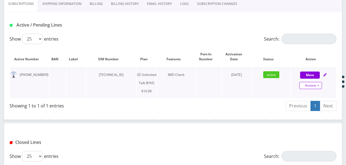
click at [319, 87] on link "Actions" at bounding box center [311, 85] width 23 height 7
select select "467"
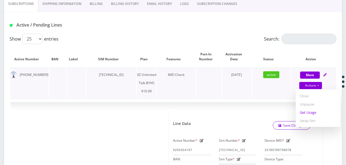
click at [316, 110] on link "Get Usage" at bounding box center [318, 112] width 45 height 8
select select "467"
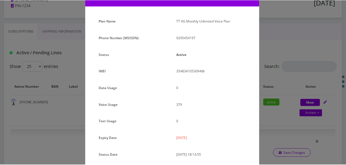
scroll to position [67, 0]
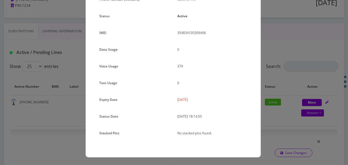
click at [291, 87] on div "× Subscription Info Plan Name TT 4G Monthly Unlimited Voice Plan Phone Number (…" at bounding box center [174, 82] width 348 height 165
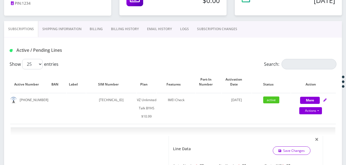
scroll to position [90, 0]
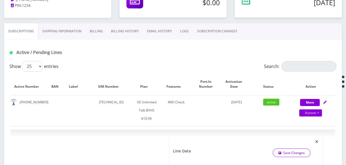
click at [212, 34] on link "SUBSCRIPTION CHANGES" at bounding box center [217, 31] width 48 height 16
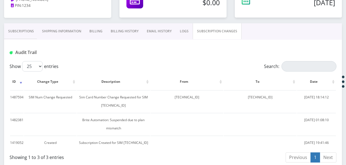
click at [27, 27] on link "Subscriptions" at bounding box center [21, 31] width 34 height 16
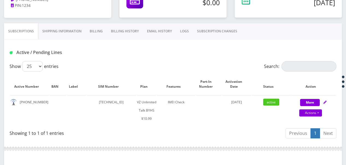
click at [210, 33] on link "SUBSCRIPTION CHANGES" at bounding box center [217, 31] width 48 height 16
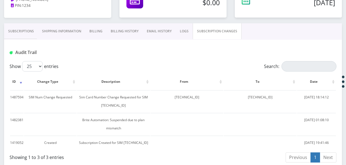
click at [30, 28] on link "Subscriptions" at bounding box center [21, 31] width 34 height 16
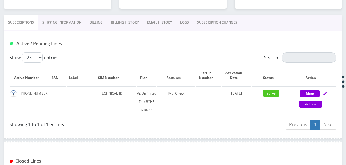
scroll to position [83, 0]
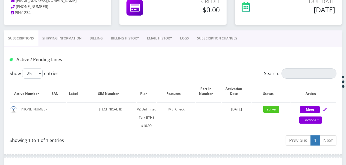
click at [217, 39] on link "SUBSCRIPTION CHANGES" at bounding box center [217, 38] width 48 height 16
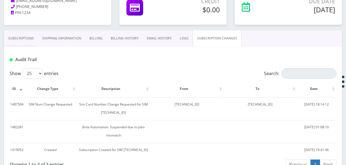
click at [32, 38] on link "Subscriptions" at bounding box center [21, 38] width 34 height 16
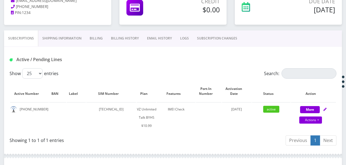
click at [215, 35] on link "SUBSCRIPTION CHANGES" at bounding box center [217, 38] width 48 height 16
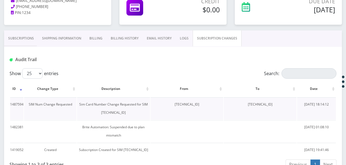
drag, startPoint x: 162, startPoint y: 103, endPoint x: 199, endPoint y: 104, distance: 37.2
click at [199, 104] on td "89148000011835960913" at bounding box center [187, 108] width 73 height 22
copy td "89148000011835960913"
click at [25, 35] on link "Subscriptions" at bounding box center [21, 38] width 34 height 16
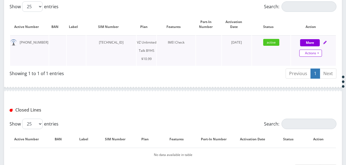
scroll to position [193, 0]
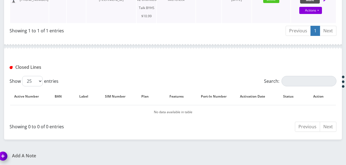
click at [306, 1] on button "More" at bounding box center [310, -1] width 20 height 7
select select "467"
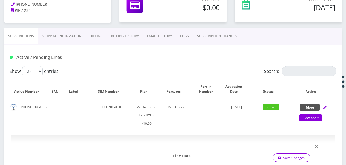
scroll to position [83, 0]
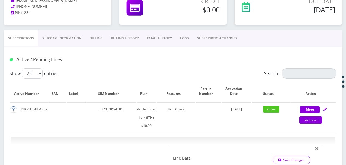
click at [218, 35] on link "SUBSCRIPTION CHANGES" at bounding box center [217, 38] width 48 height 16
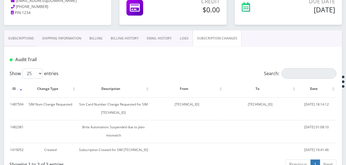
click at [28, 40] on link "Subscriptions" at bounding box center [21, 38] width 34 height 16
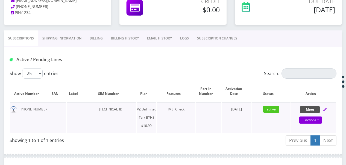
click at [302, 111] on button "More" at bounding box center [310, 109] width 20 height 7
select select "467"
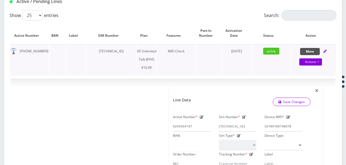
scroll to position [138, 0]
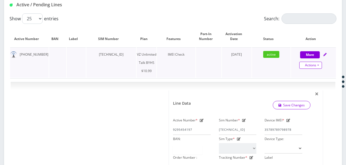
click at [319, 64] on link "Actions" at bounding box center [311, 65] width 23 height 7
select select "467"
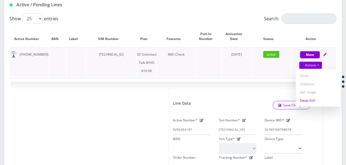
click at [315, 96] on link "Swap Sim" at bounding box center [318, 100] width 45 height 8
select select "467"
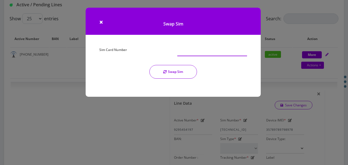
paste input "89148000011835960913"
type input "89148000011835960913"
click at [165, 71] on icon "submit" at bounding box center [164, 71] width 3 height 3
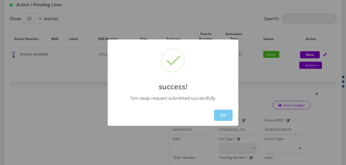
click at [219, 112] on button "OK" at bounding box center [223, 114] width 19 height 11
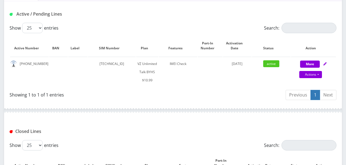
scroll to position [74, 0]
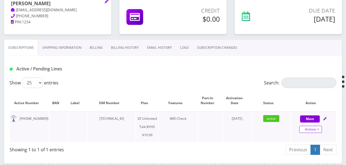
click at [321, 129] on link "Actions" at bounding box center [311, 129] width 23 height 7
select select "467"
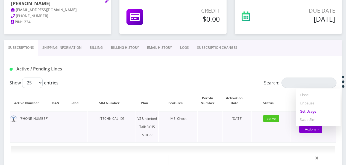
click at [315, 109] on link "Get Usage" at bounding box center [318, 111] width 45 height 8
select select "467"
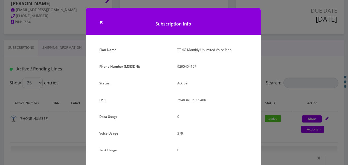
click at [285, 100] on div "× Subscription Info Plan Name TT 4G Monthly Unlimited Voice Plan Phone Number (…" at bounding box center [174, 82] width 348 height 165
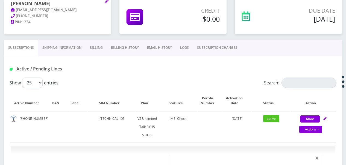
click at [210, 48] on link "SUBSCRIPTION CHANGES" at bounding box center [217, 48] width 48 height 16
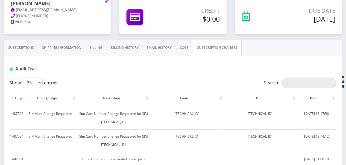
click at [25, 50] on link "Subscriptions" at bounding box center [21, 48] width 34 height 16
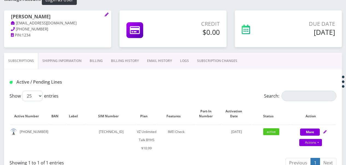
scroll to position [74, 0]
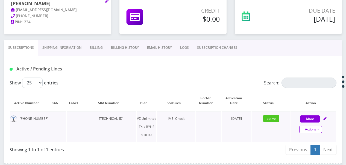
click at [320, 126] on link "Actions" at bounding box center [311, 129] width 23 height 7
select select "467"
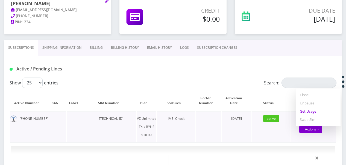
click at [312, 113] on link "Get Usage" at bounding box center [318, 111] width 45 height 8
select select "467"
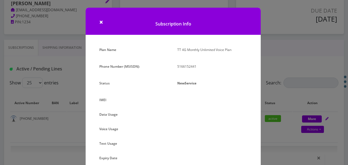
click at [277, 97] on div "× Subscription Info Plan Name TT 4G Monthly Unlimited Voice Plan Phone Number (…" at bounding box center [174, 82] width 348 height 165
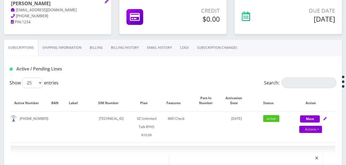
click at [205, 46] on link "SUBSCRIPTION CHANGES" at bounding box center [217, 48] width 48 height 16
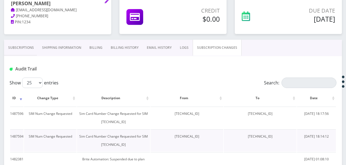
drag, startPoint x: 162, startPoint y: 136, endPoint x: 202, endPoint y: 136, distance: 39.9
click at [202, 136] on td "89148000011835960913" at bounding box center [187, 140] width 73 height 22
drag, startPoint x: 202, startPoint y: 136, endPoint x: 191, endPoint y: 136, distance: 10.4
copy td "89148000011835960913"
click at [27, 43] on link "Subscriptions" at bounding box center [21, 48] width 34 height 16
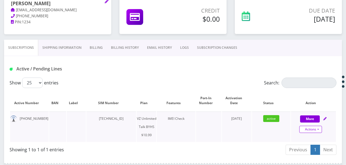
click at [320, 129] on link "Actions" at bounding box center [311, 129] width 23 height 7
select select "467"
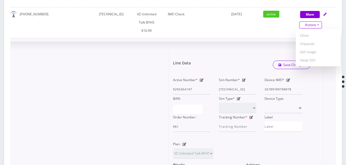
scroll to position [183, 0]
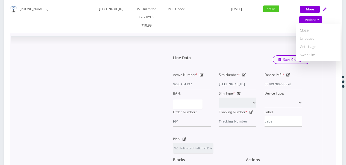
click at [244, 76] on div "Sim Number * 89148000010413092651" at bounding box center [238, 80] width 46 height 19
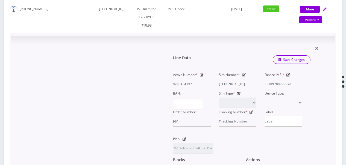
click at [242, 74] on icon at bounding box center [244, 74] width 4 height 3
click at [266, 87] on div "Active Number * 9295454197 Sim Number * 89148000010413092651 Device IMEI * 3578…" at bounding box center [238, 99] width 138 height 56
paste input "1835960913"
type input "89148000011835960913"
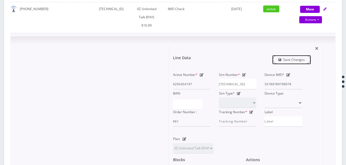
click at [275, 62] on link "Save Changes" at bounding box center [292, 59] width 38 height 8
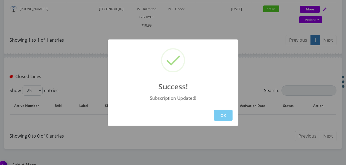
click at [225, 115] on button "OK" at bounding box center [223, 114] width 19 height 11
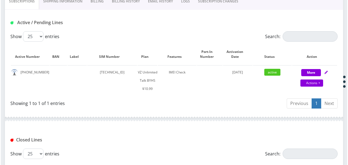
scroll to position [74, 0]
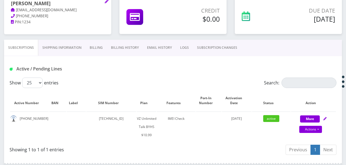
click at [208, 52] on link "SUBSCRIPTION CHANGES" at bounding box center [217, 48] width 48 height 16
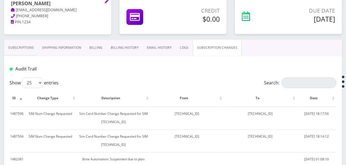
click at [32, 50] on link "Subscriptions" at bounding box center [21, 48] width 34 height 16
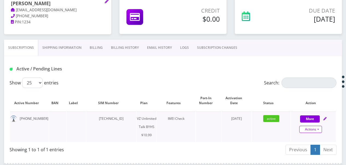
click at [317, 127] on link "Actions" at bounding box center [311, 129] width 23 height 7
select select "467"
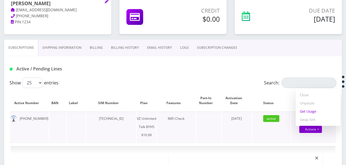
click at [312, 110] on link "Get Usage" at bounding box center [318, 111] width 45 height 8
select select "467"
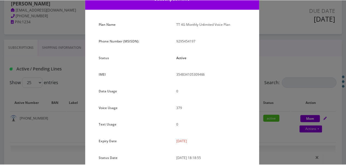
scroll to position [55, 0]
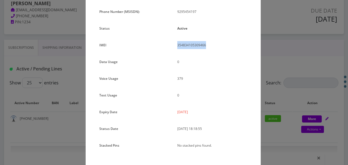
drag, startPoint x: 176, startPoint y: 46, endPoint x: 209, endPoint y: 48, distance: 33.1
click at [209, 48] on div "354834105309466" at bounding box center [212, 47] width 78 height 12
drag, startPoint x: 209, startPoint y: 48, endPoint x: 199, endPoint y: 45, distance: 10.0
copy p "354834105309466"
click at [301, 97] on div "× Subscription Info Plan Name TT 4G Monthly Unlimited Voice Plan Phone Number (…" at bounding box center [174, 82] width 348 height 165
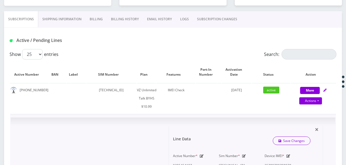
scroll to position [156, 0]
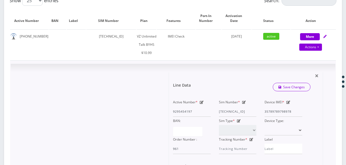
click at [288, 100] on icon at bounding box center [289, 101] width 4 height 3
click at [252, 108] on div "Active Number * 9295454197 Sim Number * 89148000011835960913 Device IMEI * 3578…" at bounding box center [238, 126] width 138 height 56
paste input "4834105309466"
type input "354834105309466"
click at [290, 84] on link "Save Changes" at bounding box center [292, 87] width 38 height 8
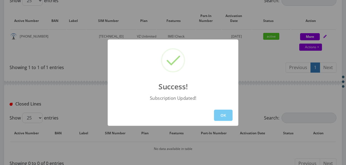
click at [222, 113] on button "OK" at bounding box center [223, 114] width 19 height 11
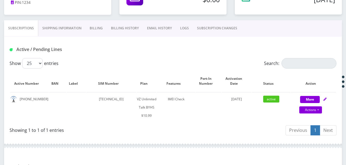
scroll to position [74, 0]
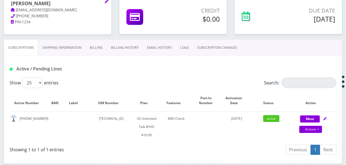
click at [206, 43] on link "SUBSCRIPTION CHANGES" at bounding box center [217, 48] width 48 height 16
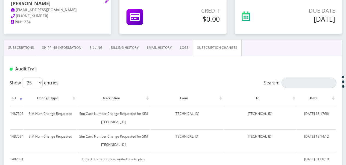
click at [37, 44] on link "Subscriptions" at bounding box center [21, 48] width 34 height 16
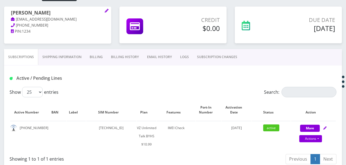
scroll to position [19, 0]
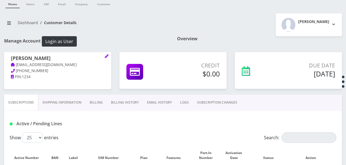
click at [216, 99] on link "SUBSCRIPTION CHANGES" at bounding box center [217, 102] width 48 height 16
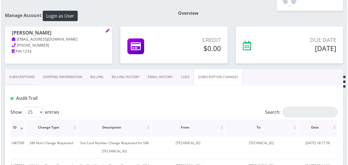
scroll to position [74, 0]
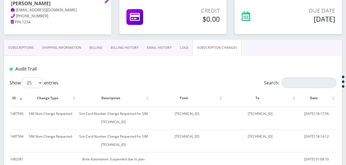
click at [32, 47] on link "Subscriptions" at bounding box center [21, 48] width 34 height 16
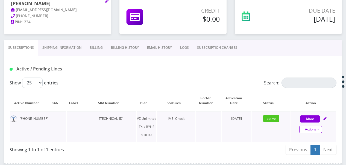
click at [318, 127] on link "Actions" at bounding box center [311, 129] width 23 height 7
select select "467"
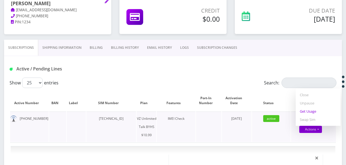
click at [313, 112] on link "Get Usage" at bounding box center [318, 111] width 45 height 8
select select "467"
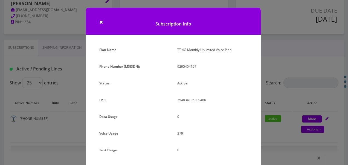
click at [277, 58] on div "× Subscription Info Plan Name TT 4G Monthly Unlimited Voice Plan Phone Number (…" at bounding box center [174, 82] width 348 height 165
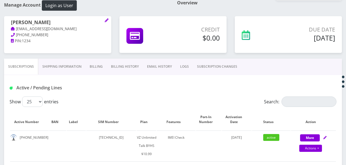
scroll to position [46, 0]
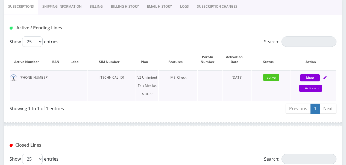
scroll to position [115, 0]
click at [320, 87] on link "Actions" at bounding box center [311, 88] width 23 height 7
select select "468"
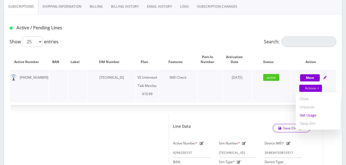
click at [311, 115] on link "Get Usage" at bounding box center [318, 115] width 45 height 8
select select "468"
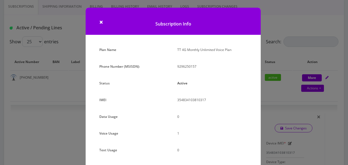
click at [286, 37] on div "× Subscription Info Plan Name TT 4G Monthly Unlimited Voice Plan Phone Number (…" at bounding box center [174, 82] width 348 height 165
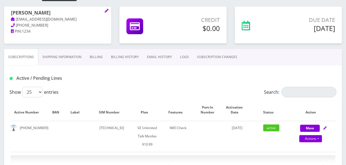
scroll to position [33, 0]
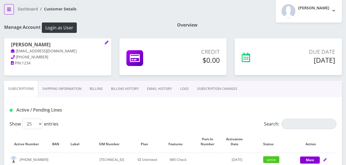
click at [8, 9] on icon "breadcrumb" at bounding box center [9, 9] width 4 height 3
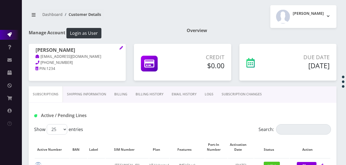
click at [10, 35] on icon at bounding box center [9, 34] width 4 height 4
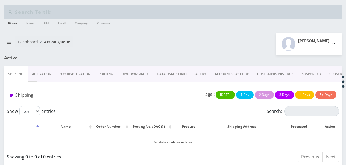
click at [240, 72] on link "ACCOUNTS PAST DUE" at bounding box center [232, 74] width 42 height 16
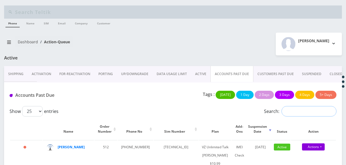
click at [306, 109] on input "Search:" at bounding box center [309, 111] width 55 height 10
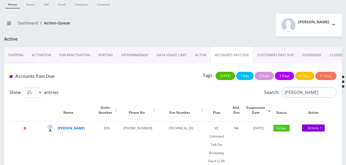
scroll to position [42, 0]
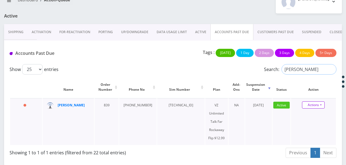
type input "[PERSON_NAME]"
click at [322, 105] on link "Actions" at bounding box center [313, 104] width 23 height 7
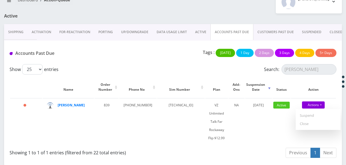
click at [220, 34] on link "ACCOUNTS PAST DUE" at bounding box center [232, 32] width 43 height 16
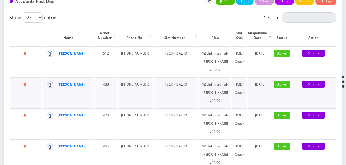
scroll to position [69, 0]
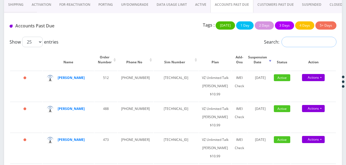
click at [291, 41] on input "Search:" at bounding box center [309, 42] width 55 height 10
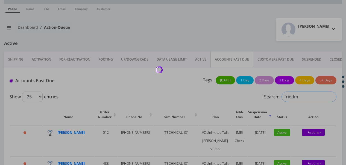
scroll to position [0, 0]
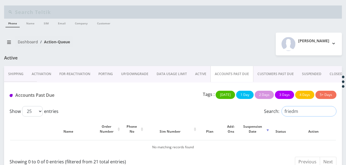
type input "friedm"
click at [206, 72] on link "ACTIVE" at bounding box center [200, 74] width 19 height 16
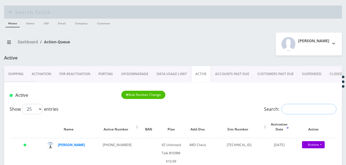
click at [296, 108] on input "Search:" at bounding box center [309, 109] width 55 height 10
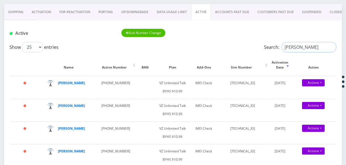
scroll to position [55, 0]
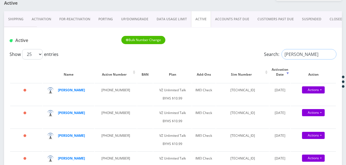
drag, startPoint x: 311, startPoint y: 52, endPoint x: 241, endPoint y: 53, distance: 69.8
click at [243, 54] on div "Show 25 50 100 250 500 1000 entries Search: [PERSON_NAME]" at bounding box center [173, 54] width 327 height 10
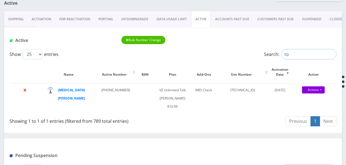
type input "t"
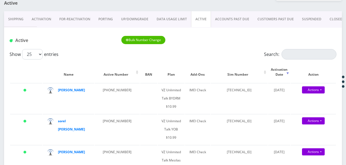
click at [329, 21] on link "CLOSED" at bounding box center [336, 19] width 21 height 16
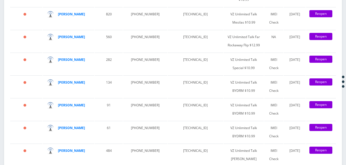
scroll to position [1039, 0]
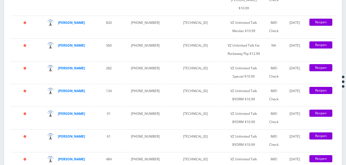
type input "y"
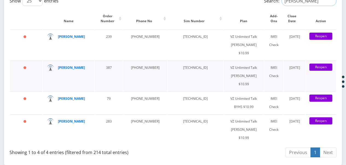
scroll to position [1055, 0]
type input "[PERSON_NAME]"
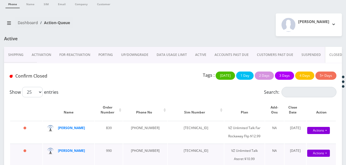
scroll to position [0, 0]
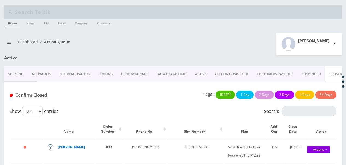
click at [202, 76] on link "ACTIVE" at bounding box center [200, 74] width 19 height 16
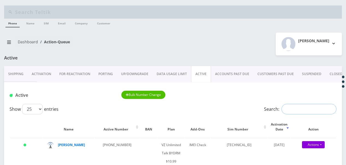
click at [291, 105] on input "Search:" at bounding box center [309, 109] width 55 height 10
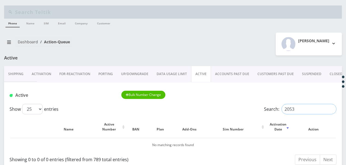
drag, startPoint x: 304, startPoint y: 109, endPoint x: 268, endPoint y: 106, distance: 36.7
click at [268, 106] on label "Search: 2053" at bounding box center [300, 109] width 72 height 10
paste input "[PHONE_NUMBER]"
type input "[PHONE_NUMBER]"
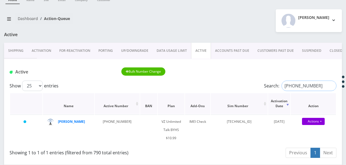
scroll to position [55, 0]
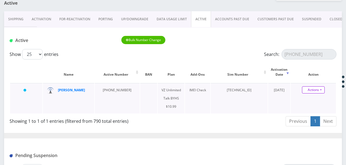
click at [318, 89] on link "Actions" at bounding box center [313, 89] width 23 height 7
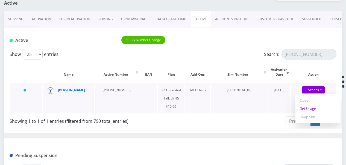
click at [312, 108] on link "Get Usage" at bounding box center [318, 108] width 45 height 8
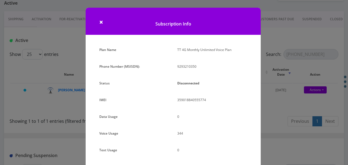
click at [282, 84] on div "× Subscription Info Plan Name TT 4G Monthly Unlimited Voice Plan Phone Number (…" at bounding box center [174, 82] width 348 height 165
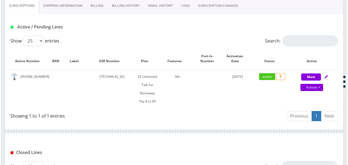
scroll to position [137, 0]
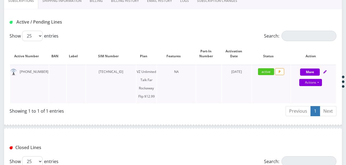
click at [323, 84] on div "Actions Suspend Close Get Usage Swap Sim" at bounding box center [311, 83] width 45 height 8
select select "372"
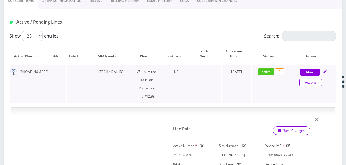
click at [321, 83] on link "Actions" at bounding box center [311, 82] width 23 height 7
select select "372"
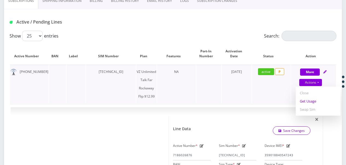
click at [315, 104] on link "Get Usage" at bounding box center [318, 101] width 45 height 8
select select "372"
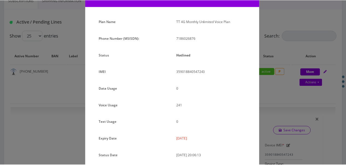
scroll to position [55, 0]
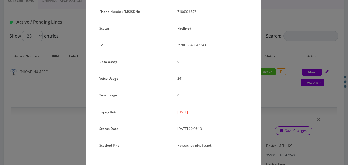
drag, startPoint x: 177, startPoint y: 111, endPoint x: 205, endPoint y: 112, distance: 28.5
click at [205, 112] on p "[DATE]" at bounding box center [212, 112] width 70 height 8
drag, startPoint x: 205, startPoint y: 112, endPoint x: 189, endPoint y: 112, distance: 16.4
copy p "[DATE]"
drag, startPoint x: 265, startPoint y: 77, endPoint x: 241, endPoint y: 75, distance: 24.1
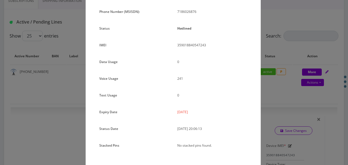
click at [264, 76] on div "× Subscription Info Plan Name TT 4G Monthly Unlimited Voice Plan Phone Number (…" at bounding box center [174, 82] width 348 height 165
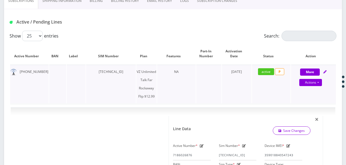
drag, startPoint x: 91, startPoint y: 72, endPoint x: 131, endPoint y: 72, distance: 39.7
click at [131, 72] on td "[TECHNICAL_ID]" at bounding box center [111, 84] width 50 height 39
drag, startPoint x: 131, startPoint y: 72, endPoint x: 123, endPoint y: 72, distance: 8.2
copy td "89148000010413093139"
drag, startPoint x: 21, startPoint y: 71, endPoint x: 41, endPoint y: 70, distance: 20.0
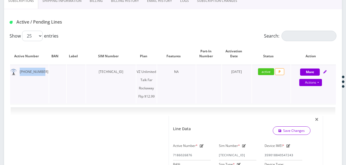
click at [41, 70] on td "718-602-6876" at bounding box center [29, 84] width 39 height 39
drag, startPoint x: 41, startPoint y: 70, endPoint x: 36, endPoint y: 73, distance: 6.1
copy td "718-602-6876"
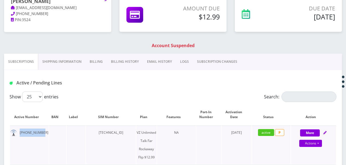
scroll to position [27, 0]
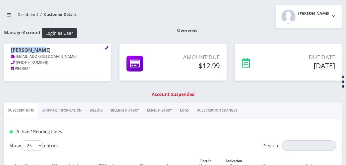
drag, startPoint x: 12, startPoint y: 50, endPoint x: 37, endPoint y: 49, distance: 25.2
click at [37, 49] on h1 "Sari Olshin" at bounding box center [58, 50] width 94 height 7
drag, startPoint x: 37, startPoint y: 49, endPoint x: 34, endPoint y: 49, distance: 3.3
copy h1 "Sari Olshin"
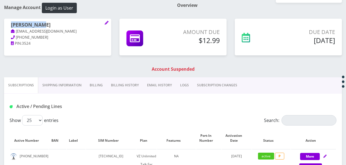
scroll to position [82, 0]
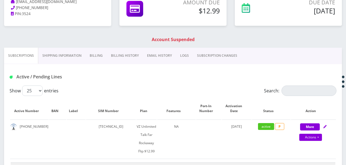
click at [201, 54] on link "SUBSCRIPTION CHANGES" at bounding box center [217, 56] width 48 height 16
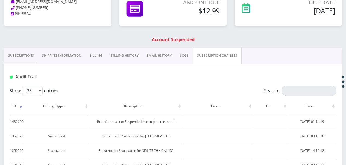
click at [20, 54] on link "Subscriptions" at bounding box center [21, 56] width 34 height 16
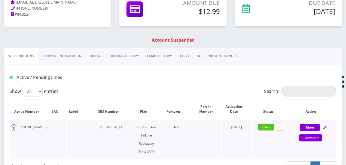
scroll to position [137, 0]
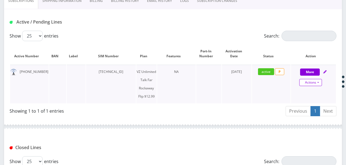
click at [317, 82] on link "Actions" at bounding box center [311, 82] width 23 height 7
select select "372"
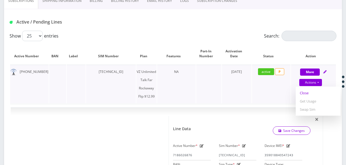
click at [310, 95] on link "Close" at bounding box center [318, 93] width 45 height 8
type input "09/11/2025"
select select "372"
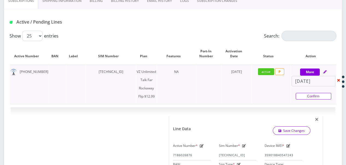
click at [297, 94] on link "Confirm" at bounding box center [314, 96] width 36 height 7
select select "372"
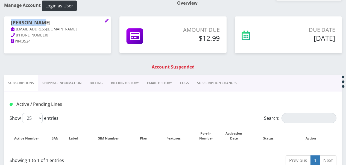
scroll to position [109, 0]
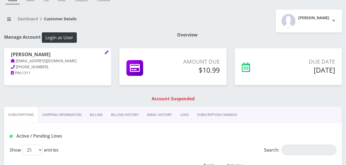
scroll to position [55, 0]
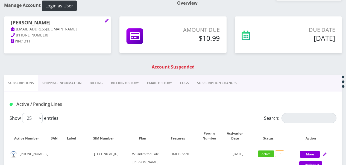
click at [98, 84] on link "Billing" at bounding box center [96, 83] width 21 height 16
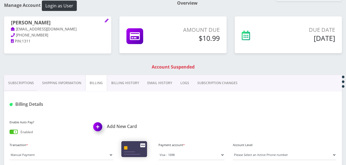
click at [19, 79] on link "Subscriptions" at bounding box center [21, 83] width 34 height 16
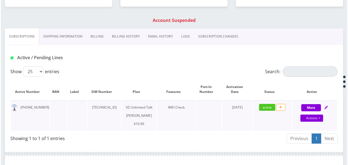
scroll to position [109, 0]
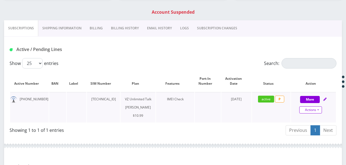
click at [318, 109] on link "Actions" at bounding box center [311, 109] width 23 height 7
select select "366"
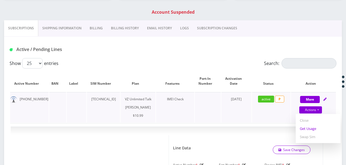
click at [310, 127] on link "Get Usage" at bounding box center [318, 128] width 45 height 8
select select "366"
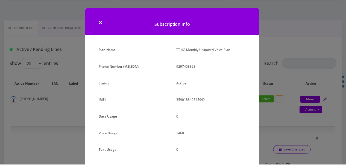
scroll to position [67, 0]
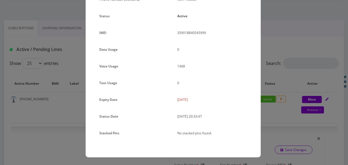
click at [269, 72] on div "× Subscription Info Plan Name TT 4G Monthly Unlimited Voice Plan Phone Number (…" at bounding box center [174, 82] width 348 height 165
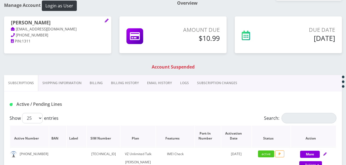
scroll to position [55, 0]
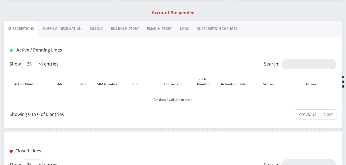
scroll to position [109, 0]
click at [207, 28] on link "SUBSCRIPTION CHANGES" at bounding box center [217, 28] width 48 height 16
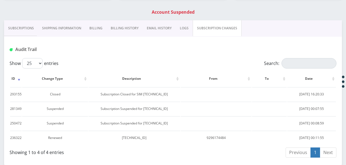
click at [36, 32] on link "Subscriptions" at bounding box center [21, 28] width 34 height 16
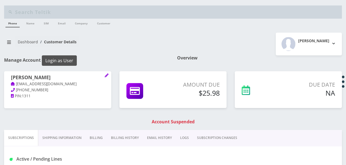
click at [69, 60] on button "Login as User" at bounding box center [59, 60] width 35 height 10
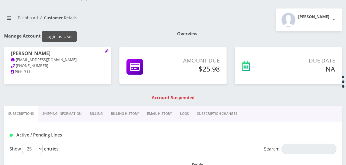
scroll to position [55, 0]
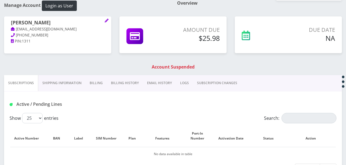
click at [100, 77] on link "Billing" at bounding box center [96, 83] width 21 height 16
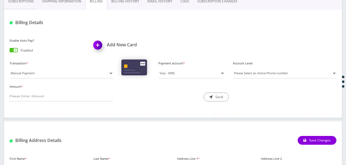
scroll to position [137, 0]
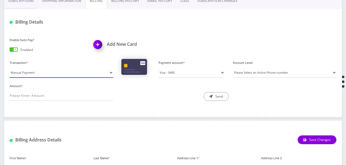
click at [66, 74] on select "Manual Payment Custom Charge Manual Credit Custom Invoice" at bounding box center [62, 72] width 104 height 10
select select "Manual Credit"
click at [10, 67] on select "Manual Payment Custom Charge Manual Credit Custom Invoice" at bounding box center [62, 72] width 104 height 10
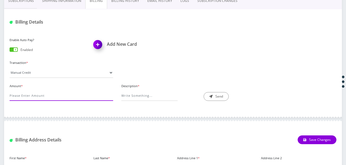
click at [51, 97] on input "Amount *" at bounding box center [62, 95] width 104 height 10
type input "25.98"
drag, startPoint x: 123, startPoint y: 89, endPoint x: 124, endPoint y: 92, distance: 3.1
click at [123, 91] on div "Description *" at bounding box center [173, 91] width 104 height 19
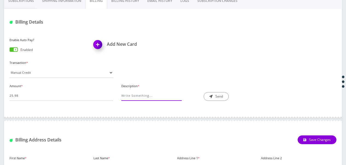
click at [124, 92] on input "Description *" at bounding box center [149, 95] width 56 height 10
type input "exception"
click at [213, 95] on icon "submit" at bounding box center [211, 96] width 3 height 3
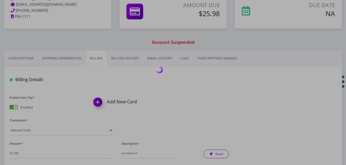
scroll to position [55, 0]
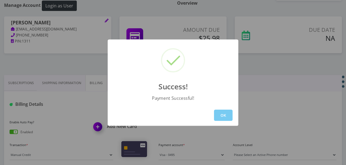
click at [215, 112] on button "OK" at bounding box center [223, 114] width 19 height 11
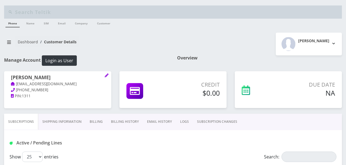
scroll to position [55, 0]
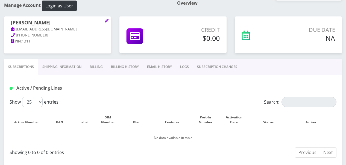
click at [92, 66] on link "Billing" at bounding box center [96, 67] width 21 height 16
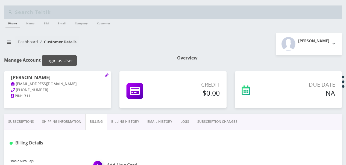
click at [68, 59] on button "Login as User" at bounding box center [59, 60] width 35 height 10
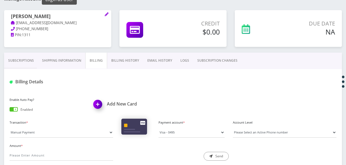
scroll to position [109, 0]
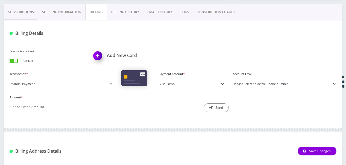
click at [18, 8] on link "Subscriptions" at bounding box center [21, 12] width 34 height 16
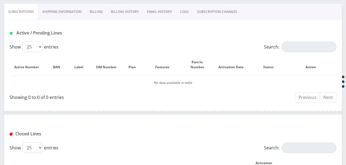
scroll to position [191, 0]
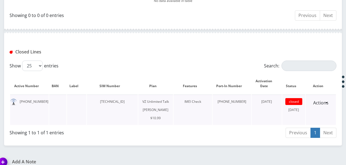
drag, startPoint x: 103, startPoint y: 100, endPoint x: 140, endPoint y: 100, distance: 36.7
click at [138, 100] on td "[TECHNICAL_ID]" at bounding box center [112, 109] width 51 height 30
drag, startPoint x: 140, startPoint y: 100, endPoint x: 95, endPoint y: 103, distance: 44.9
click at [95, 103] on td "[TECHNICAL_ID]" at bounding box center [112, 109] width 51 height 30
drag, startPoint x: 102, startPoint y: 102, endPoint x: 139, endPoint y: 104, distance: 36.7
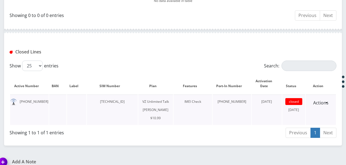
click at [138, 104] on td "[TECHNICAL_ID]" at bounding box center [112, 109] width 51 height 30
drag, startPoint x: 139, startPoint y: 104, endPoint x: 135, endPoint y: 102, distance: 4.4
copy td "[TECHNICAL_ID]"
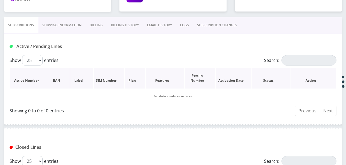
scroll to position [82, 0]
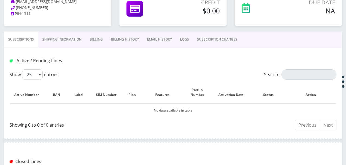
click at [54, 38] on link "Shipping Information" at bounding box center [61, 39] width 47 height 16
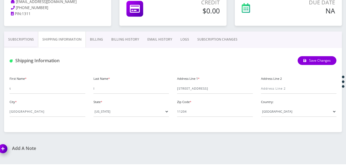
click at [30, 42] on link "Subscriptions" at bounding box center [21, 39] width 34 height 16
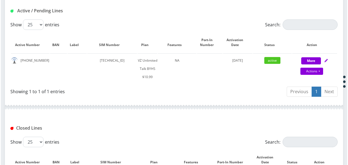
scroll to position [137, 0]
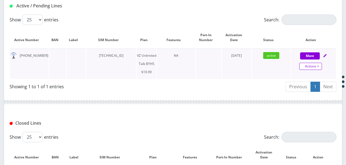
click at [321, 66] on link "Actions" at bounding box center [311, 66] width 23 height 7
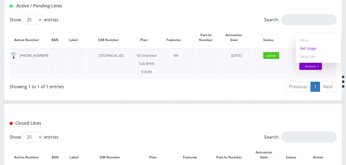
click at [310, 50] on link "Get Usage" at bounding box center [318, 48] width 45 height 8
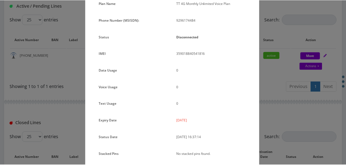
scroll to position [55, 0]
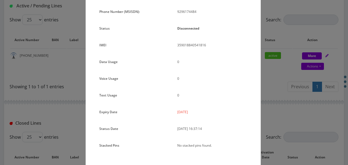
click at [257, 82] on div "Plan Name TT 4G Monthly Unlimited Voice Plan Phone Number (MSISDN): 9296174484 …" at bounding box center [173, 80] width 175 height 178
click at [278, 85] on div "× Subscription Info Plan Name TT 4G Monthly Unlimited Voice Plan Phone Number (…" at bounding box center [174, 82] width 348 height 165
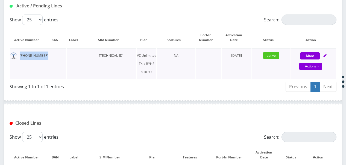
drag, startPoint x: 20, startPoint y: 56, endPoint x: 55, endPoint y: 57, distance: 35.0
click at [55, 57] on tr "929-617-4484 89148000010413032053 VZ Unlimited Talk BYHS $10.99 NA September 11…" at bounding box center [173, 63] width 326 height 30
drag, startPoint x: 55, startPoint y: 57, endPoint x: 27, endPoint y: 52, distance: 27.8
copy td "[PHONE_NUMBER]"
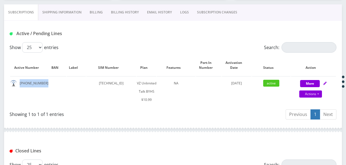
scroll to position [109, 0]
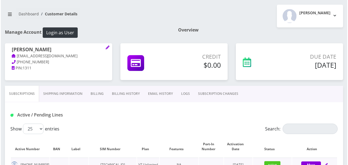
scroll to position [83, 0]
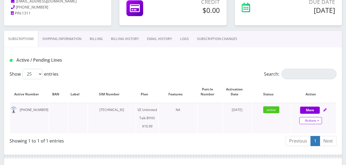
click at [318, 118] on link "Actions" at bounding box center [311, 120] width 23 height 7
select select "467"
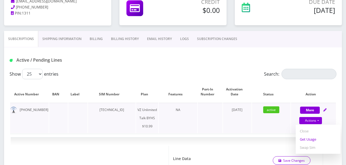
click at [311, 138] on link "Get Usage" at bounding box center [318, 139] width 45 height 8
select select "467"
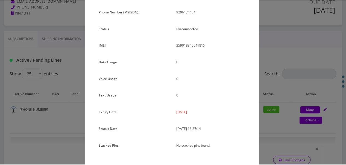
scroll to position [55, 0]
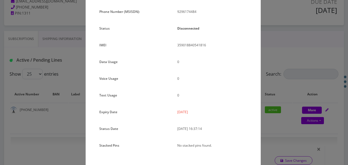
click at [259, 89] on div "Plan Name TT 4G Monthly Unlimited Voice Plan Phone Number (MSISDN): 9296174484 …" at bounding box center [173, 80] width 175 height 178
click at [264, 60] on div "× Subscription Info Plan Name TT 4G Monthly Unlimited Voice Plan Phone Number (…" at bounding box center [174, 82] width 348 height 165
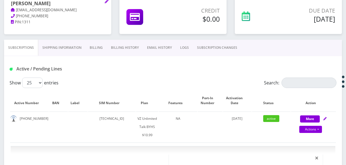
scroll to position [83, 0]
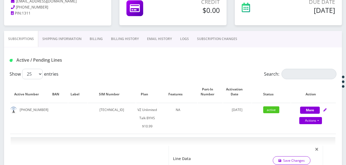
drag, startPoint x: 65, startPoint y: 40, endPoint x: 58, endPoint y: 41, distance: 6.9
click at [65, 40] on link "Shipping Information" at bounding box center [61, 39] width 47 height 16
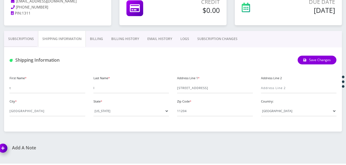
click at [10, 43] on link "Subscriptions" at bounding box center [21, 39] width 34 height 16
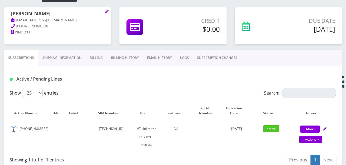
scroll to position [55, 0]
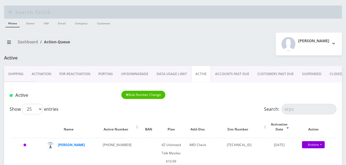
scroll to position [55, 0]
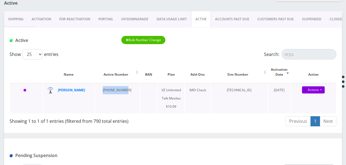
drag, startPoint x: 99, startPoint y: 88, endPoint x: 122, endPoint y: 90, distance: 23.6
click at [122, 90] on td "[PHONE_NUMBER]" at bounding box center [117, 98] width 45 height 30
drag, startPoint x: 122, startPoint y: 90, endPoint x: 113, endPoint y: 90, distance: 9.0
copy td "[PHONE_NUMBER]"
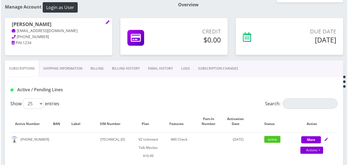
scroll to position [55, 0]
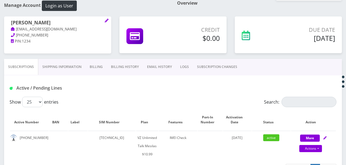
click at [213, 68] on link "SUBSCRIPTION CHANGES" at bounding box center [217, 67] width 48 height 16
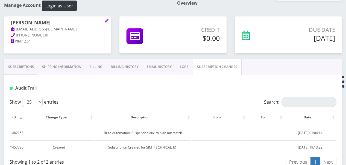
click at [24, 65] on link "Subscriptions" at bounding box center [21, 67] width 34 height 16
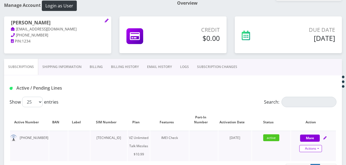
click at [317, 147] on link "Actions" at bounding box center [311, 148] width 23 height 7
select select "468"
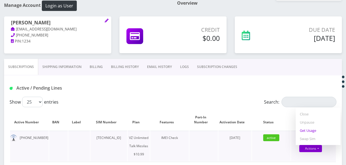
click at [310, 131] on link "Get Usage" at bounding box center [318, 130] width 45 height 8
select select "468"
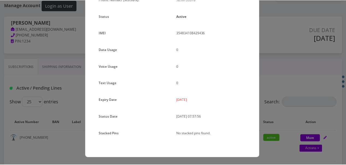
scroll to position [67, 0]
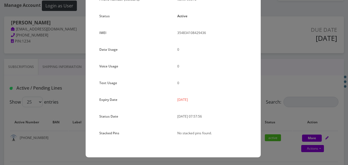
click at [272, 86] on div "× Subscription Info Plan Name TT 4G Monthly Unlimited Voice Plan Phone Number (…" at bounding box center [174, 82] width 348 height 165
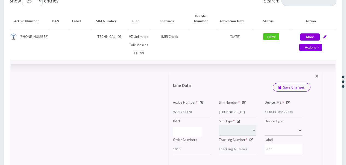
scroll to position [74, 0]
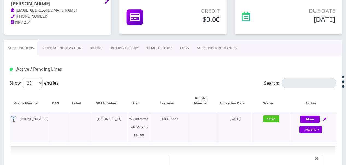
drag, startPoint x: 92, startPoint y: 118, endPoint x: 130, endPoint y: 118, distance: 37.8
click at [127, 118] on td "89148000011835956150" at bounding box center [109, 127] width 37 height 30
drag, startPoint x: 128, startPoint y: 118, endPoint x: 28, endPoint y: 115, distance: 100.1
click at [28, 115] on td "929-675-5378" at bounding box center [29, 127] width 39 height 30
drag, startPoint x: 19, startPoint y: 118, endPoint x: 43, endPoint y: 121, distance: 24.0
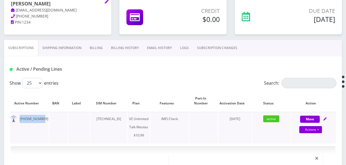
click at [43, 121] on td "929-675-5378" at bounding box center [29, 127] width 39 height 30
drag, startPoint x: 43, startPoint y: 121, endPoint x: 34, endPoint y: 116, distance: 10.1
copy td "929-675-5378"
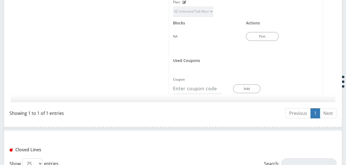
scroll to position [402, 0]
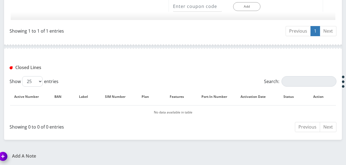
click at [21, 153] on h1 "Add A Note" at bounding box center [84, 155] width 170 height 5
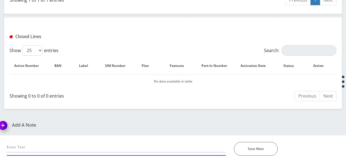
click at [59, 142] on input "text" at bounding box center [116, 147] width 219 height 10
type input "has one more chance"
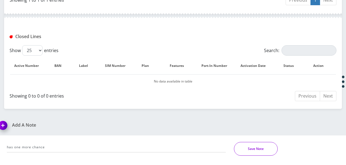
click at [235, 149] on button "Save Note" at bounding box center [256, 149] width 44 height 14
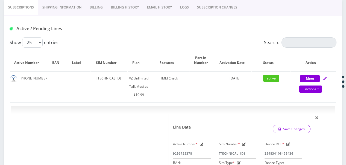
scroll to position [104, 0]
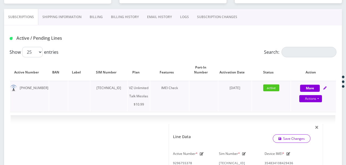
click td "929-675-5378"
drag, startPoint x: 20, startPoint y: 88, endPoint x: 40, endPoint y: 88, distance: 20.2
click td "929-675-5378"
copy td "929-675-5378"
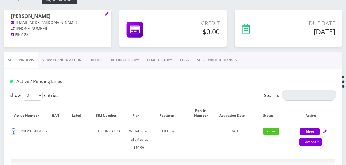
scroll to position [50, 0]
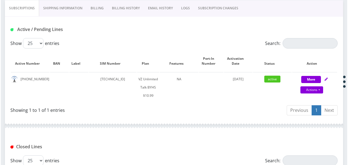
scroll to position [108, 0]
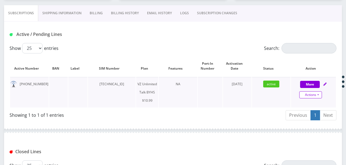
click at [317, 97] on link "Actions" at bounding box center [311, 94] width 23 height 7
select select "467"
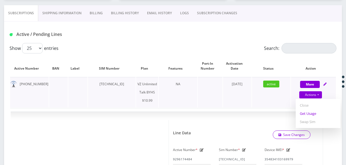
click at [313, 111] on link "Get Usage" at bounding box center [318, 113] width 45 height 8
select select "467"
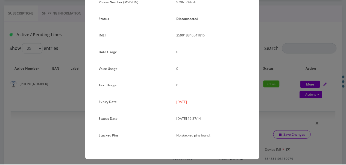
scroll to position [67, 0]
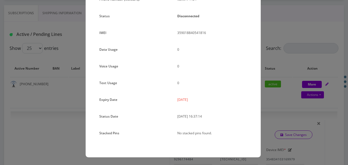
click at [274, 74] on div "× Subscription Info Plan Name TT 4G Monthly Unlimited Voice Plan Phone Number (…" at bounding box center [174, 82] width 348 height 165
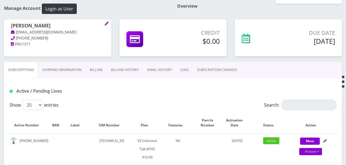
scroll to position [26, 0]
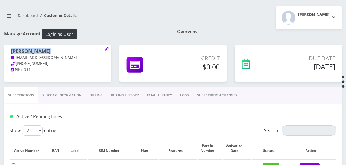
drag, startPoint x: 51, startPoint y: 49, endPoint x: 4, endPoint y: 50, distance: 47.0
click at [4, 50] on div "[PERSON_NAME] [EMAIL_ADDRESS][DOMAIN_NAME] [PHONE_NUMBER] PIN: 1311" at bounding box center [57, 60] width 107 height 31
drag, startPoint x: 4, startPoint y: 50, endPoint x: 11, endPoint y: 50, distance: 7.1
copy h1 "[PERSON_NAME]"
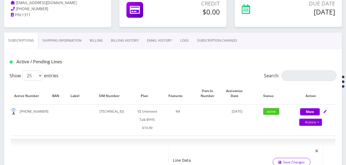
scroll to position [136, 0]
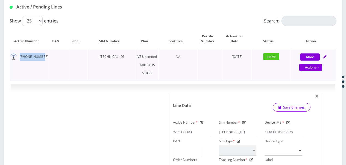
drag, startPoint x: 19, startPoint y: 56, endPoint x: 48, endPoint y: 58, distance: 28.5
click at [48, 58] on td "[PHONE_NUMBER]" at bounding box center [29, 65] width 39 height 30
drag, startPoint x: 48, startPoint y: 58, endPoint x: 125, endPoint y: 55, distance: 77.7
click at [88, 69] on td "[TECHNICAL_ID]" at bounding box center [112, 65] width 48 height 30
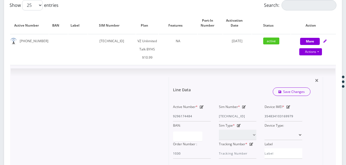
scroll to position [163, 0]
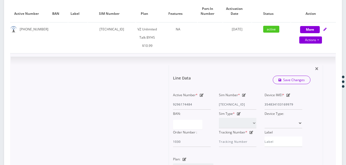
click at [293, 105] on div "Device IMEI * [TECHNICAL_ID]" at bounding box center [284, 100] width 46 height 19
click at [264, 104] on div "Device IMEI * [TECHNICAL_ID]" at bounding box center [284, 100] width 46 height 19
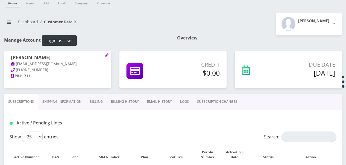
scroll to position [55, 0]
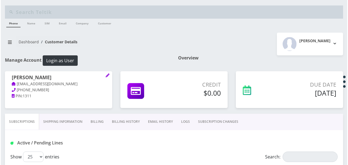
scroll to position [55, 0]
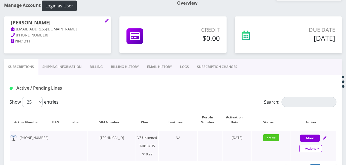
click at [321, 146] on link "Actions" at bounding box center [311, 148] width 23 height 7
select select "467"
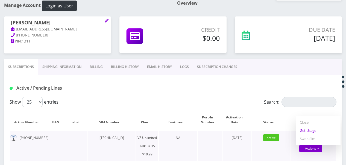
click at [314, 130] on link "Get Usage" at bounding box center [318, 130] width 45 height 8
select select "467"
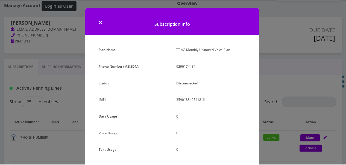
scroll to position [67, 0]
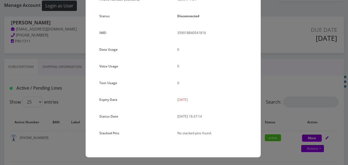
click at [273, 89] on div "× Subscription Info Plan Name TT 4G Monthly Unlimited Voice Plan Phone Number (…" at bounding box center [174, 82] width 348 height 165
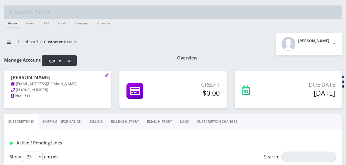
scroll to position [82, 0]
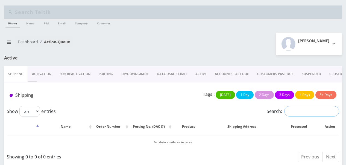
click at [298, 111] on input "Search:" at bounding box center [311, 111] width 55 height 10
drag, startPoint x: 304, startPoint y: 111, endPoint x: 265, endPoint y: 102, distance: 40.5
click at [266, 103] on div "Shipping Tags : [DATE] 1 Day 2 Days 3 Days 4 Days 5+ Days Show 25 50 100 250 50…" at bounding box center [173, 123] width 338 height 82
type input "shira"
click at [213, 78] on link "ACCOUNTS PAST DUE" at bounding box center [232, 74] width 42 height 16
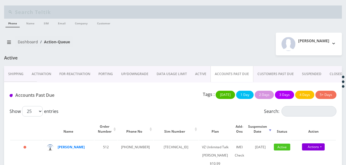
click at [203, 74] on link "ACTIVE" at bounding box center [200, 74] width 19 height 16
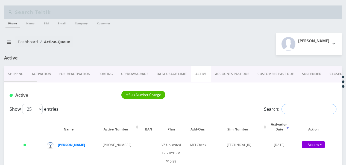
click at [291, 104] on input "Search:" at bounding box center [309, 109] width 55 height 10
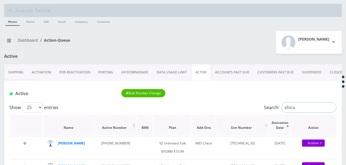
scroll to position [55, 0]
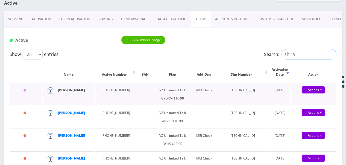
type input "shira"
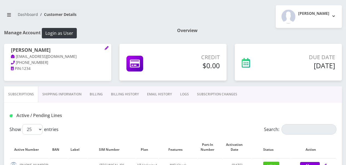
scroll to position [82, 0]
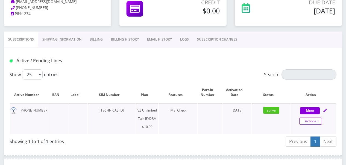
click at [317, 119] on link "Actions" at bounding box center [311, 120] width 23 height 7
select select "469"
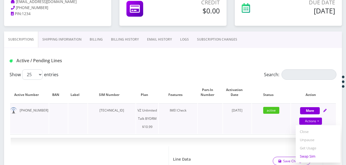
click at [314, 155] on link "Swap Sim" at bounding box center [318, 156] width 45 height 8
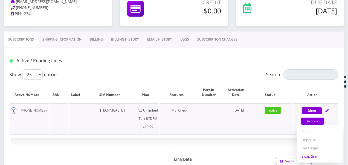
select select "469"
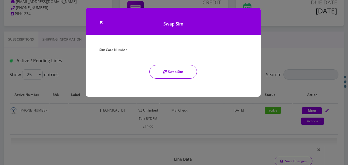
click at [190, 52] on input "Sim Card Number" at bounding box center [212, 51] width 70 height 10
type input "[TECHNICAL_ID]"
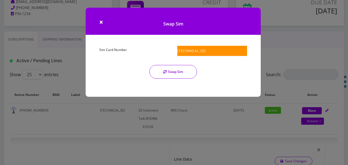
click at [188, 69] on button "Swap Sim" at bounding box center [173, 72] width 48 height 14
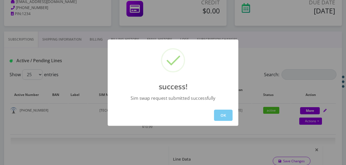
click at [222, 113] on button "OK" at bounding box center [223, 114] width 19 height 11
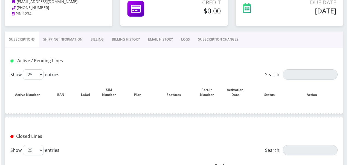
scroll to position [82, 0]
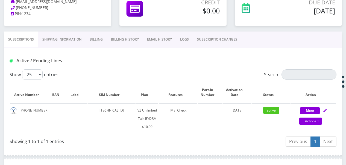
click at [212, 39] on link "SUBSCRIPTION CHANGES" at bounding box center [217, 39] width 48 height 16
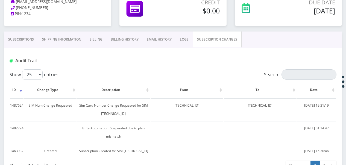
click at [28, 40] on link "Subscriptions" at bounding box center [21, 39] width 34 height 16
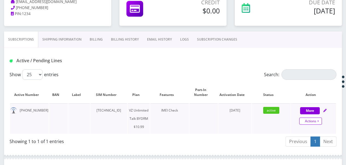
click at [319, 119] on link "Actions" at bounding box center [311, 120] width 23 height 7
select select "469"
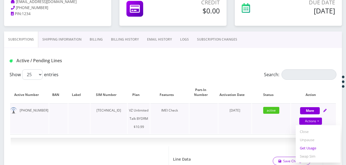
click at [309, 147] on link "Get Usage" at bounding box center [318, 148] width 45 height 8
select select "469"
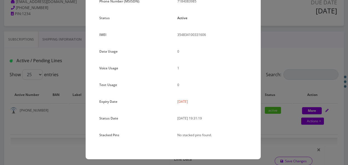
scroll to position [67, 0]
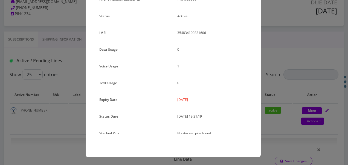
click at [272, 62] on div "× Subscription Info Plan Name TT 4G Monthly Unlimited Voice Plan Phone Number (…" at bounding box center [174, 82] width 348 height 165
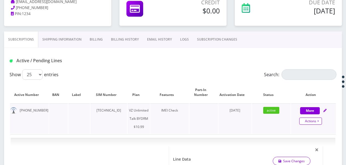
click at [318, 120] on link "Actions" at bounding box center [311, 120] width 23 height 7
click at [317, 147] on link "Get Usage" at bounding box center [318, 148] width 45 height 8
select select "469"
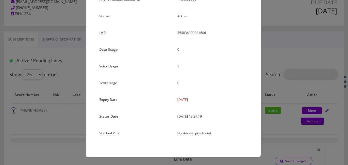
click at [278, 68] on div "× Subscription Info Plan Name TT 4G Monthly Unlimited Voice Plan Phone Number (…" at bounding box center [174, 82] width 348 height 165
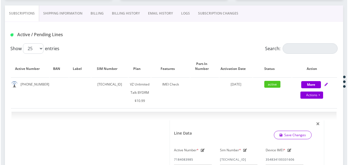
scroll to position [109, 0]
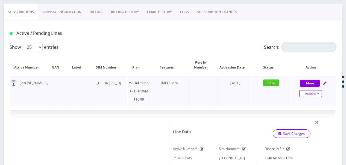
click at [315, 94] on link "Actions" at bounding box center [311, 93] width 23 height 7
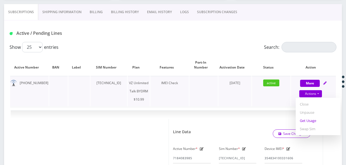
click at [313, 117] on link "Get Usage" at bounding box center [318, 120] width 45 height 8
select select "469"
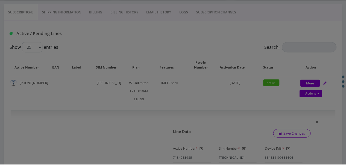
scroll to position [0, 0]
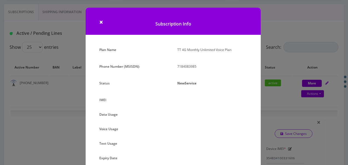
click at [260, 50] on div "Plan Name TT 4G Monthly Unlimited Voice Plan Phone Number (MSISDN): 7184083985 …" at bounding box center [173, 129] width 175 height 167
drag, startPoint x: 260, startPoint y: 36, endPoint x: 274, endPoint y: 37, distance: 14.3
click at [260, 36] on div "× Subscription Info Plan Name TT 4G Monthly Unlimited Voice Plan Phone Number (…" at bounding box center [174, 82] width 348 height 165
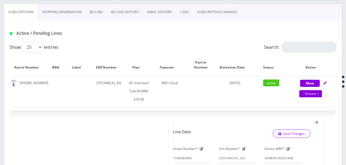
click at [199, 16] on link "SUBSCRIPTION CHANGES" at bounding box center [217, 12] width 48 height 16
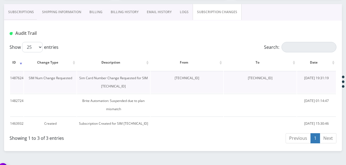
drag, startPoint x: 241, startPoint y: 78, endPoint x: 284, endPoint y: 80, distance: 42.5
click at [284, 80] on td "[TECHNICAL_ID]" at bounding box center [260, 82] width 73 height 22
drag, startPoint x: 284, startPoint y: 80, endPoint x: 272, endPoint y: 77, distance: 11.8
copy td "[TECHNICAL_ID]"
click at [26, 12] on link "Subscriptions" at bounding box center [21, 12] width 34 height 16
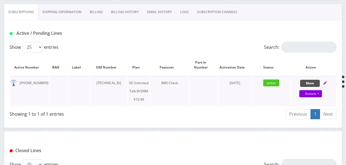
click at [309, 84] on button "More" at bounding box center [310, 83] width 20 height 7
select select "469"
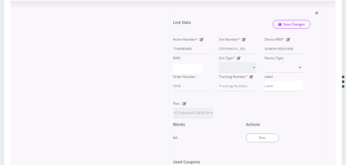
scroll to position [219, 0]
click at [245, 39] on icon at bounding box center [244, 38] width 4 height 3
drag, startPoint x: 219, startPoint y: 49, endPoint x: 293, endPoint y: 57, distance: 74.6
click at [293, 57] on div "Active Number * 7184083985 Sim Number * 89148000011835956358 Device IMEI * 3548…" at bounding box center [238, 63] width 138 height 56
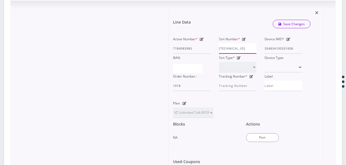
paste input "0413093303"
type input "89148000010413093303"
click at [289, 25] on link "Save Changes" at bounding box center [292, 24] width 38 height 8
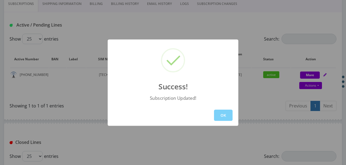
scroll to position [103, 0]
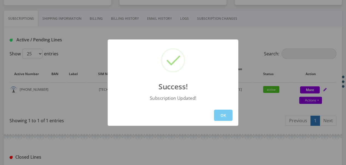
click at [220, 111] on button "OK" at bounding box center [223, 114] width 19 height 11
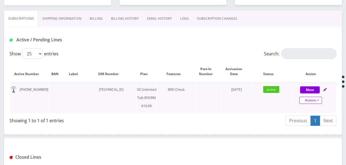
click at [322, 102] on link "Actions" at bounding box center [311, 100] width 23 height 7
select select "469"
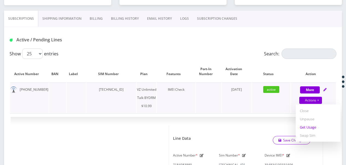
click at [312, 125] on link "Get Usage" at bounding box center [318, 127] width 45 height 8
select select "469"
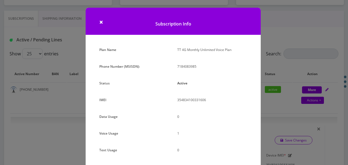
click at [291, 69] on div "× Subscription Info Plan Name TT 4G Monthly Unlimited Voice Plan Phone Number (…" at bounding box center [174, 82] width 348 height 165
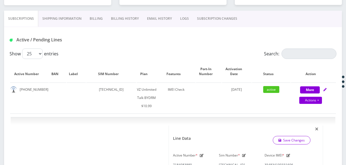
click at [217, 22] on link "SUBSCRIPTION CHANGES" at bounding box center [217, 19] width 48 height 16
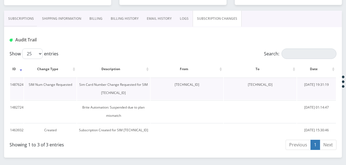
drag, startPoint x: 161, startPoint y: 85, endPoint x: 204, endPoint y: 86, distance: 42.7
click at [204, 86] on td "89148000011835956358" at bounding box center [187, 88] width 73 height 22
drag, startPoint x: 204, startPoint y: 86, endPoint x: 195, endPoint y: 84, distance: 9.4
copy td "89148000011835956358"
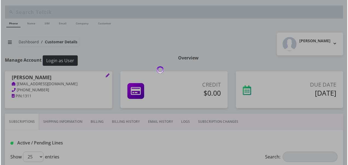
scroll to position [82, 0]
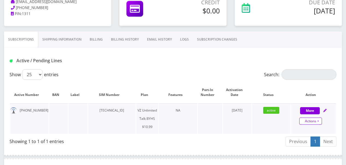
click at [318, 120] on link "Actions" at bounding box center [311, 120] width 23 height 7
select select "467"
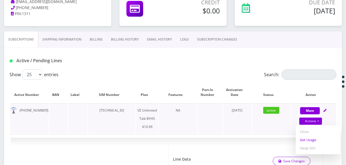
click at [312, 138] on link "Get Usage" at bounding box center [318, 139] width 45 height 8
select select "467"
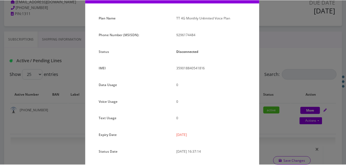
scroll to position [67, 0]
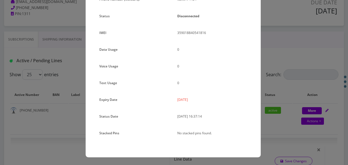
click at [285, 77] on div "× Subscription Info Plan Name TT 4G Monthly Unlimited Voice Plan Phone Number (…" at bounding box center [174, 82] width 348 height 165
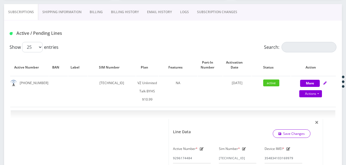
scroll to position [82, 0]
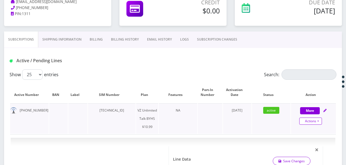
click at [321, 118] on link "Actions" at bounding box center [311, 120] width 23 height 7
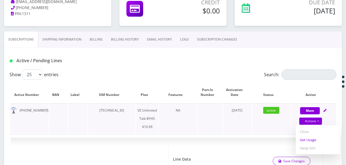
scroll to position [55, 0]
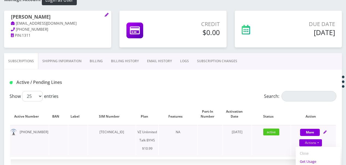
click at [315, 147] on div "Suspend Close Get Usage Swap Sim" at bounding box center [318, 161] width 45 height 29
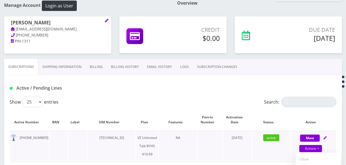
select select "467"
click at [320, 146] on link "Actions" at bounding box center [311, 148] width 23 height 7
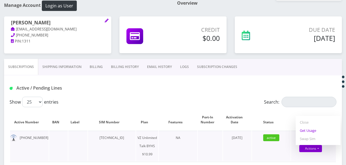
click at [310, 133] on link "Get Usage" at bounding box center [318, 130] width 45 height 8
select select "467"
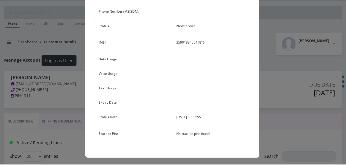
scroll to position [56, 0]
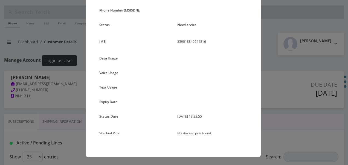
click at [280, 75] on div "× Subscription Info Plan Name TT 4G Monthly Unlimited Voice Plan Phone Number (…" at bounding box center [174, 82] width 348 height 165
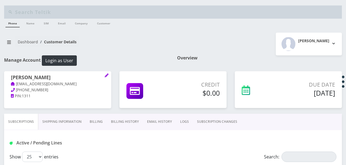
scroll to position [82, 0]
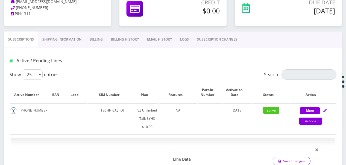
click at [219, 37] on link "SUBSCRIPTION CHANGES" at bounding box center [217, 39] width 48 height 16
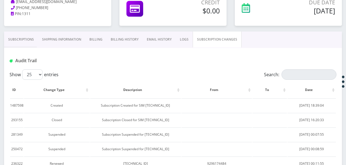
scroll to position [55, 0]
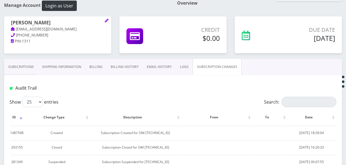
click at [33, 66] on link "Subscriptions" at bounding box center [21, 67] width 34 height 16
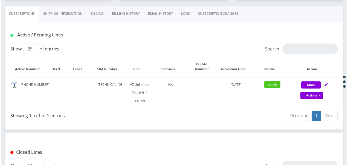
scroll to position [109, 0]
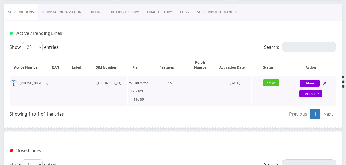
click at [318, 98] on td "More Actions Suspend Close Get Usage Swap Sim Confirm" at bounding box center [313, 91] width 45 height 30
select select "467"
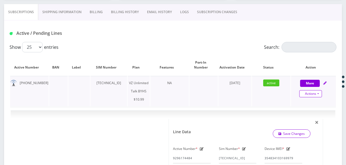
click at [318, 94] on link "Actions" at bounding box center [311, 93] width 23 height 7
select select "467"
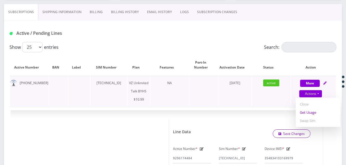
click at [312, 112] on link "Get Usage" at bounding box center [318, 112] width 45 height 8
select select "467"
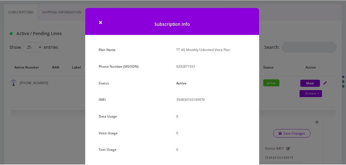
scroll to position [67, 0]
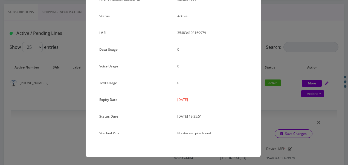
click at [286, 92] on div "× Subscription Info Plan Name TT 4G Monthly Unlimited Voice Plan Phone Number (…" at bounding box center [174, 82] width 348 height 165
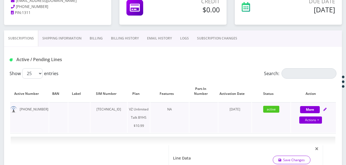
scroll to position [55, 0]
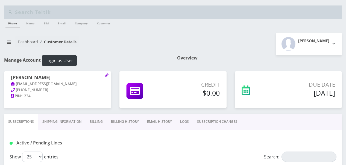
scroll to position [103, 0]
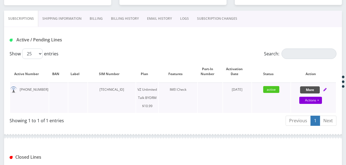
click at [305, 89] on button "More" at bounding box center [310, 89] width 20 height 7
select select "469"
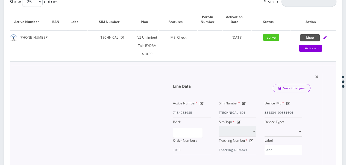
scroll to position [158, 0]
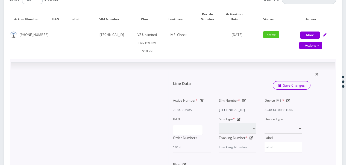
click at [244, 101] on icon at bounding box center [244, 100] width 4 height 3
click at [280, 109] on div "Active Number * 7184083985 Sim Number * [TECHNICAL_ID] Device IMEI * [TECHNICAL…" at bounding box center [238, 124] width 138 height 56
click at [274, 50] on td "active" at bounding box center [271, 43] width 39 height 30
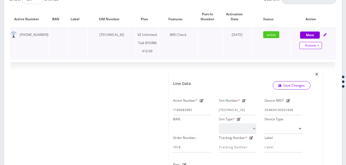
click at [319, 43] on link "Actions" at bounding box center [311, 45] width 23 height 7
select select "469"
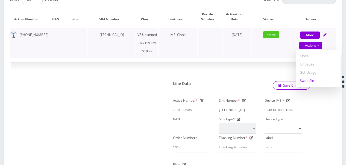
click at [309, 80] on link "Swap Sim" at bounding box center [318, 80] width 45 height 8
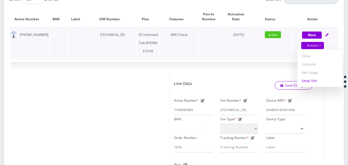
select select "469"
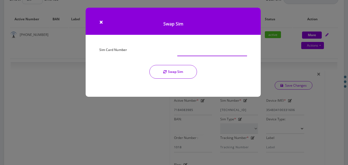
paste input "[TECHNICAL_ID]"
type input "[TECHNICAL_ID]"
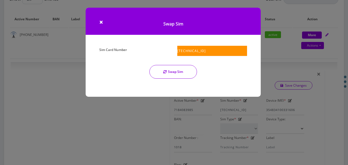
click at [181, 72] on button "Swap Sim" at bounding box center [173, 72] width 48 height 14
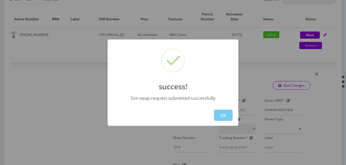
click at [228, 114] on button "OK" at bounding box center [223, 114] width 19 height 11
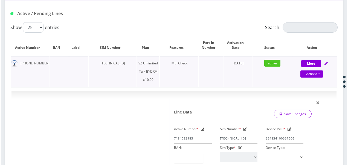
scroll to position [130, 0]
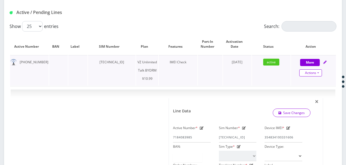
click at [319, 74] on link "Actions" at bounding box center [311, 72] width 23 height 7
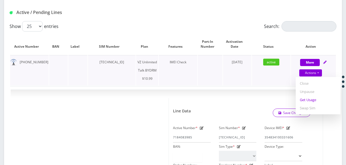
click at [307, 99] on link "Get Usage" at bounding box center [318, 99] width 45 height 8
select select "469"
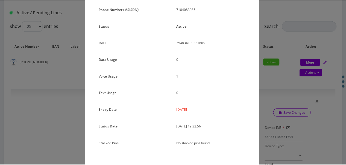
scroll to position [67, 0]
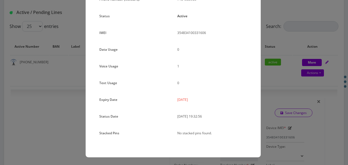
click at [290, 83] on div "× Subscription Info Plan Name TT 4G Monthly Unlimited Voice Plan Phone Number (…" at bounding box center [174, 82] width 348 height 165
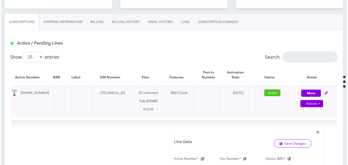
scroll to position [75, 0]
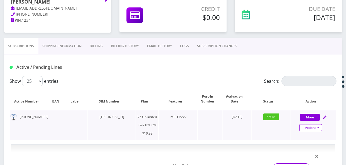
click at [320, 124] on link "Actions" at bounding box center [311, 127] width 23 height 7
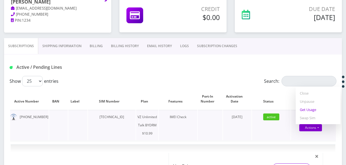
click at [307, 111] on link "Get Usage" at bounding box center [318, 109] width 45 height 8
select select "469"
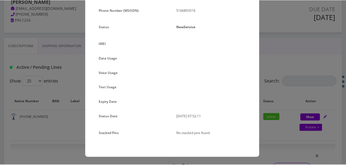
scroll to position [0, 0]
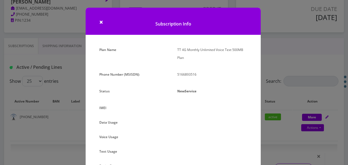
click at [287, 87] on div "× Subscription Info Plan Name TT 4G Monthly Unlimited Voice Text 500MB Plan Pho…" at bounding box center [174, 82] width 348 height 165
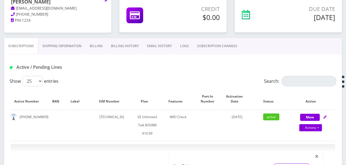
click at [210, 49] on link "SUBSCRIPTION CHANGES" at bounding box center [217, 46] width 48 height 16
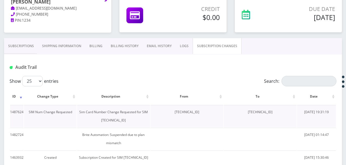
drag, startPoint x: 165, startPoint y: 113, endPoint x: 195, endPoint y: 114, distance: 29.8
click at [195, 114] on td "[TECHNICAL_ID]" at bounding box center [187, 116] width 73 height 22
drag, startPoint x: 195, startPoint y: 114, endPoint x: 155, endPoint y: 115, distance: 40.0
click at [155, 116] on td "[TECHNICAL_ID]" at bounding box center [187, 116] width 73 height 22
drag, startPoint x: 159, startPoint y: 111, endPoint x: 202, endPoint y: 115, distance: 43.5
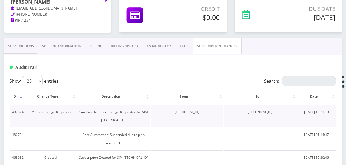
click at [202, 115] on td "[TECHNICAL_ID]" at bounding box center [187, 116] width 73 height 22
drag, startPoint x: 202, startPoint y: 115, endPoint x: 182, endPoint y: 111, distance: 20.7
copy td "[TECHNICAL_ID]"
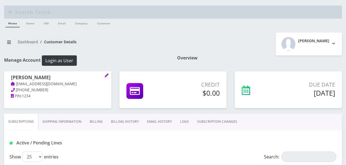
select select "469"
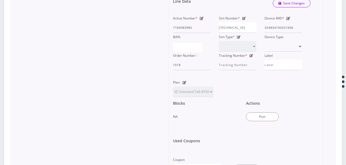
scroll to position [0, 2]
drag, startPoint x: 219, startPoint y: 27, endPoint x: 264, endPoint y: 26, distance: 44.9
click at [264, 26] on div "Active Number * 7184083985 Sim Number * [TECHNICAL_ID] Device IMEI * [TECHNICAL…" at bounding box center [238, 42] width 138 height 56
type input "[TECHNICAL_ID]"
click at [286, 2] on link "Save Changes" at bounding box center [292, 3] width 38 height 8
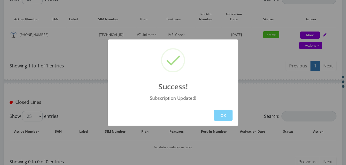
scroll to position [193, 0]
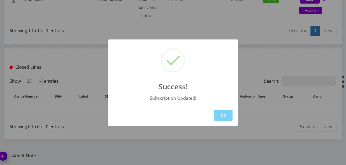
click at [213, 112] on div "OK" at bounding box center [173, 114] width 131 height 21
click at [219, 113] on button "OK" at bounding box center [223, 114] width 19 height 11
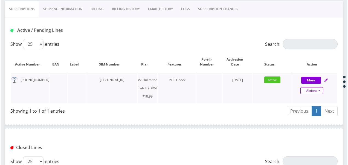
scroll to position [111, 0]
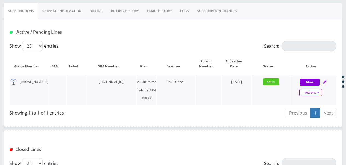
click at [318, 89] on link "Actions" at bounding box center [311, 92] width 23 height 7
select select "469"
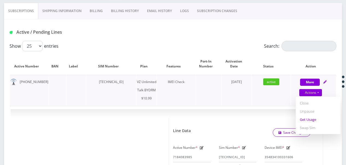
click at [312, 116] on link "Get Usage" at bounding box center [318, 119] width 45 height 8
select select "469"
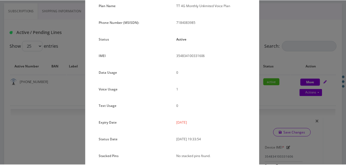
scroll to position [67, 0]
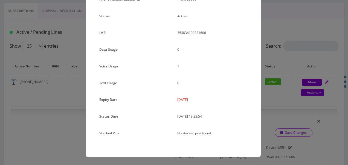
click at [272, 82] on div "× Subscription Info Plan Name TT 4G Monthly Unlimited Voice Plan Phone Number (…" at bounding box center [174, 82] width 348 height 165
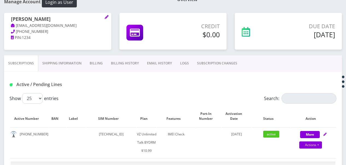
scroll to position [28, 0]
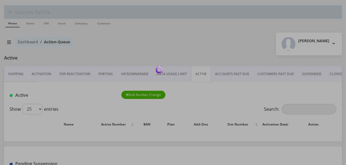
click at [315, 104] on body "Phone Name SIM Email Company Customer Action Queues Support Email Template Emai…" at bounding box center [173, 139] width 346 height 279
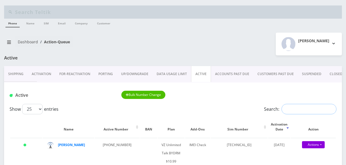
click at [313, 106] on input "Search:" at bounding box center [309, 109] width 55 height 10
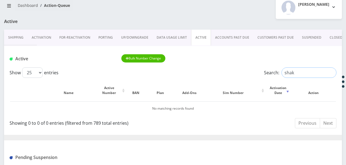
scroll to position [55, 0]
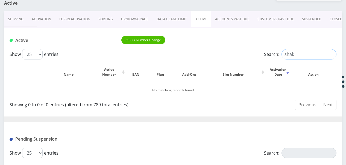
drag, startPoint x: 319, startPoint y: 58, endPoint x: 203, endPoint y: 53, distance: 115.8
click at [203, 53] on div "Show 25 50 100 250 500 1000 entries Search: shak" at bounding box center [173, 54] width 327 height 10
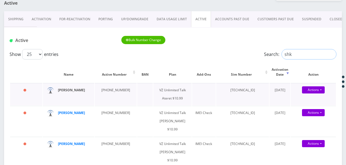
type input "shk"
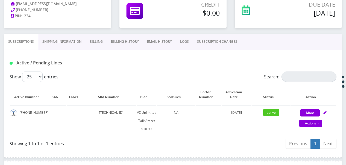
scroll to position [82, 0]
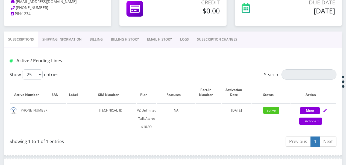
click at [221, 39] on link "SUBSCRIPTION CHANGES" at bounding box center [217, 39] width 48 height 16
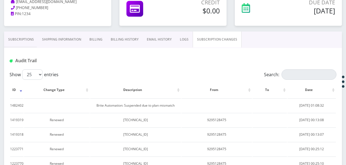
click at [19, 40] on link "Subscriptions" at bounding box center [21, 39] width 34 height 16
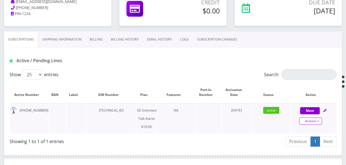
click at [319, 118] on link "Actions" at bounding box center [311, 120] width 23 height 7
select select "483"
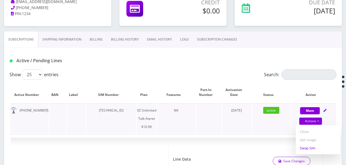
click at [312, 147] on link "Swap Sim" at bounding box center [318, 148] width 45 height 8
select select "483"
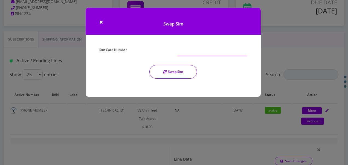
click at [194, 55] on input "Sim Card Number" at bounding box center [212, 51] width 70 height 10
type input "[TECHNICAL_ID]"
click at [179, 75] on button "Swap Sim" at bounding box center [173, 72] width 48 height 14
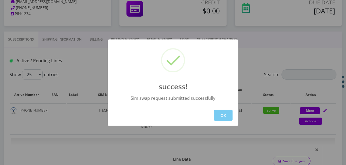
click at [224, 113] on button "OK" at bounding box center [223, 114] width 19 height 11
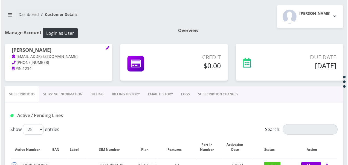
scroll to position [82, 0]
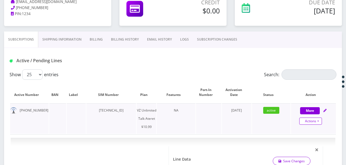
click at [320, 122] on link "Actions" at bounding box center [311, 120] width 23 height 7
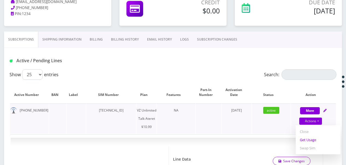
click at [314, 139] on link "Get Usage" at bounding box center [318, 139] width 45 height 8
select select "483"
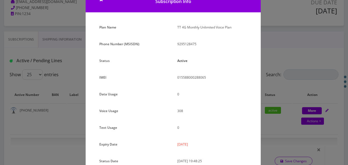
scroll to position [67, 0]
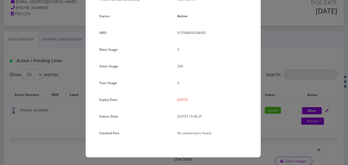
click at [291, 78] on div "× Subscription Info Plan Name TT 4G Monthly Unlimited Voice Plan Phone Number (…" at bounding box center [174, 82] width 348 height 165
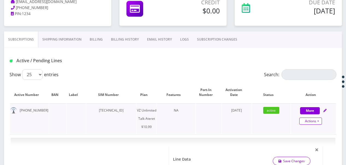
click at [319, 121] on link "Actions" at bounding box center [311, 120] width 23 height 7
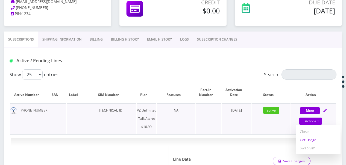
click at [313, 140] on link "Get Usage" at bounding box center [318, 139] width 45 height 8
select select "483"
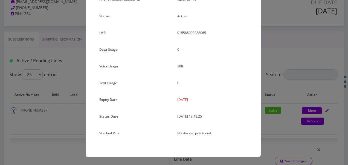
scroll to position [0, 0]
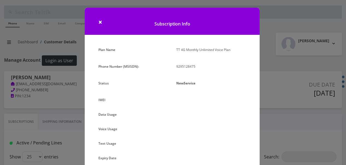
select select "483"
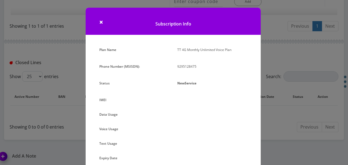
click at [289, 55] on div "× Subscription Info Plan Name TT 4G Monthly Unlimited Voice Plan Phone Number (…" at bounding box center [174, 82] width 348 height 165
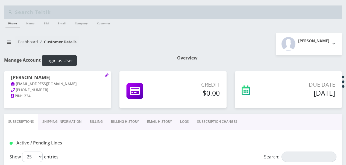
click at [220, 118] on link "SUBSCRIPTION CHANGES" at bounding box center [217, 122] width 48 height 16
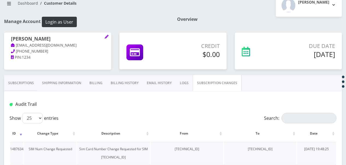
scroll to position [82, 0]
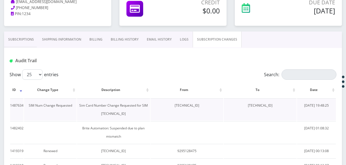
drag, startPoint x: 162, startPoint y: 106, endPoint x: 204, endPoint y: 108, distance: 42.5
click at [204, 108] on td "[TECHNICAL_ID]" at bounding box center [187, 109] width 73 height 22
drag, startPoint x: 204, startPoint y: 108, endPoint x: 184, endPoint y: 106, distance: 20.1
copy td "[TECHNICAL_ID]"
click at [25, 38] on link "Subscriptions" at bounding box center [21, 39] width 34 height 16
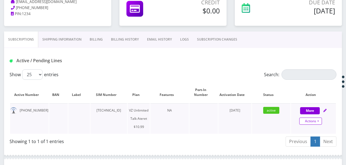
click at [318, 123] on link "Actions" at bounding box center [311, 120] width 23 height 7
select select "483"
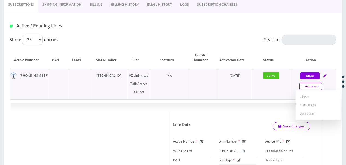
scroll to position [137, 0]
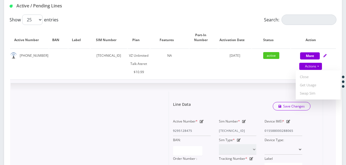
click at [245, 121] on icon at bounding box center [244, 121] width 4 height 3
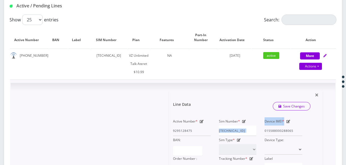
click at [275, 128] on div "Active Number * 9295128475 Sim Number * 89148000011835965524 Device IMEI * 0155…" at bounding box center [238, 145] width 138 height 56
click at [216, 128] on div "Sim Number * 89148000011835965524" at bounding box center [238, 126] width 46 height 19
drag, startPoint x: 219, startPoint y: 130, endPoint x: 262, endPoint y: 130, distance: 42.9
click at [262, 130] on div "Active Number * 9295128475 Sim Number * 89148000011835965524 Device IMEI * 0155…" at bounding box center [238, 145] width 138 height 56
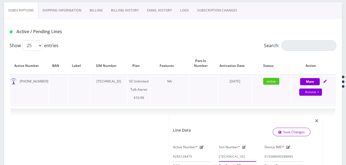
scroll to position [109, 0]
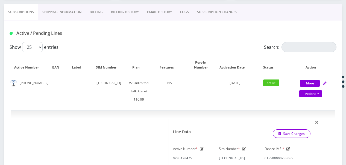
click at [215, 15] on link "SUBSCRIPTION CHANGES" at bounding box center [217, 12] width 48 height 16
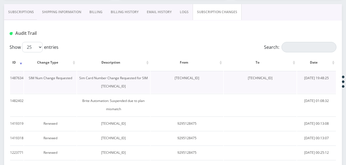
drag, startPoint x: 242, startPoint y: 77, endPoint x: 281, endPoint y: 76, distance: 39.4
click at [281, 76] on td "[TECHNICAL_ID]" at bounding box center [260, 82] width 73 height 22
drag, startPoint x: 281, startPoint y: 76, endPoint x: 272, endPoint y: 80, distance: 9.7
copy td "[TECHNICAL_ID]"
click at [20, 12] on link "Subscriptions" at bounding box center [21, 12] width 34 height 16
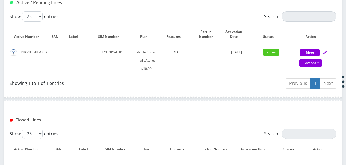
scroll to position [158, 0]
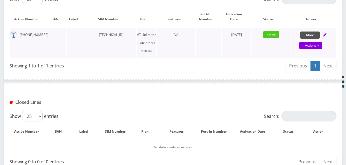
click at [304, 36] on button "More" at bounding box center [310, 34] width 20 height 7
select select "483"
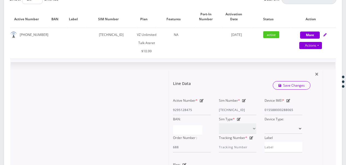
click at [243, 100] on icon at bounding box center [244, 100] width 4 height 3
click at [280, 113] on div "Active Number * 9295128475 Sim Number * 89148000011835965524 Device IMEI * 0155…" at bounding box center [238, 124] width 138 height 56
paste input "09458576891"
type input "[TECHNICAL_ID]"
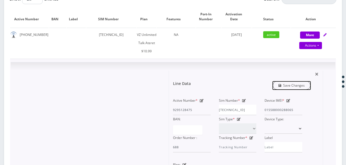
click at [284, 86] on link "Save Changes" at bounding box center [292, 85] width 38 height 8
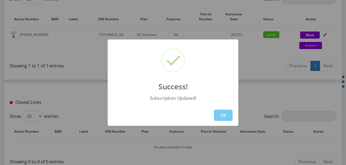
click at [223, 112] on button "OK" at bounding box center [223, 114] width 19 height 11
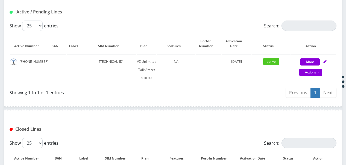
scroll to position [103, 0]
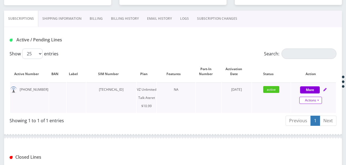
click at [319, 101] on link "Actions" at bounding box center [311, 100] width 23 height 7
select select "483"
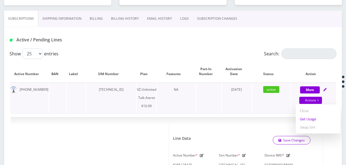
click at [311, 118] on link "Get Usage" at bounding box center [318, 119] width 45 height 8
select select "483"
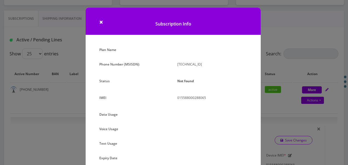
click at [298, 68] on div "× Subscription Info Plan Name Phone Number (MSISDN): [TECHNICAL_ID] Status Not …" at bounding box center [174, 82] width 348 height 165
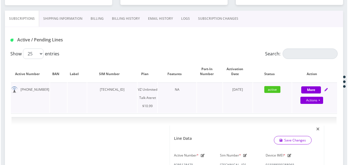
scroll to position [185, 0]
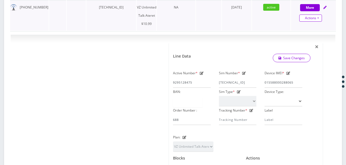
click at [316, 16] on link "Actions" at bounding box center [311, 17] width 23 height 7
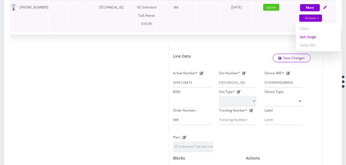
click at [313, 38] on link "Get Usage" at bounding box center [318, 37] width 45 height 8
select select "483"
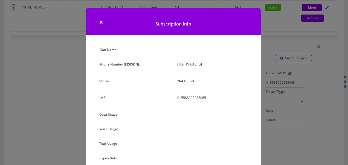
scroll to position [54, 0]
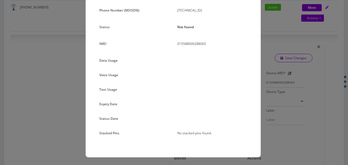
click at [295, 69] on div "× Subscription Info Plan Name Phone Number (MSISDN): [TECHNICAL_ID] Status Not …" at bounding box center [174, 82] width 348 height 165
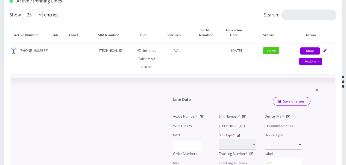
scroll to position [48, 0]
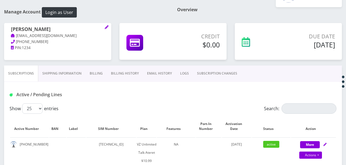
click at [228, 74] on link "SUBSCRIPTION CHANGES" at bounding box center [217, 73] width 48 height 16
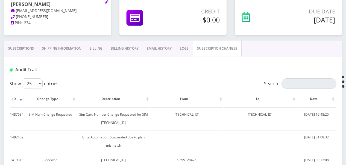
scroll to position [75, 0]
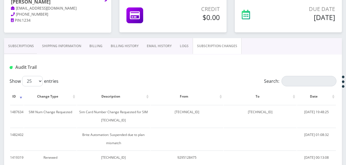
click at [32, 44] on link "Subscriptions" at bounding box center [21, 46] width 34 height 16
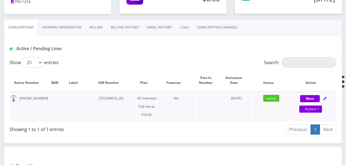
scroll to position [103, 0]
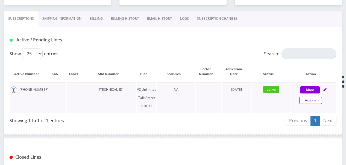
click at [318, 101] on link "Actions" at bounding box center [311, 100] width 23 height 7
select select "483"
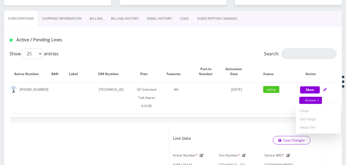
click at [211, 24] on link "SUBSCRIPTION CHANGES" at bounding box center [217, 19] width 48 height 16
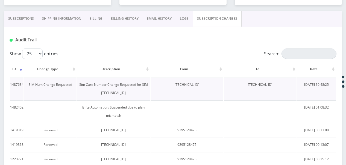
drag, startPoint x: 160, startPoint y: 84, endPoint x: 208, endPoint y: 82, distance: 48.2
click at [208, 82] on td "[TECHNICAL_ID]" at bounding box center [187, 88] width 73 height 22
drag, startPoint x: 208, startPoint y: 82, endPoint x: 193, endPoint y: 85, distance: 15.0
copy td "[TECHNICAL_ID]"
click at [21, 20] on link "Subscriptions" at bounding box center [21, 19] width 34 height 16
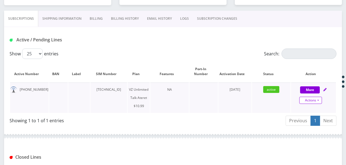
click at [322, 100] on link "Actions" at bounding box center [311, 100] width 23 height 7
select select "483"
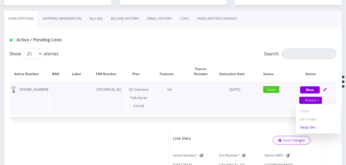
click at [310, 127] on link "Swap Sim" at bounding box center [318, 127] width 45 height 8
select select "483"
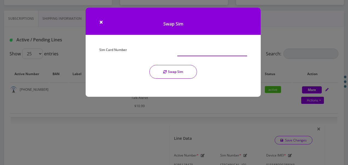
paste input "[TECHNICAL_ID]"
type input "[TECHNICAL_ID]"
click at [178, 77] on button "Swap Sim" at bounding box center [173, 72] width 48 height 14
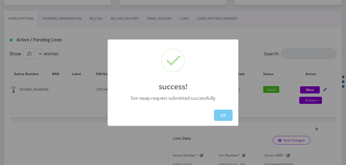
click at [221, 114] on button "OK" at bounding box center [223, 114] width 19 height 11
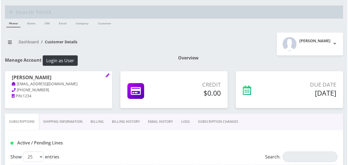
scroll to position [103, 0]
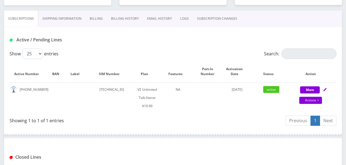
click at [207, 25] on link "SUBSCRIPTION CHANGES" at bounding box center [217, 19] width 48 height 16
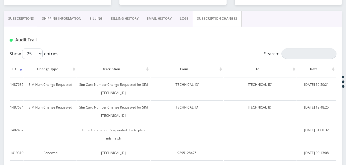
click at [20, 18] on link "Subscriptions" at bounding box center [21, 19] width 34 height 16
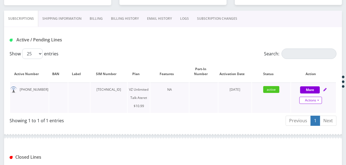
click at [320, 98] on link "Actions" at bounding box center [311, 100] width 23 height 7
select select "483"
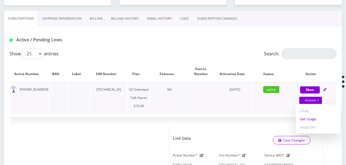
click at [313, 120] on link "Get Usage" at bounding box center [318, 119] width 45 height 8
select select "483"
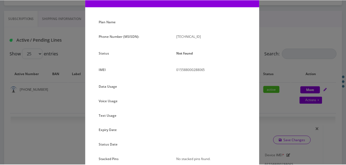
scroll to position [54, 0]
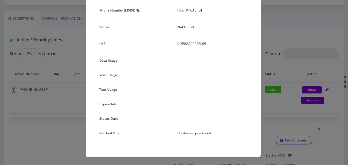
click at [277, 104] on div "× Subscription Info Plan Name Phone Number (MSISDN): [TECHNICAL_ID] Status Not …" at bounding box center [174, 82] width 348 height 165
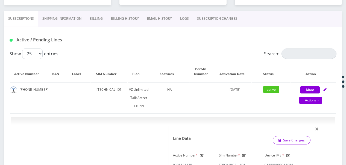
click at [210, 17] on link "SUBSCRIPTION CHANGES" at bounding box center [217, 19] width 48 height 16
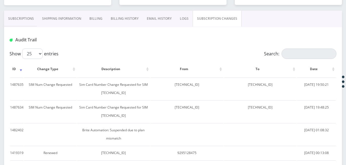
click at [29, 20] on link "Subscriptions" at bounding box center [21, 19] width 34 height 16
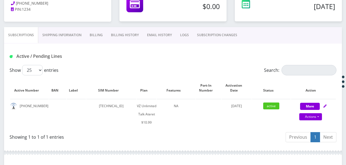
scroll to position [103, 0]
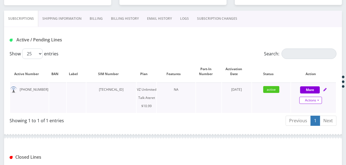
click at [320, 98] on link "Actions" at bounding box center [311, 100] width 23 height 7
select select "483"
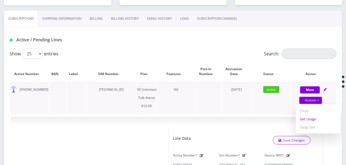
click at [316, 118] on link "Get Usage" at bounding box center [318, 119] width 45 height 8
select select "483"
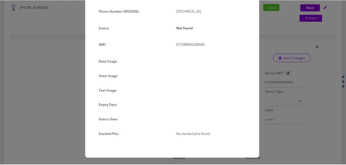
scroll to position [54, 0]
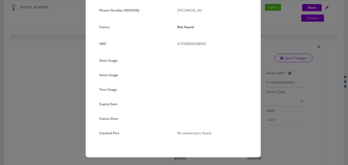
click at [283, 71] on div "× Subscription Info Plan Name Phone Number (MSISDN): [TECHNICAL_ID] Status Not …" at bounding box center [174, 82] width 348 height 165
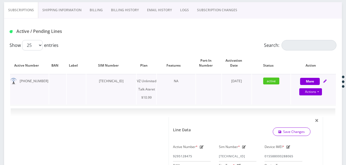
scroll to position [103, 0]
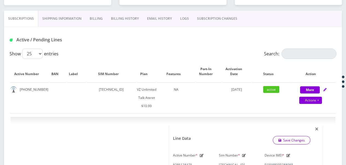
click at [202, 19] on link "SUBSCRIPTION CHANGES" at bounding box center [217, 19] width 48 height 16
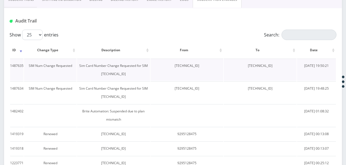
scroll to position [130, 0]
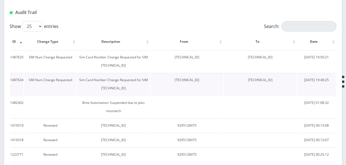
drag, startPoint x: 160, startPoint y: 78, endPoint x: 200, endPoint y: 82, distance: 39.6
click at [200, 82] on td "[TECHNICAL_ID]" at bounding box center [187, 84] width 73 height 22
drag, startPoint x: 200, startPoint y: 82, endPoint x: 192, endPoint y: 98, distance: 17.7
click at [192, 98] on td at bounding box center [187, 106] width 73 height 22
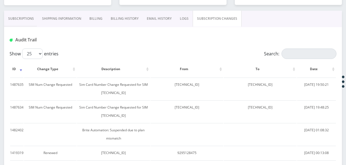
click at [33, 19] on link "Subscriptions" at bounding box center [21, 19] width 34 height 16
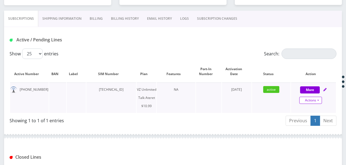
click at [318, 100] on link "Actions" at bounding box center [311, 100] width 23 height 7
select select "483"
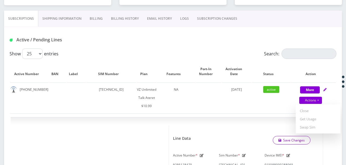
click at [218, 18] on link "SUBSCRIPTION CHANGES" at bounding box center [217, 19] width 48 height 16
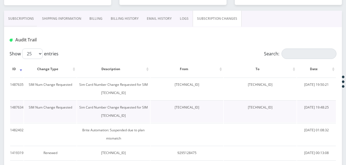
drag, startPoint x: 161, startPoint y: 108, endPoint x: 206, endPoint y: 111, distance: 44.4
click at [206, 111] on td "[TECHNICAL_ID]" at bounding box center [187, 111] width 73 height 22
drag, startPoint x: 206, startPoint y: 111, endPoint x: 177, endPoint y: 106, distance: 29.1
copy td "[TECHNICAL_ID]"
click at [17, 20] on link "Subscriptions" at bounding box center [21, 19] width 34 height 16
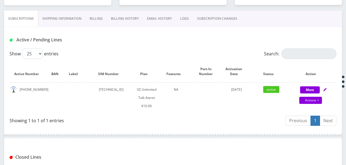
scroll to position [158, 0]
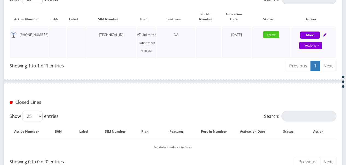
click at [308, 31] on div "More Actions Suspend Close Get Usage Swap Sim Confirm" at bounding box center [313, 39] width 45 height 16
select select "483"
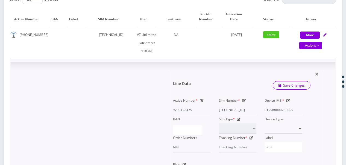
click at [242, 99] on icon at bounding box center [244, 100] width 4 height 3
click at [279, 111] on div "Active Number * 9295128475 Sim Number * [TECHNICAL_ID] Device IMEI * [TECHNICAL…" at bounding box center [238, 124] width 138 height 56
paste input "11835965524"
type input "[TECHNICAL_ID]"
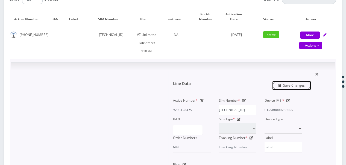
click at [281, 83] on link "Save Changes" at bounding box center [292, 85] width 38 height 8
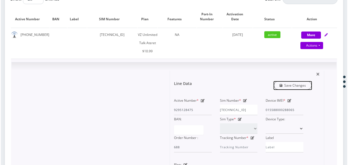
scroll to position [0, 0]
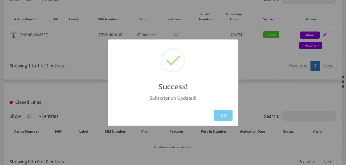
click at [222, 113] on button "OK" at bounding box center [223, 114] width 19 height 11
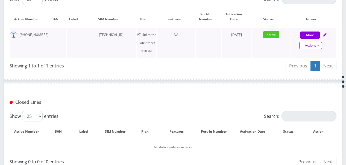
click at [322, 44] on link "Actions" at bounding box center [311, 45] width 23 height 7
select select "483"
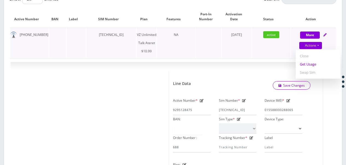
click at [310, 66] on link "Get Usage" at bounding box center [318, 64] width 45 height 8
select select "483"
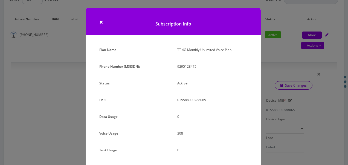
click at [277, 78] on div "× Subscription Info Plan Name TT 4G Monthly Unlimited Voice Plan Phone Number (…" at bounding box center [174, 82] width 348 height 165
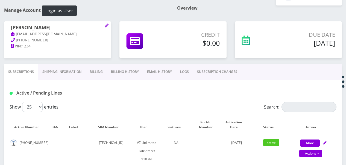
scroll to position [46, 0]
